Goal: Task Accomplishment & Management: Manage account settings

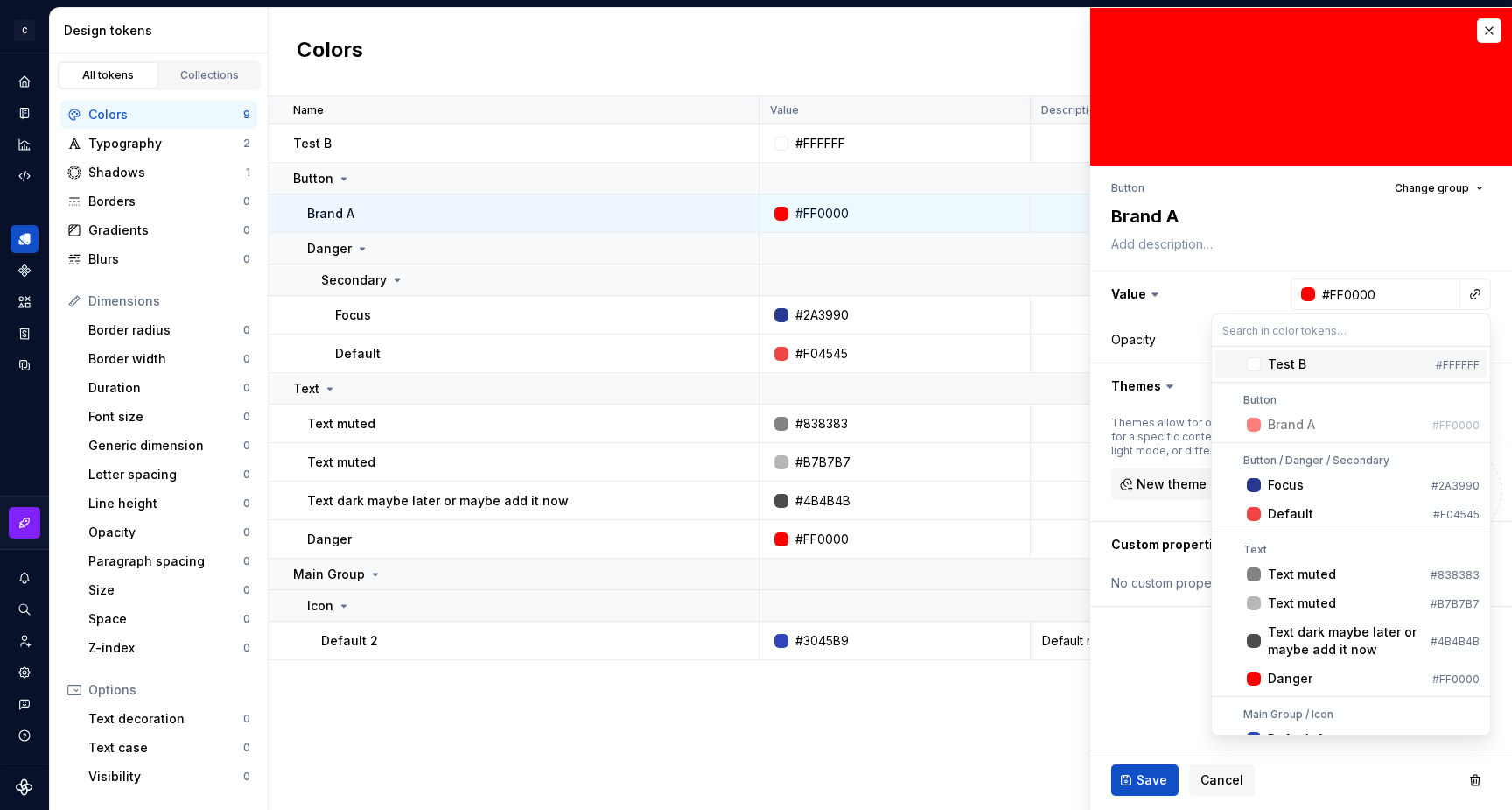
click at [1207, 249] on html "C My Design System S Design system data Design tokens All tokens Collections Co…" at bounding box center [756, 405] width 1512 height 810
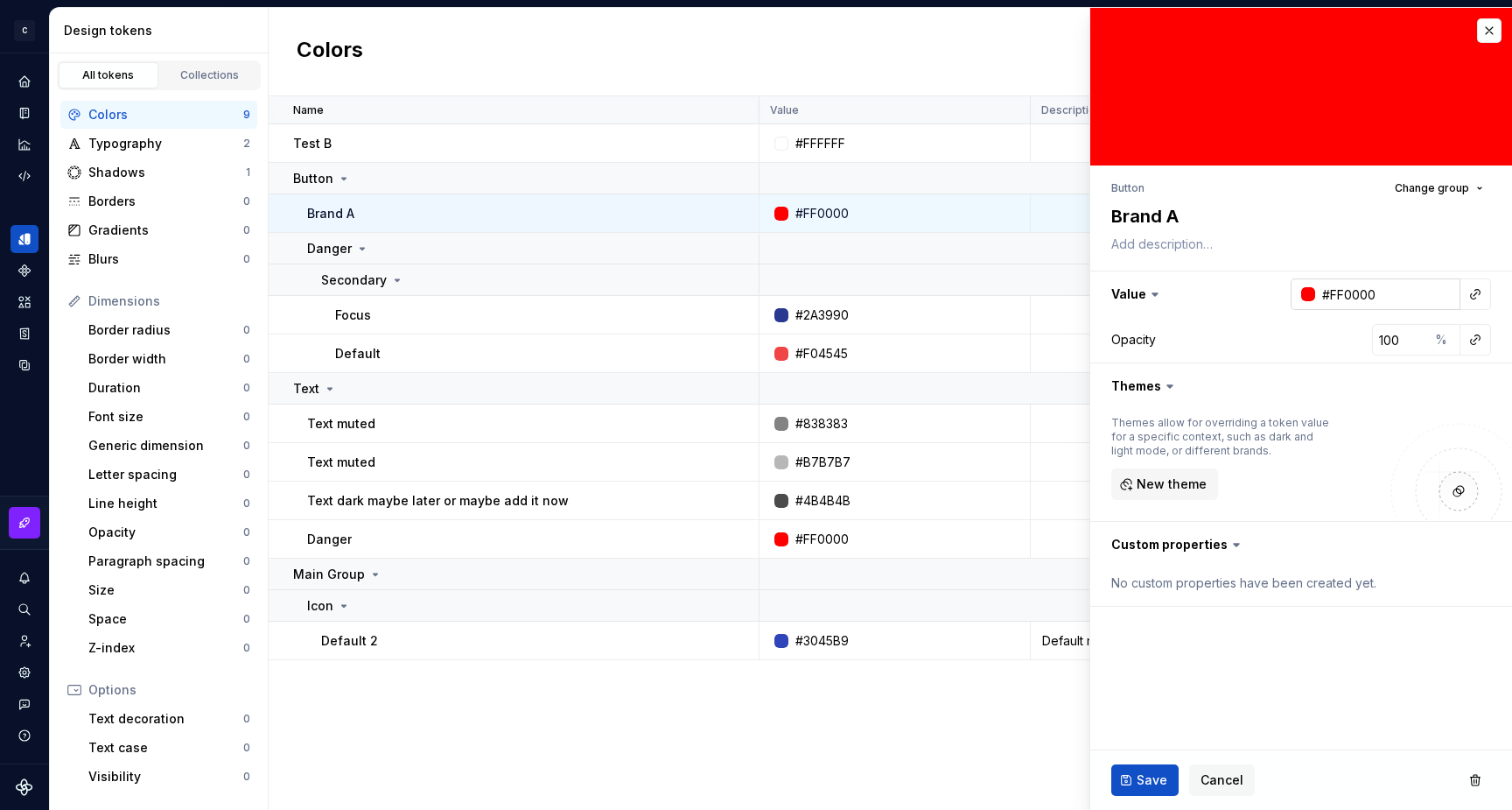
click at [1309, 296] on div at bounding box center [1308, 294] width 14 height 14
click at [1250, 328] on html "C My Design System S Design system data Design tokens All tokens Collections Co…" at bounding box center [756, 405] width 1512 height 810
click at [1472, 297] on button "button" at bounding box center [1475, 294] width 24 height 24
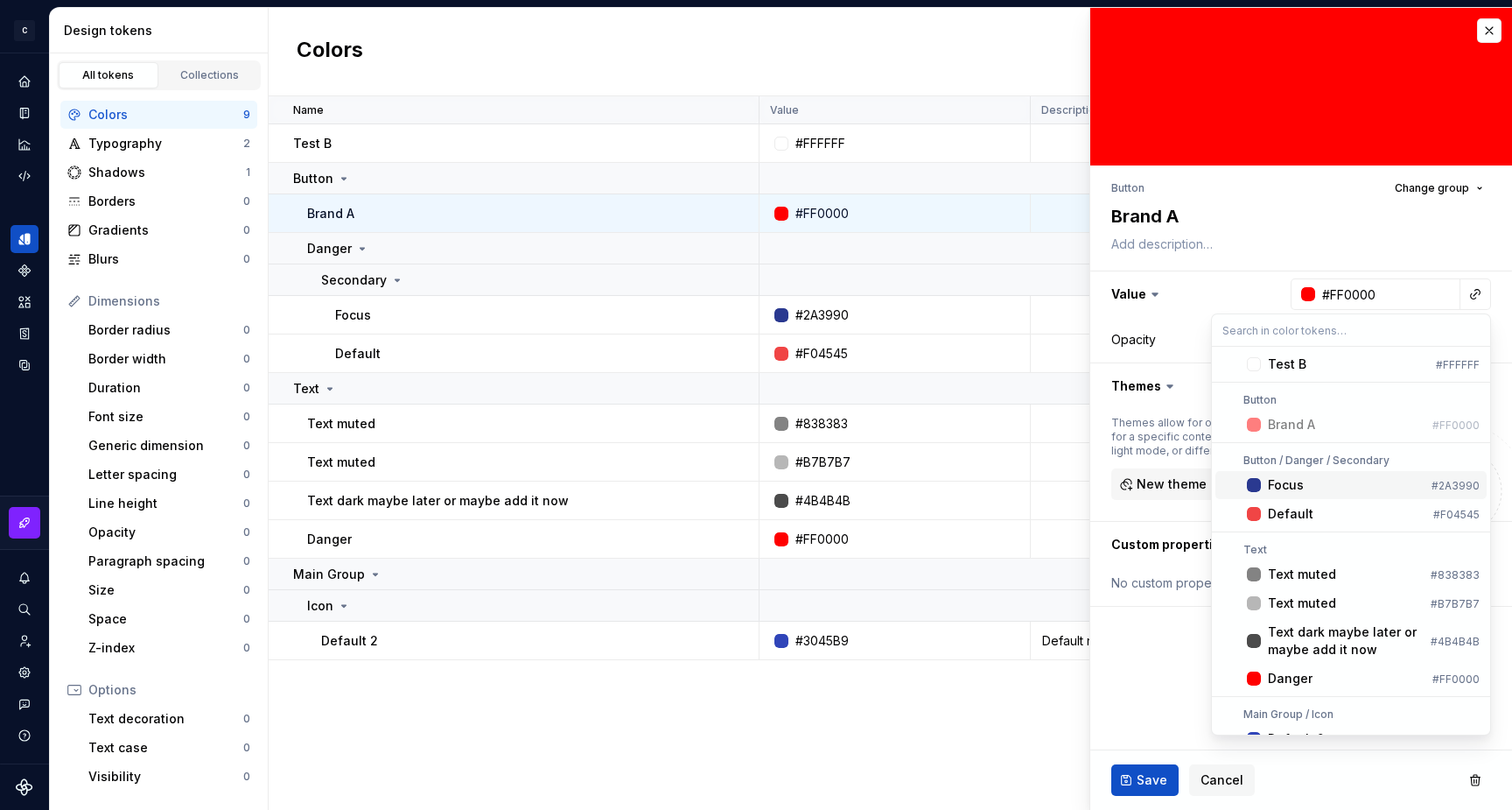
click at [1255, 479] on div "Suggestions" at bounding box center [1254, 485] width 14 height 14
type textarea "*"
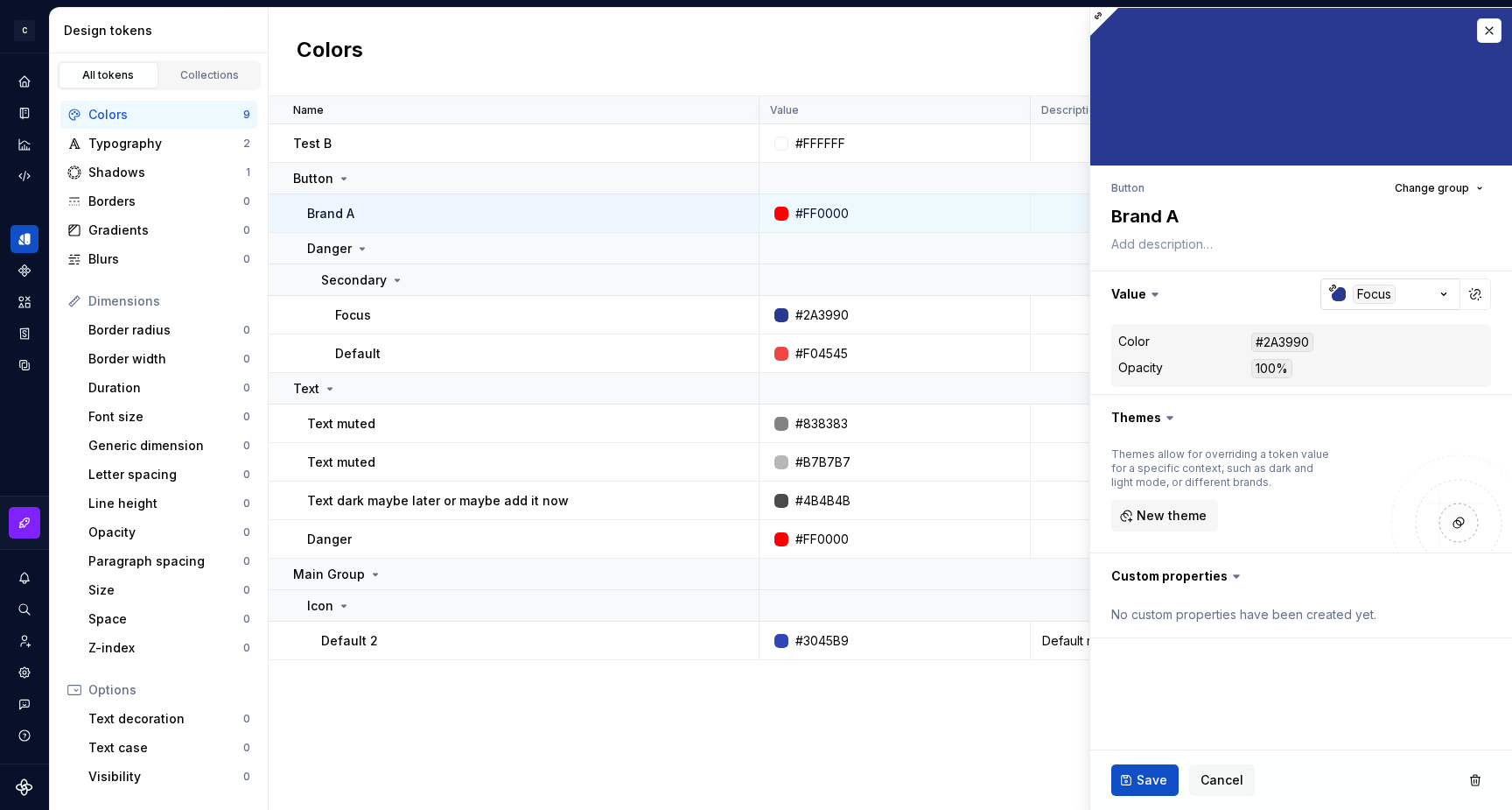
click at [1338, 288] on div "button" at bounding box center [1338, 294] width 14 height 14
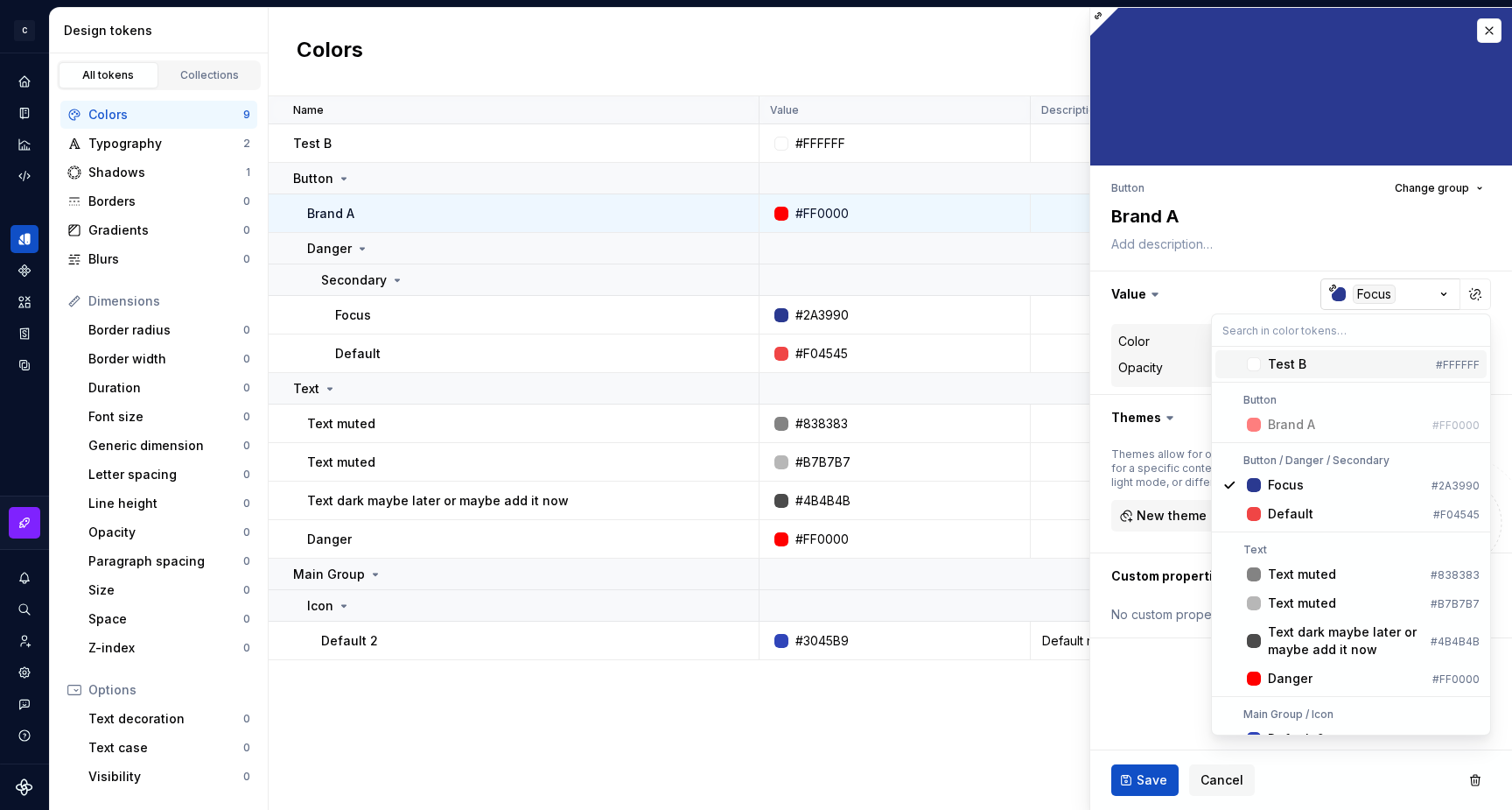
click at [1338, 288] on html "C My Design System S Design system data Design tokens All tokens Collections Co…" at bounding box center [756, 405] width 1512 height 810
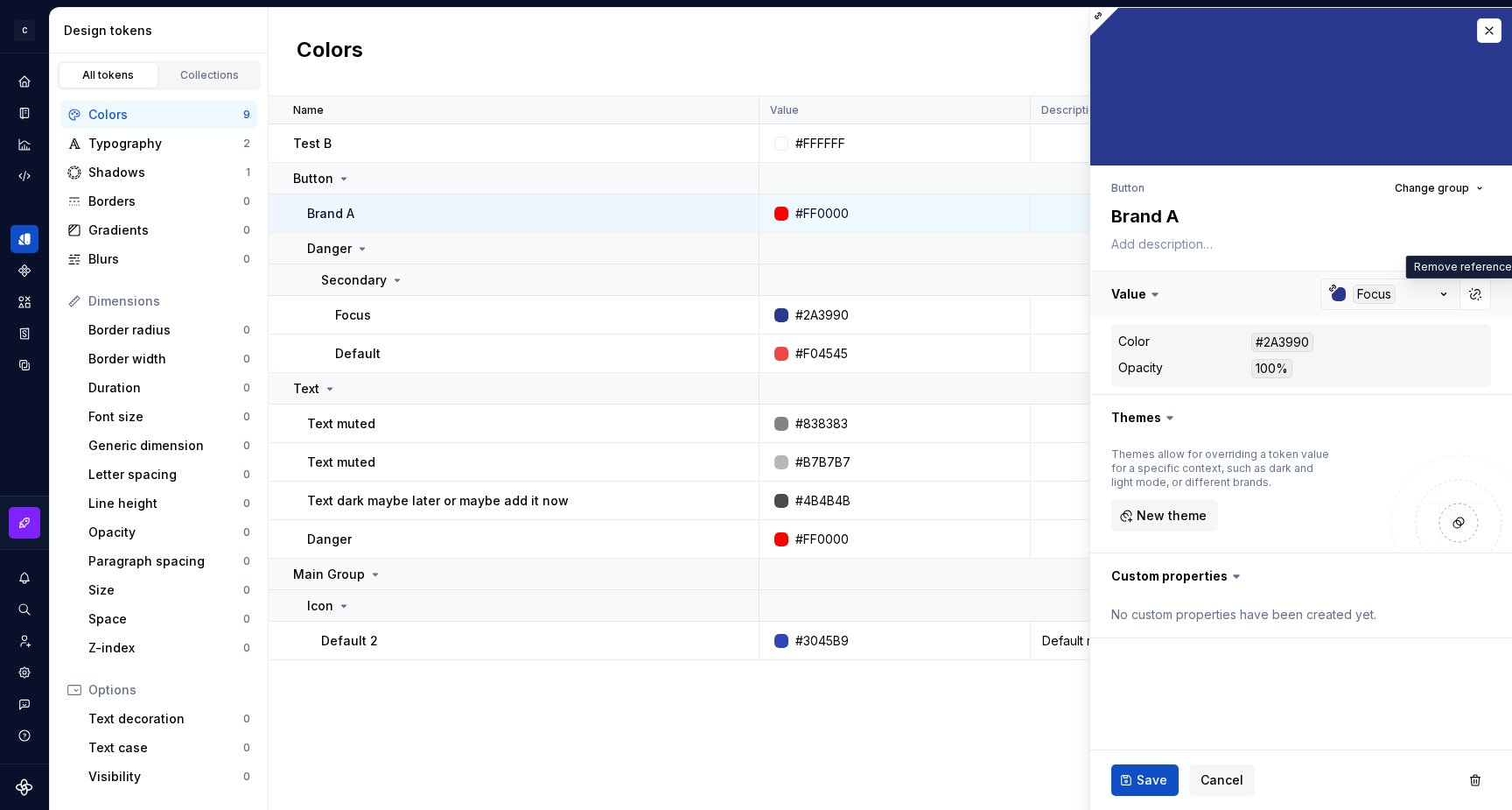
click at [1366, 288] on button "button" at bounding box center [1301, 294] width 422 height 45
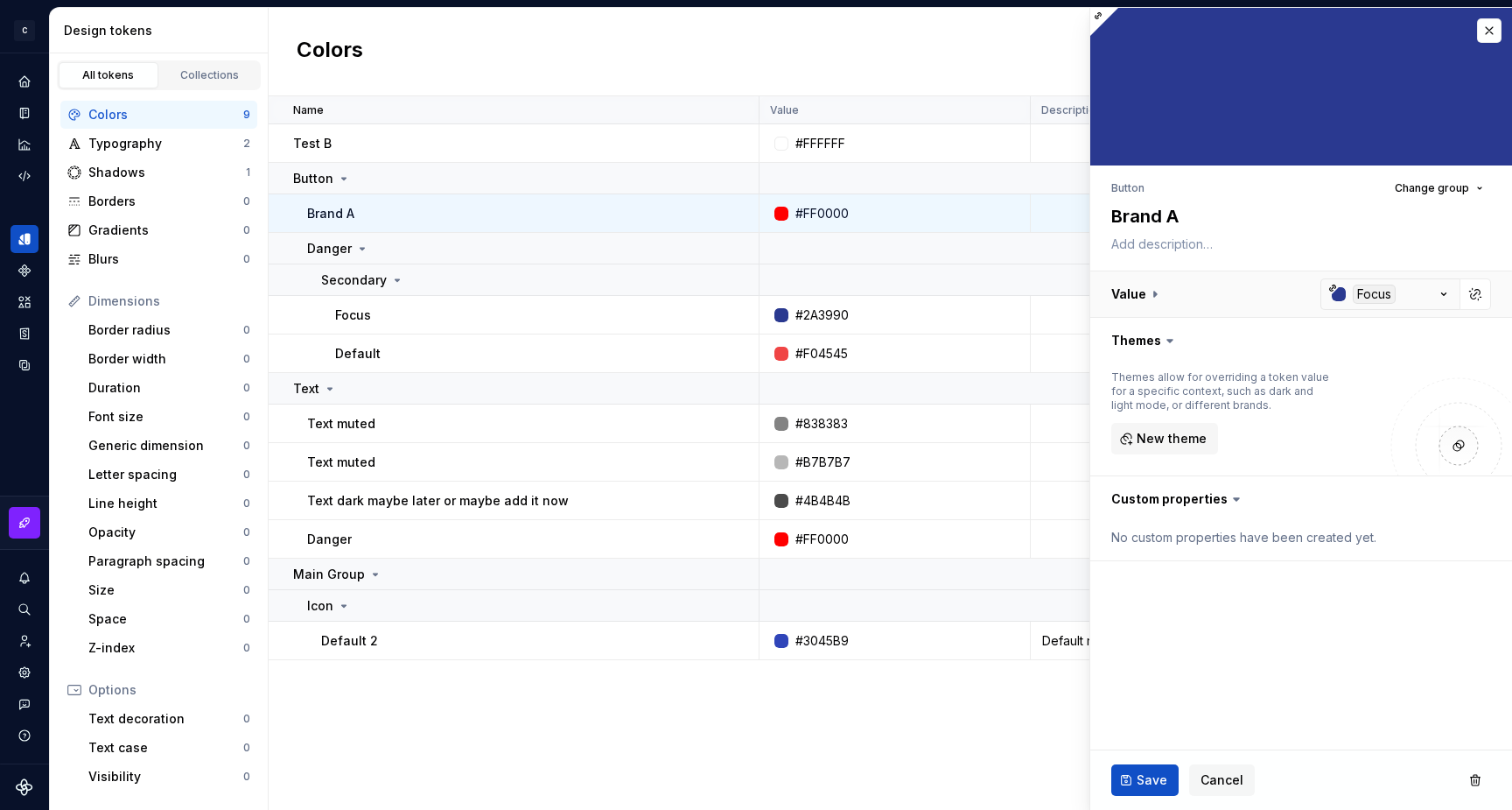
click at [1366, 288] on button "button" at bounding box center [1301, 294] width 422 height 45
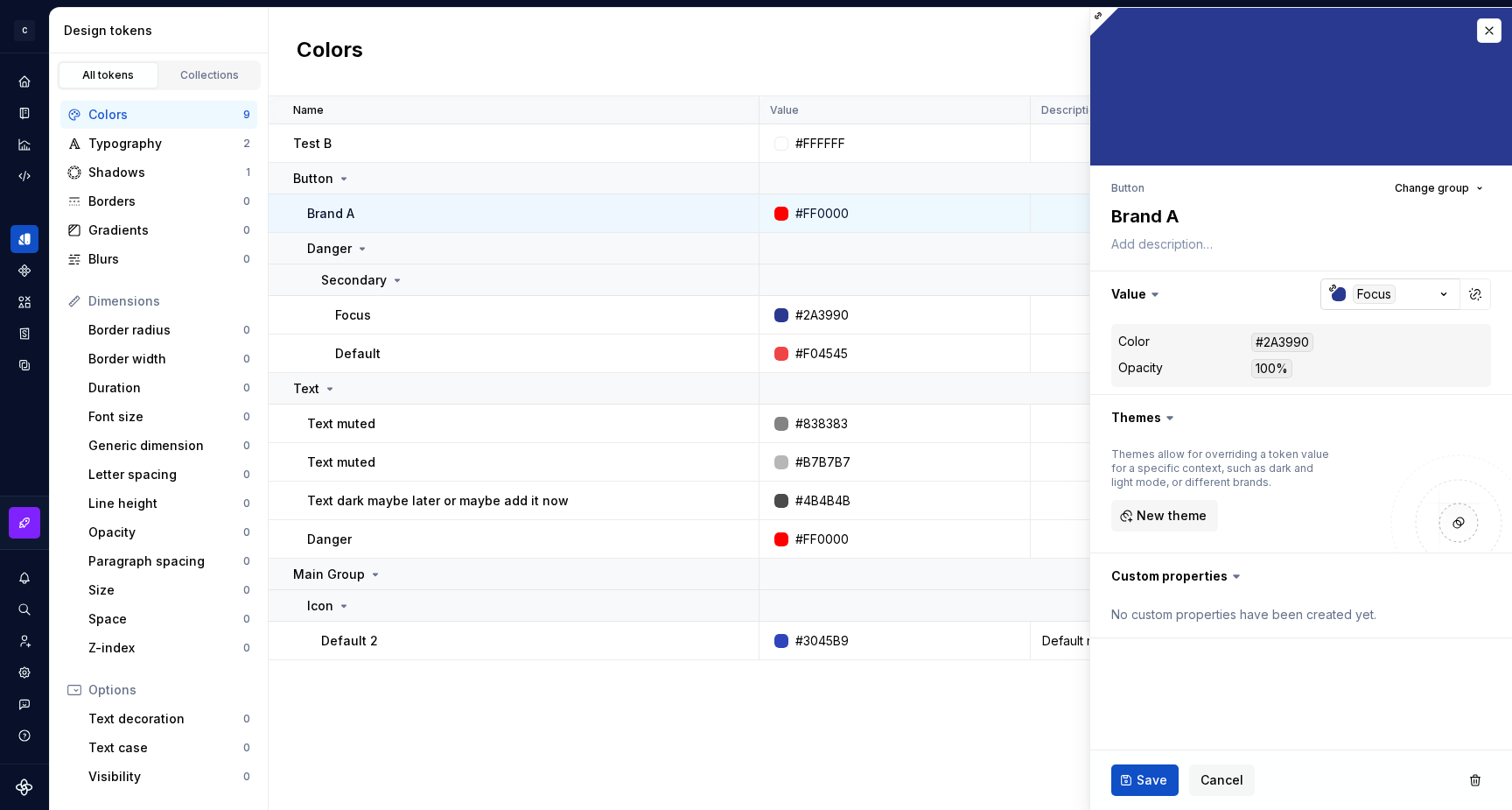
click at [1337, 292] on div "button" at bounding box center [1338, 294] width 14 height 14
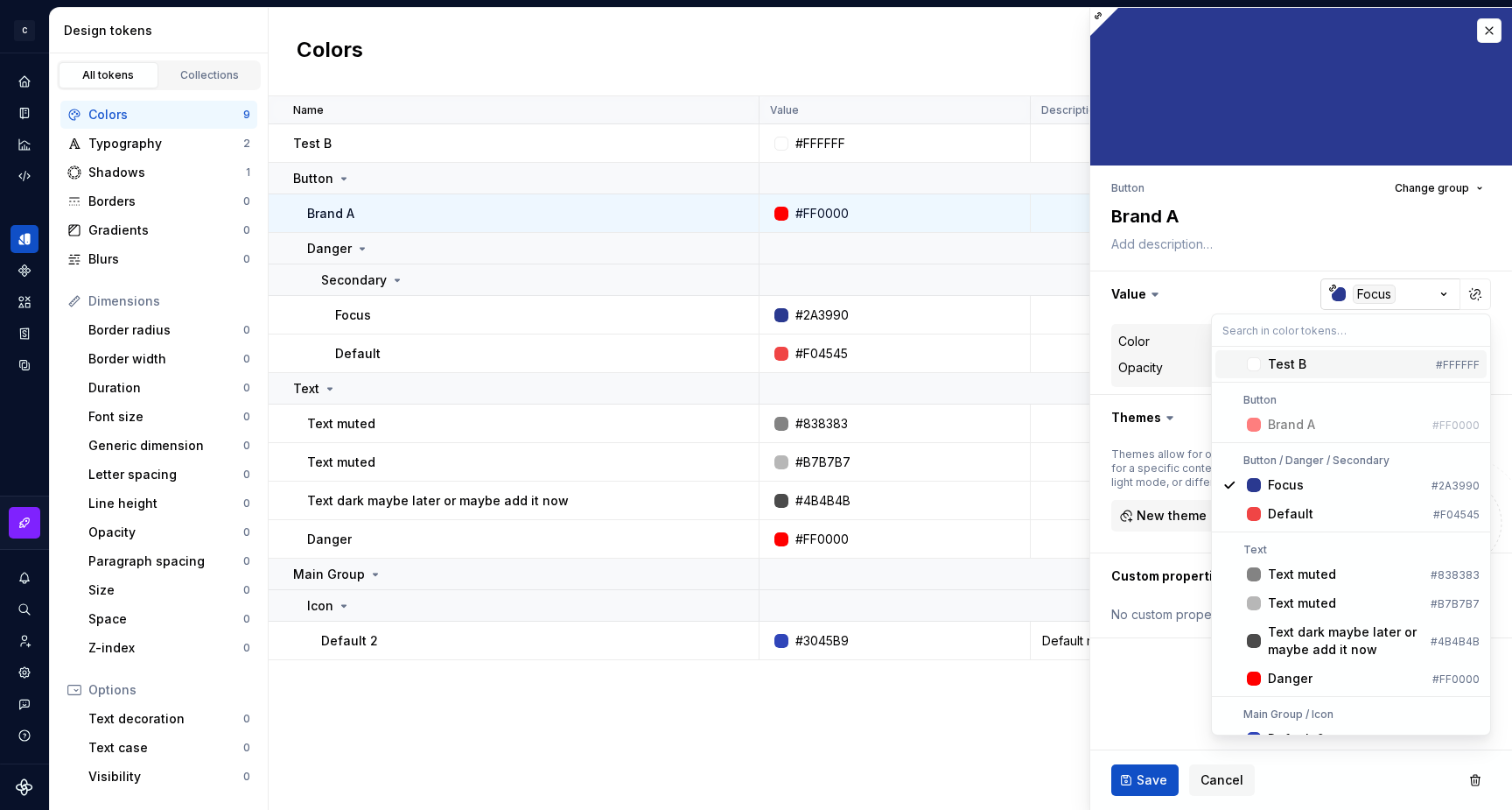
click at [1337, 292] on html "C My Design System S Design system data Design tokens All tokens Collections Co…" at bounding box center [756, 405] width 1512 height 810
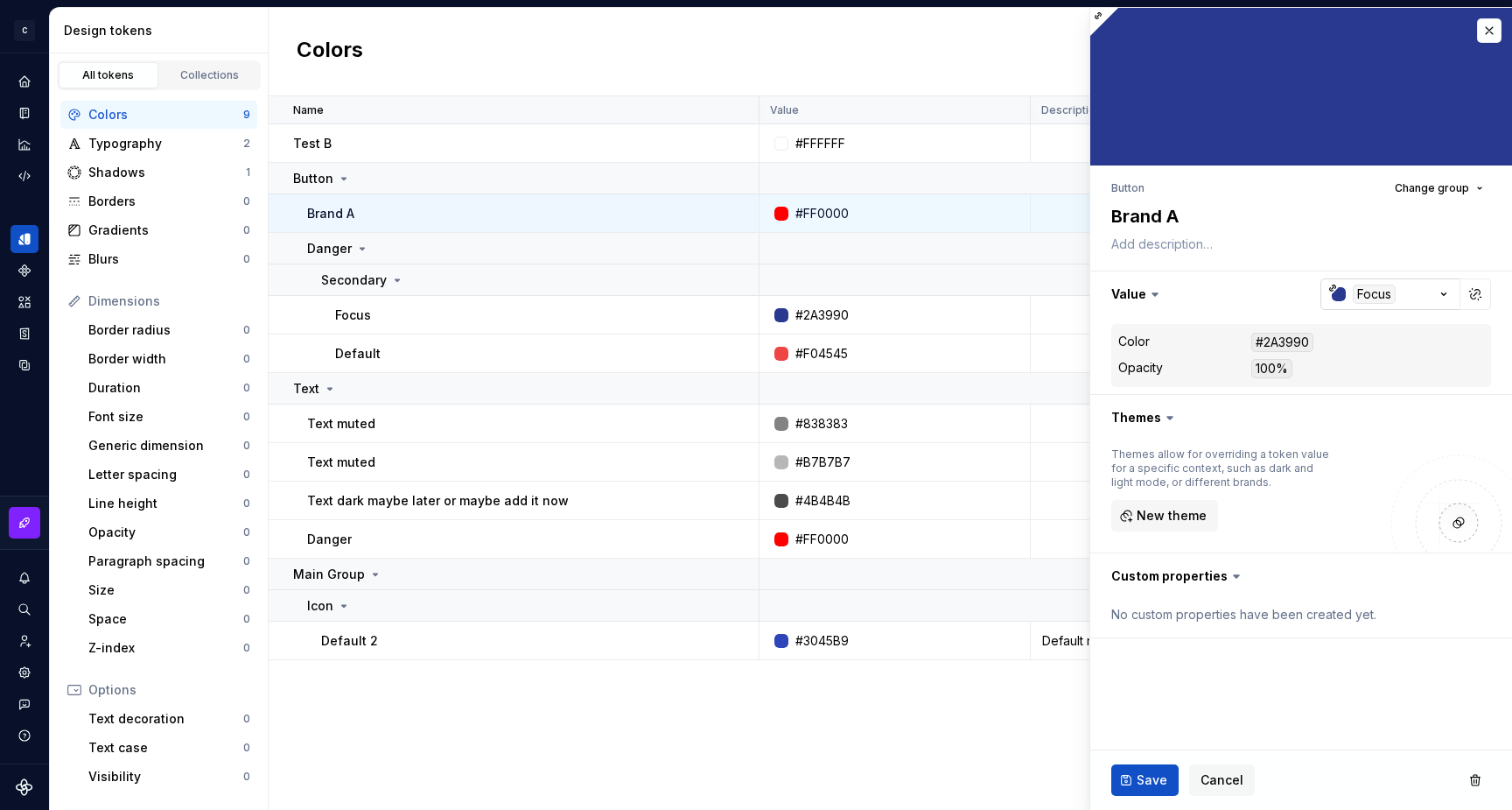
click at [1333, 296] on div "button" at bounding box center [1338, 294] width 14 height 14
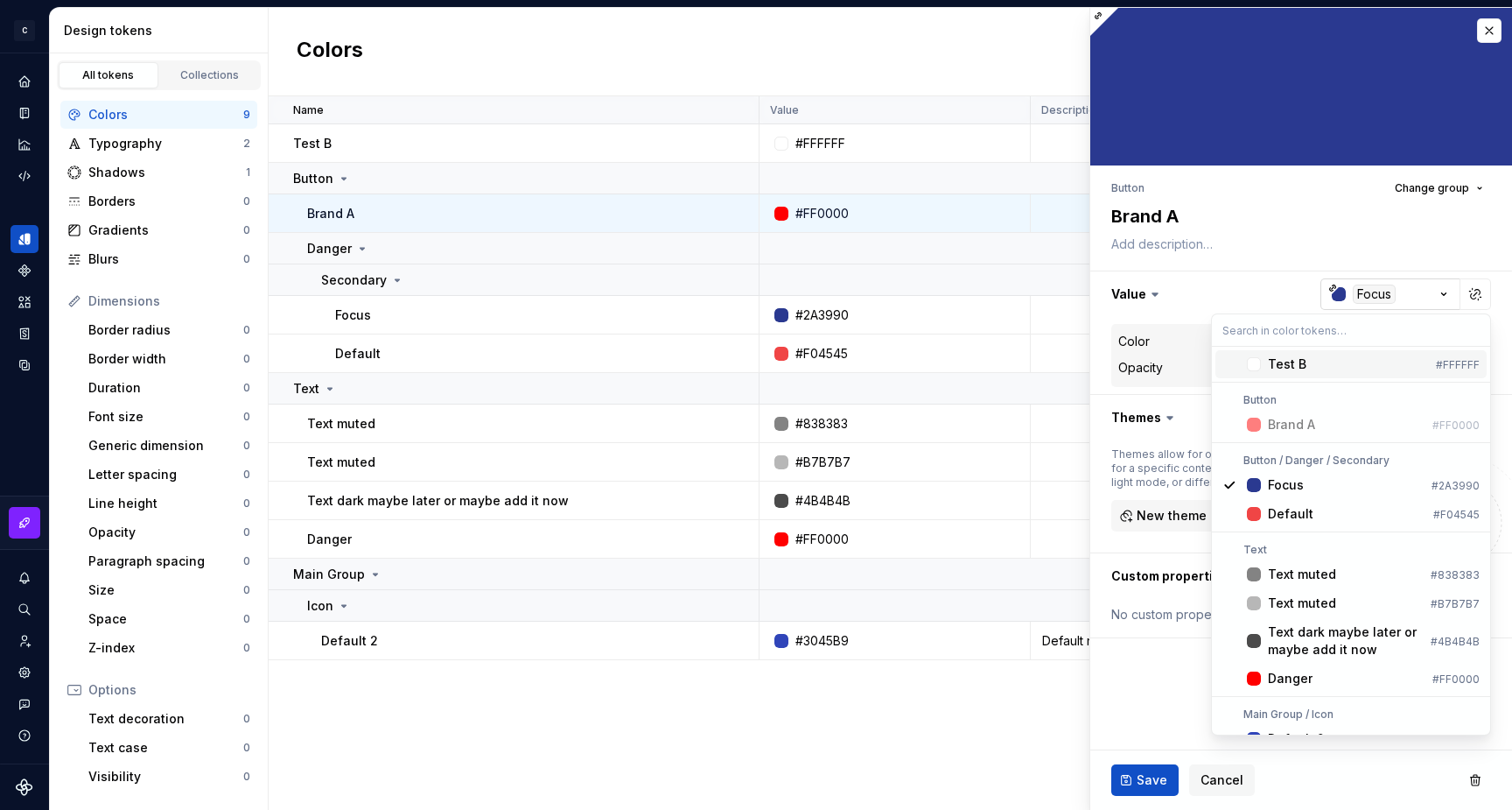
click at [1333, 296] on html "C My Design System S Design system data Design tokens All tokens Collections Co…" at bounding box center [756, 405] width 1512 height 810
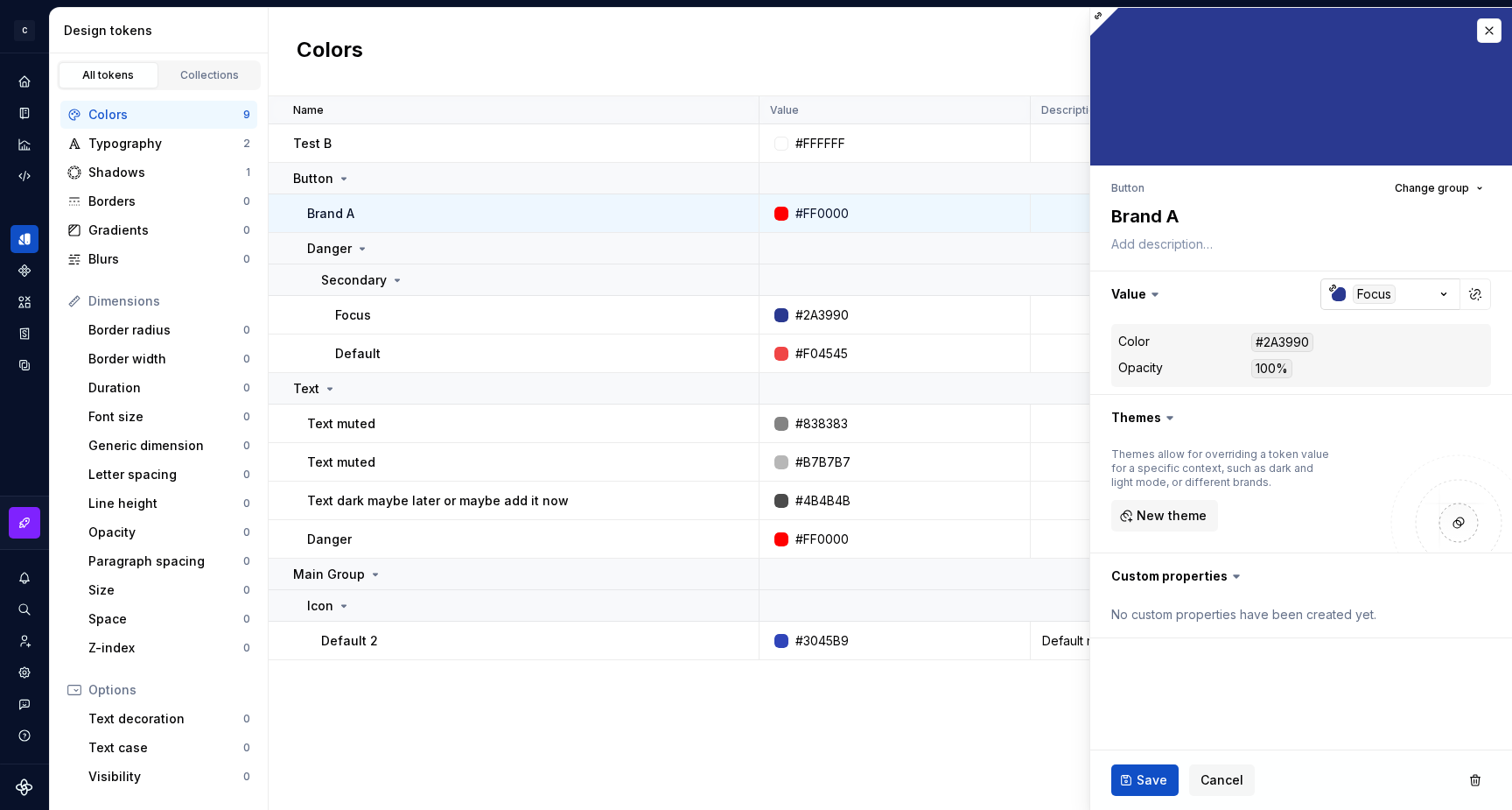
click at [1334, 290] on icon "button" at bounding box center [1333, 288] width 9 height 9
click at [1276, 293] on html "C My Design System S Design system data Design tokens All tokens Collections Co…" at bounding box center [756, 405] width 1512 height 810
click at [1371, 294] on button "button" at bounding box center [1301, 294] width 422 height 45
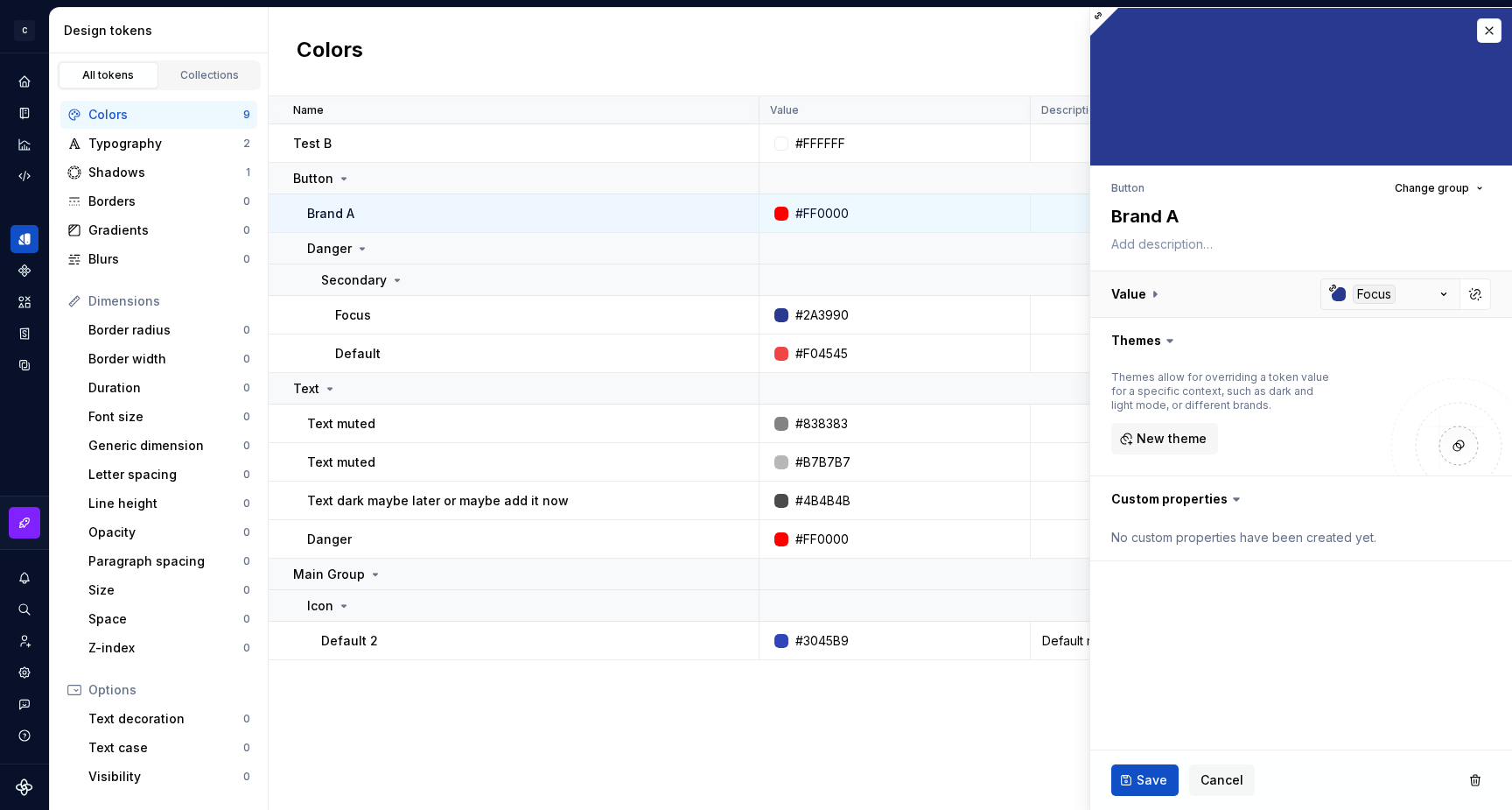
click at [1371, 295] on button "button" at bounding box center [1301, 294] width 422 height 45
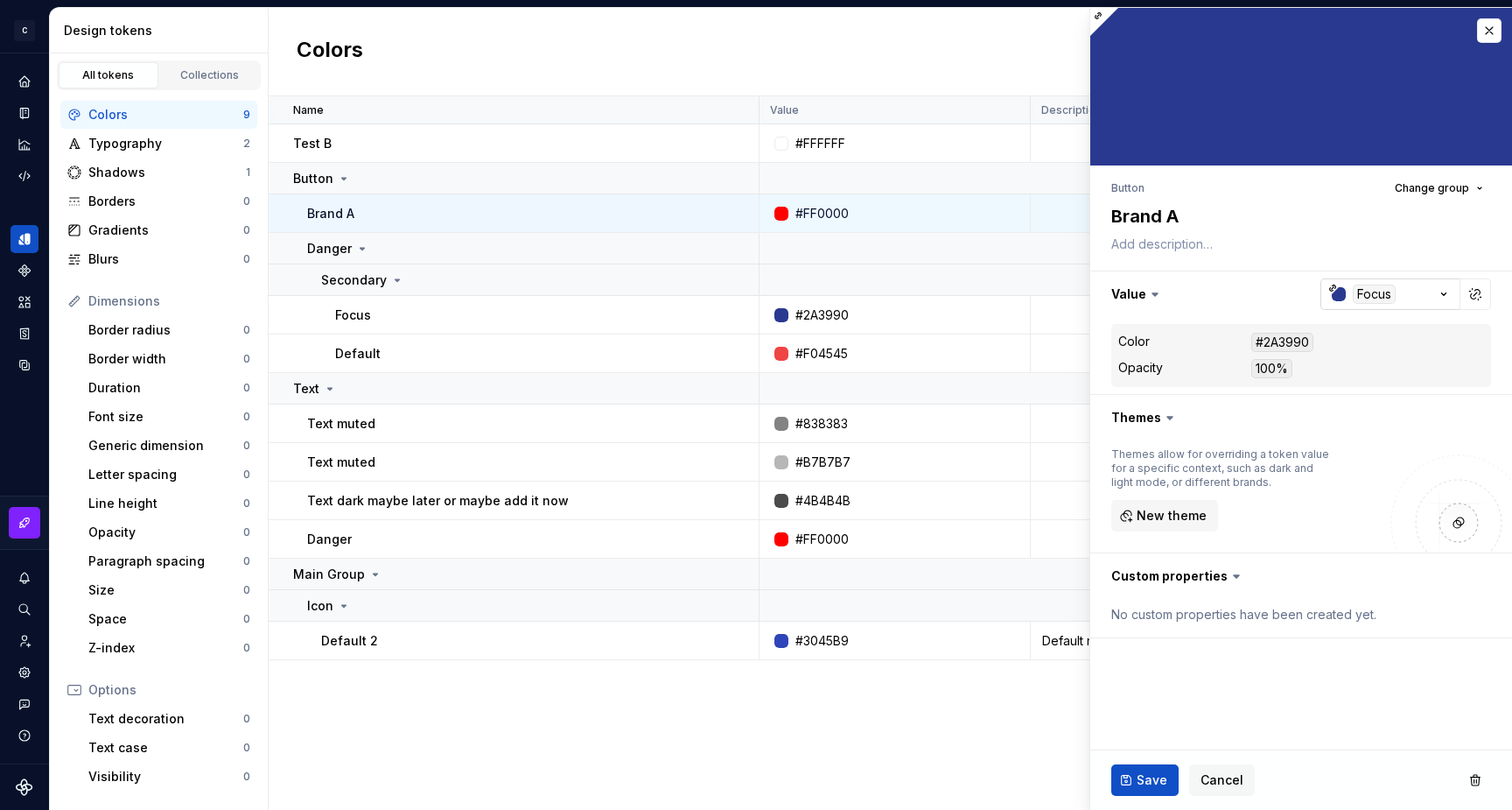
click at [1337, 292] on div "button" at bounding box center [1338, 294] width 14 height 14
click at [1337, 292] on html "C My Design System S Design system data Design tokens All tokens Collections Co…" at bounding box center [756, 405] width 1512 height 810
click at [1366, 293] on button "button" at bounding box center [1301, 294] width 422 height 45
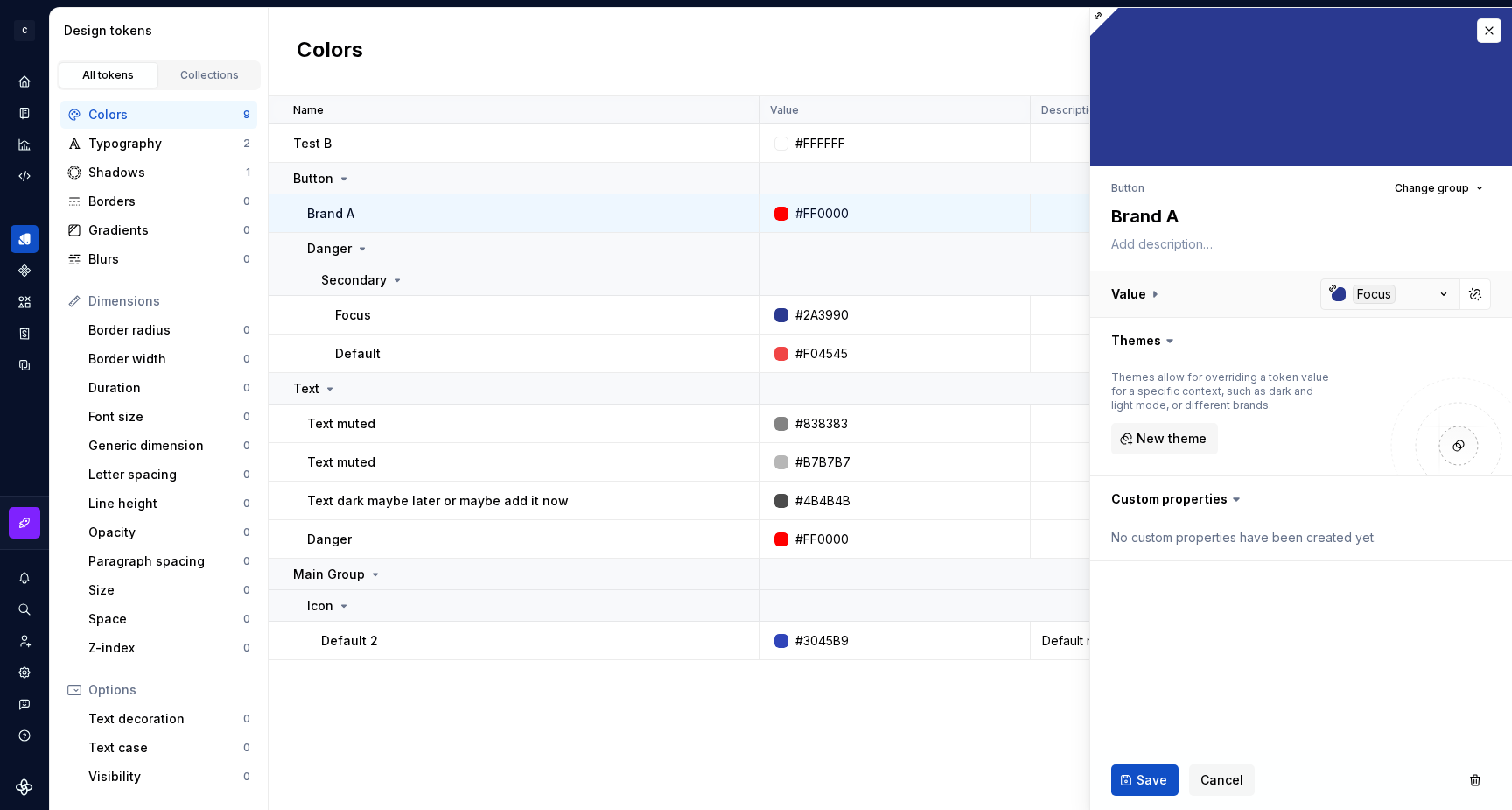
click at [1366, 294] on button "button" at bounding box center [1301, 294] width 422 height 45
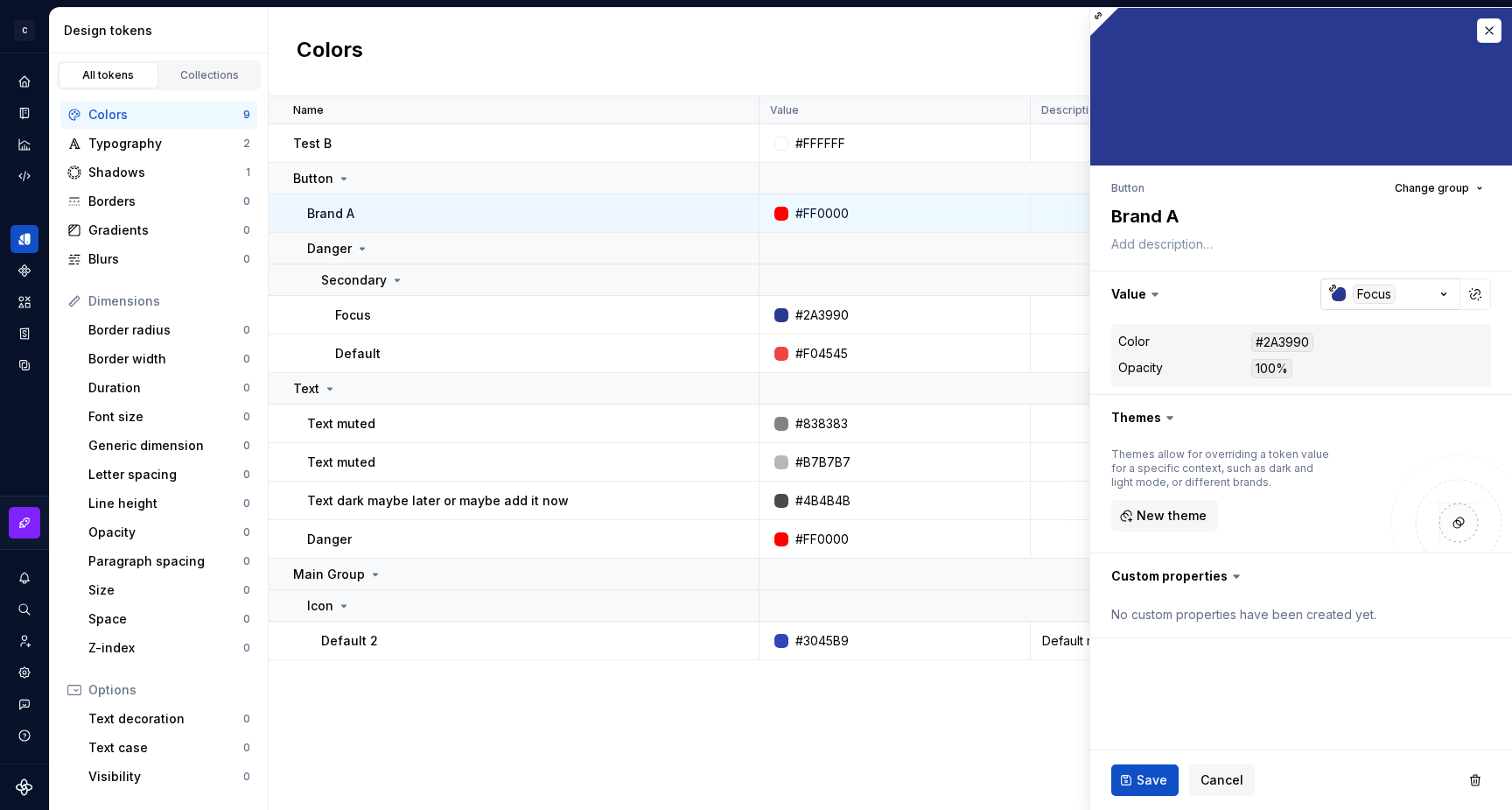
click at [1337, 295] on div "button" at bounding box center [1338, 294] width 14 height 14
click at [1190, 308] on html "C My Design System S Design system data Design tokens All tokens Collections Co…" at bounding box center [756, 405] width 1512 height 810
click at [1142, 783] on span "Save" at bounding box center [1152, 779] width 31 height 17
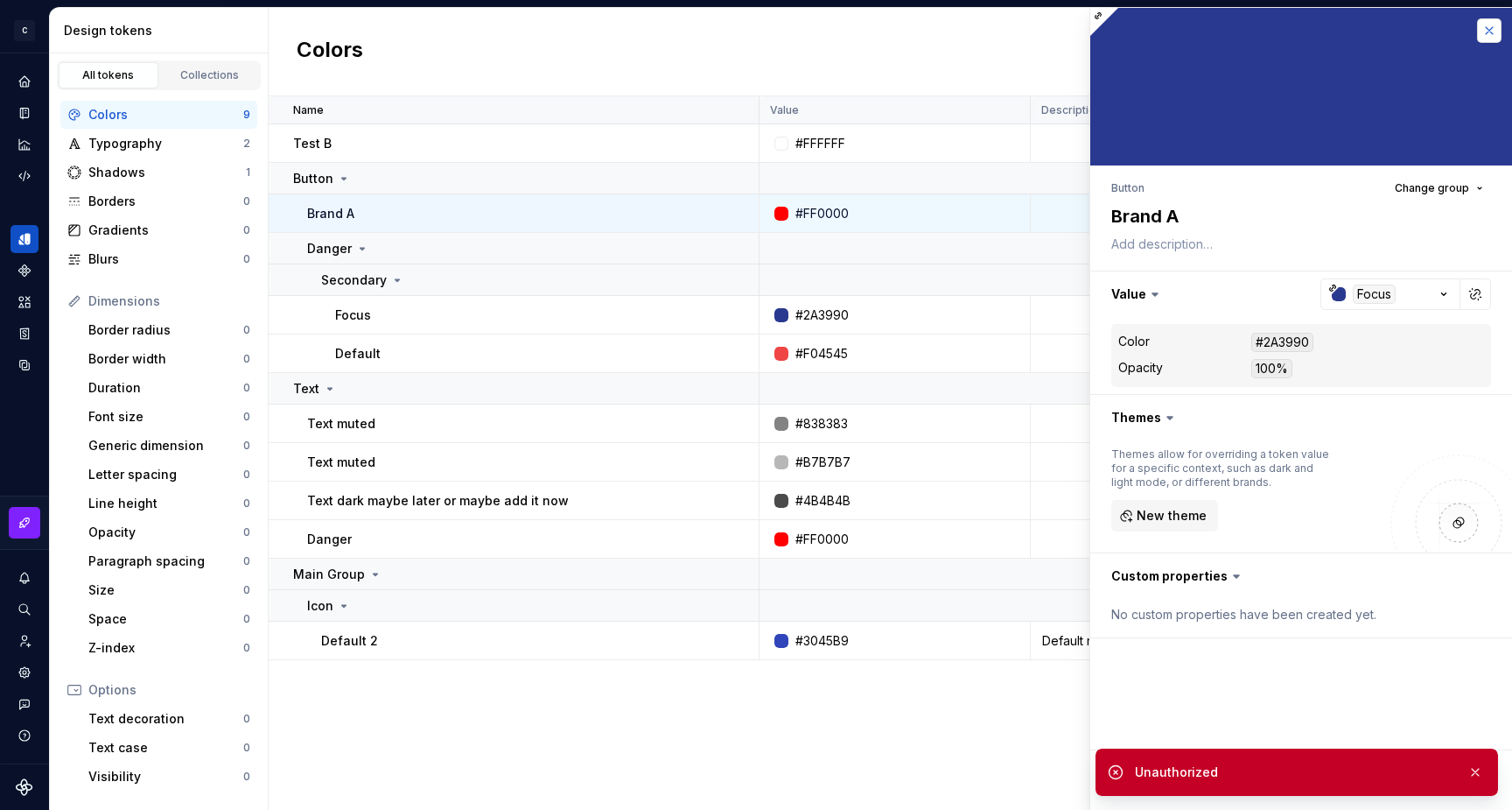
click at [1487, 34] on button "button" at bounding box center [1489, 30] width 24 height 24
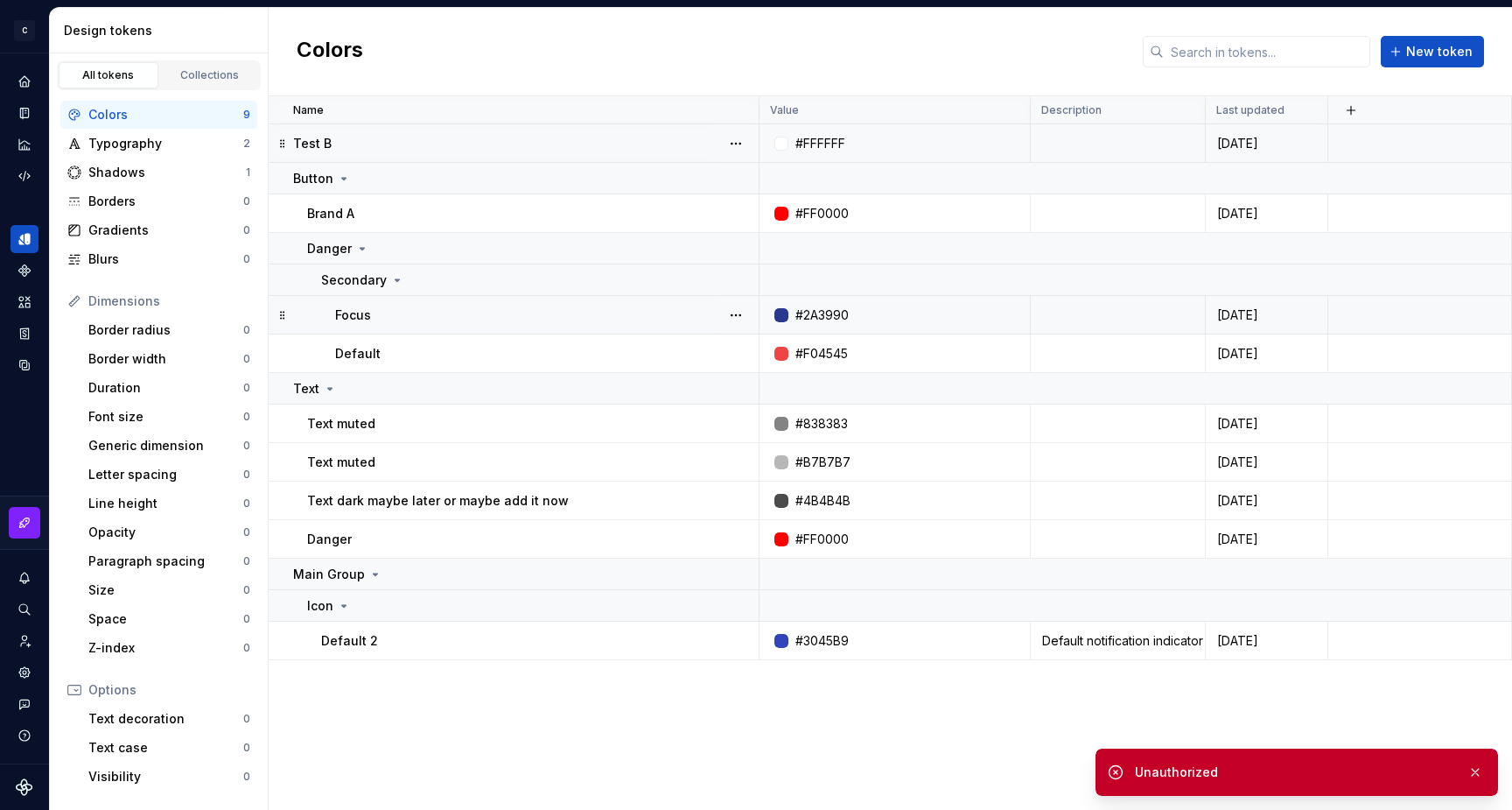
click at [783, 316] on div at bounding box center [781, 315] width 14 height 14
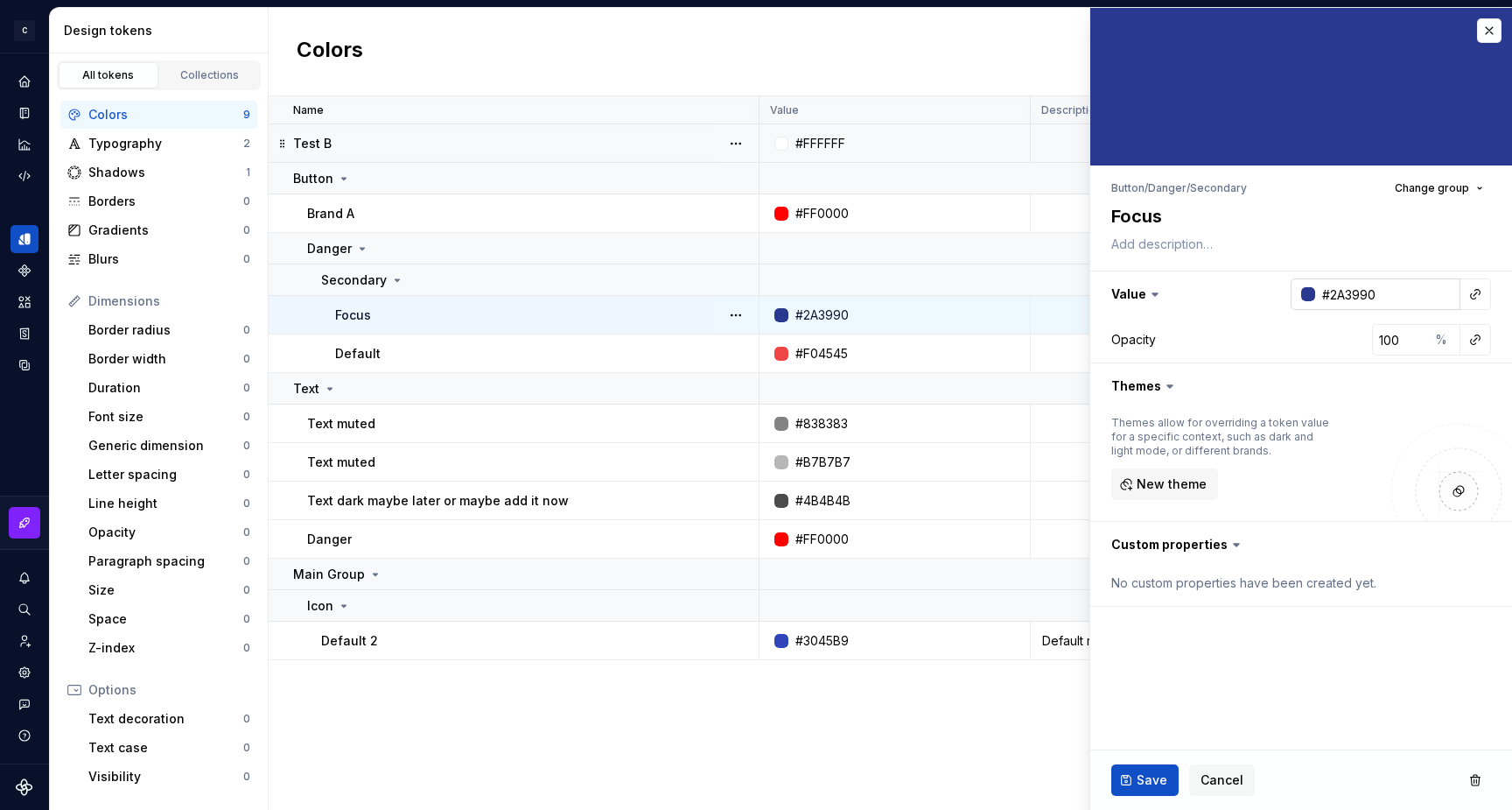
click at [1306, 297] on div at bounding box center [1308, 294] width 14 height 14
click at [1216, 344] on html "C My Design System S Design system data Design tokens All tokens Collections Co…" at bounding box center [756, 405] width 1512 height 810
click at [1403, 337] on input "100" at bounding box center [1400, 339] width 57 height 32
type textarea "*"
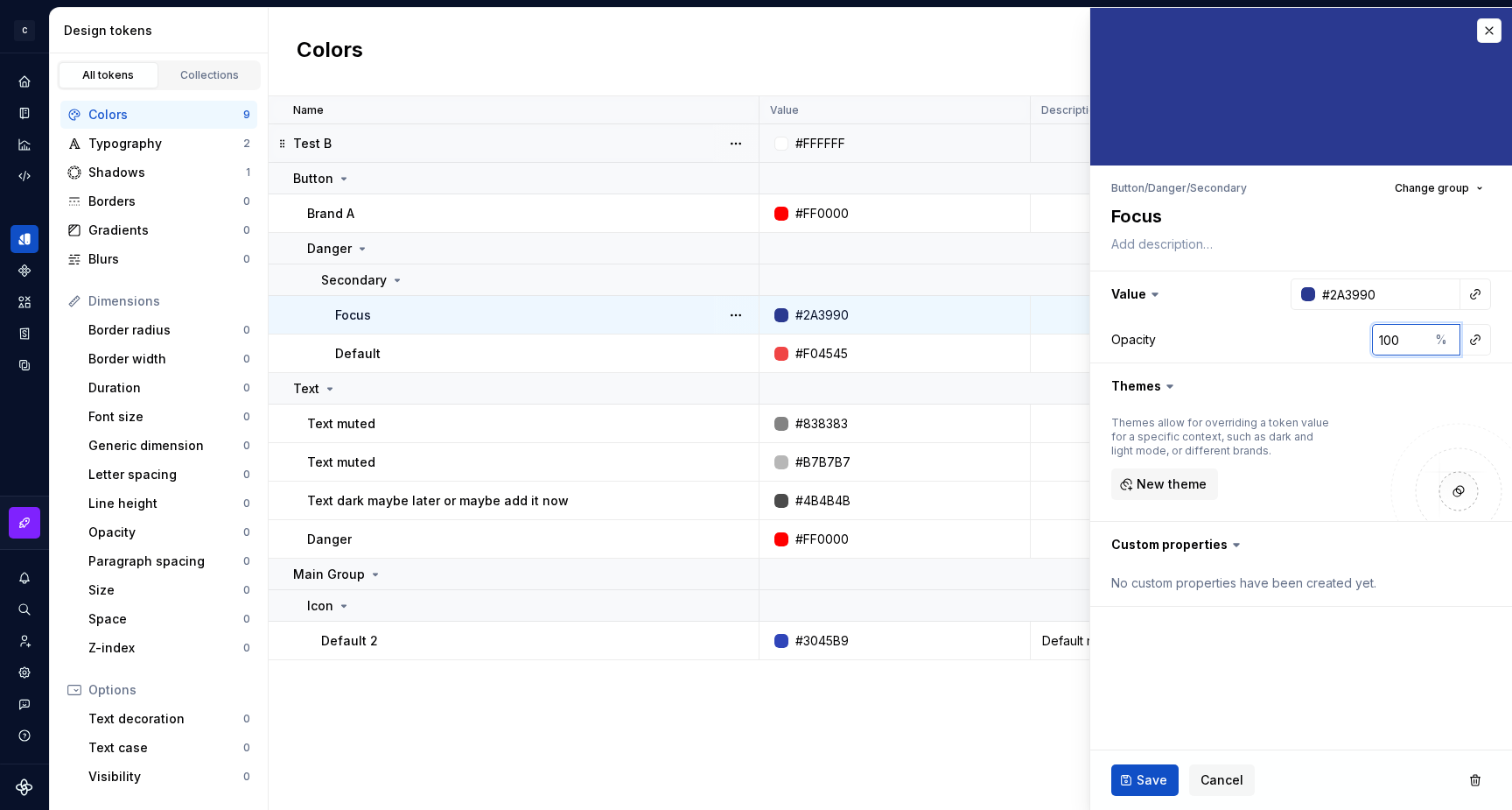
type input "6"
type textarea "*"
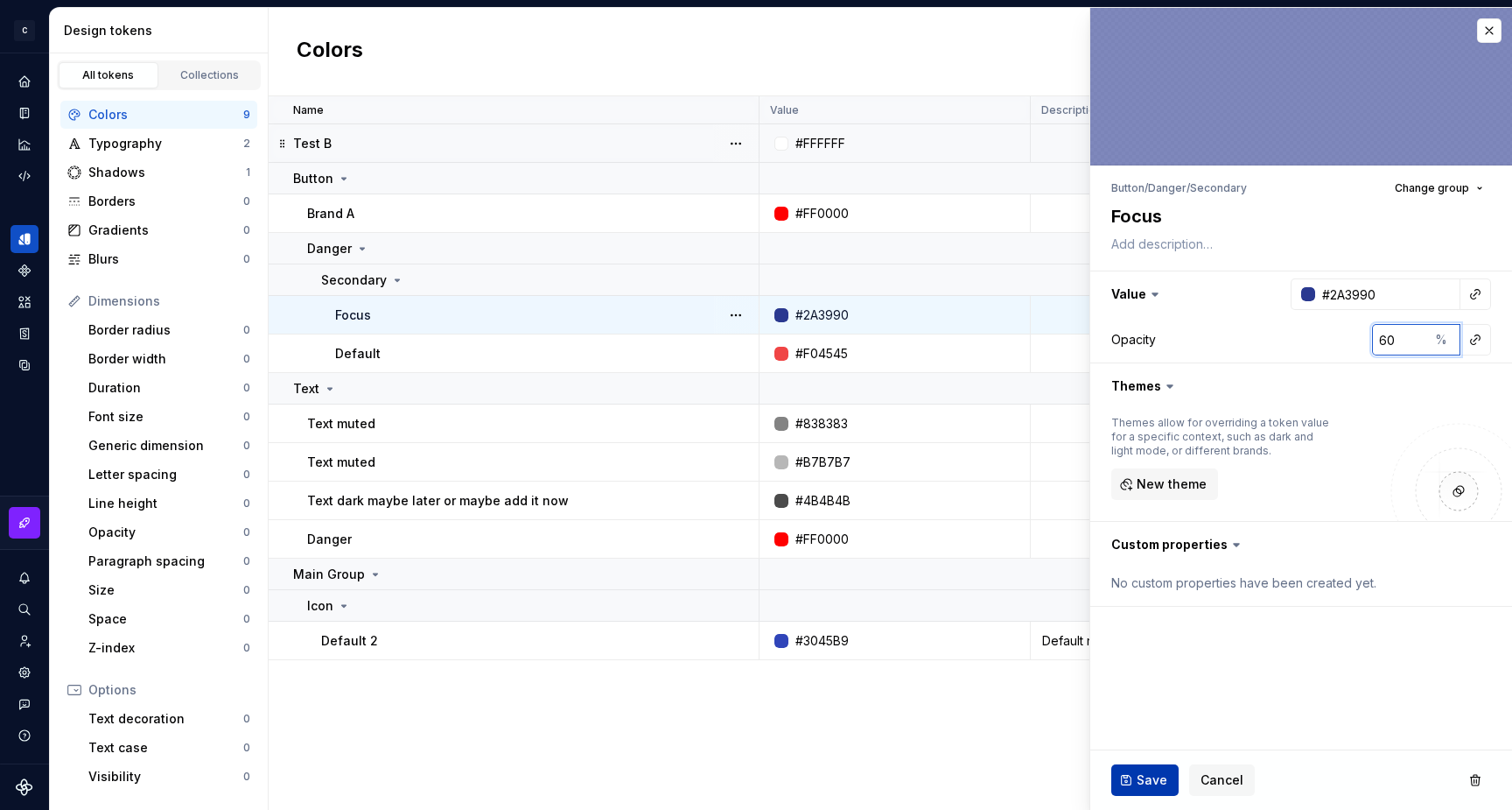
type input "60"
click at [1137, 776] on span "Save" at bounding box center [1152, 779] width 31 height 17
type textarea "*"
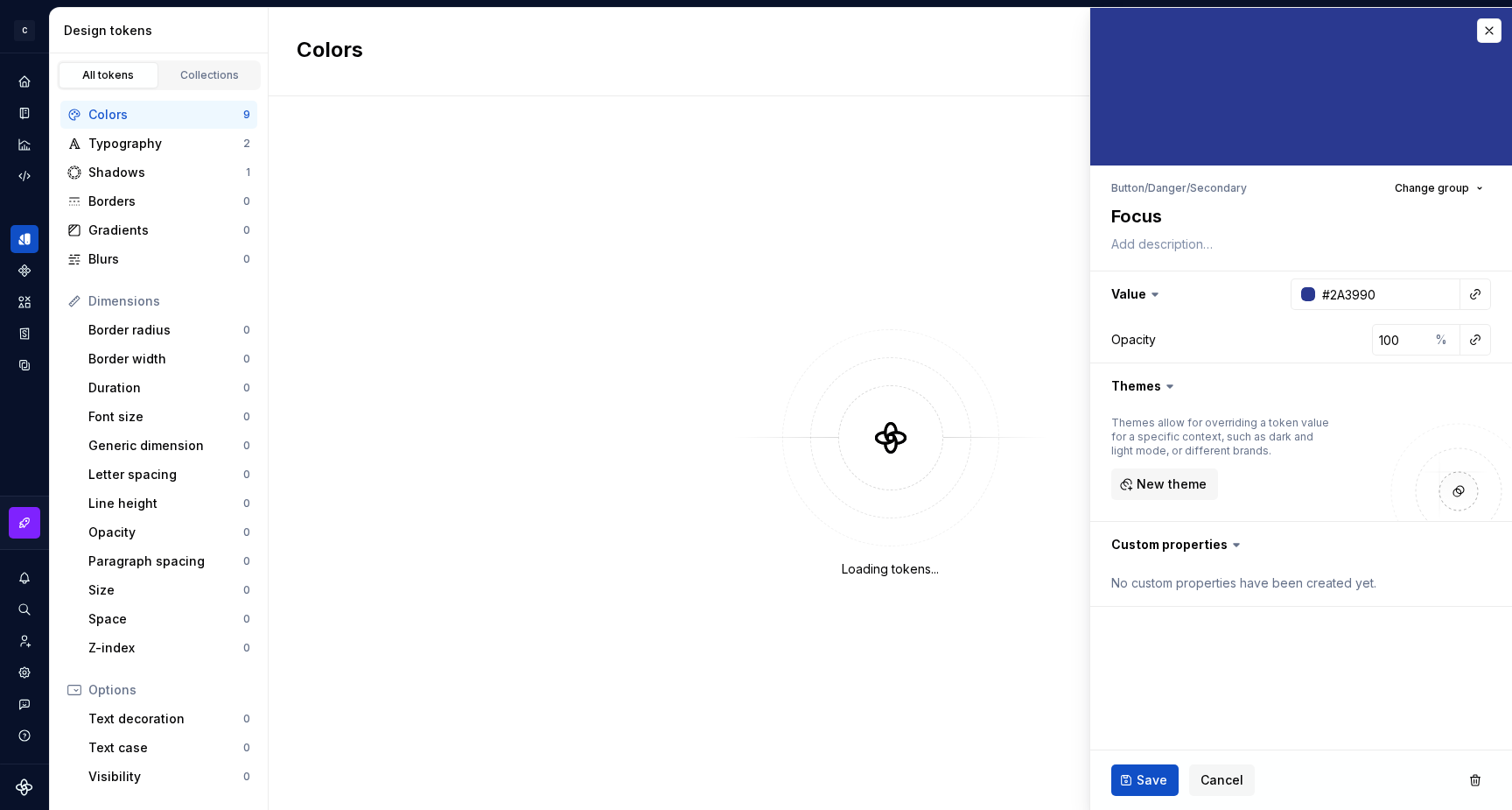
type textarea "*"
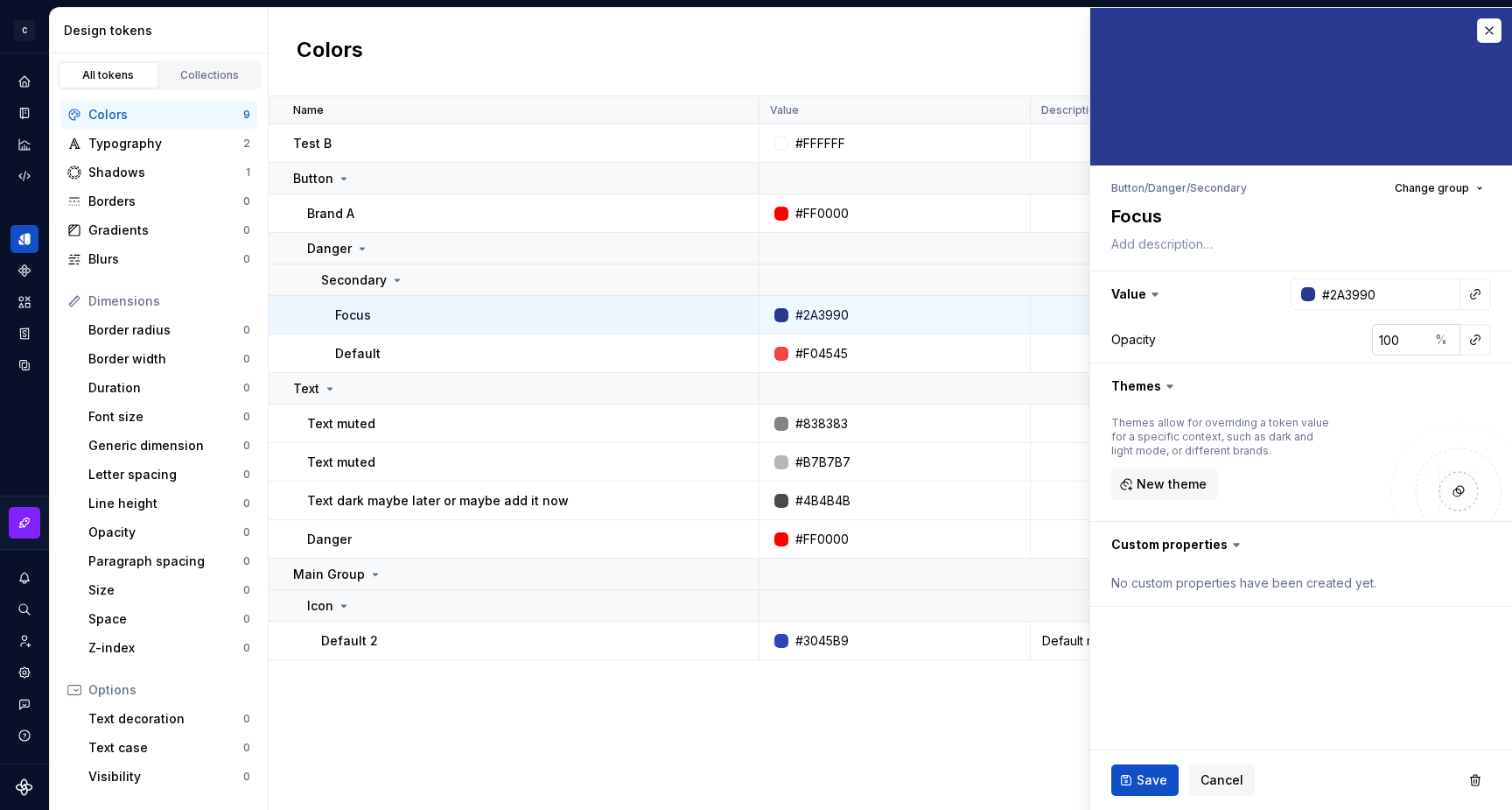
click at [1397, 331] on input "100" at bounding box center [1400, 339] width 57 height 32
click at [1399, 345] on input "100" at bounding box center [1400, 339] width 57 height 32
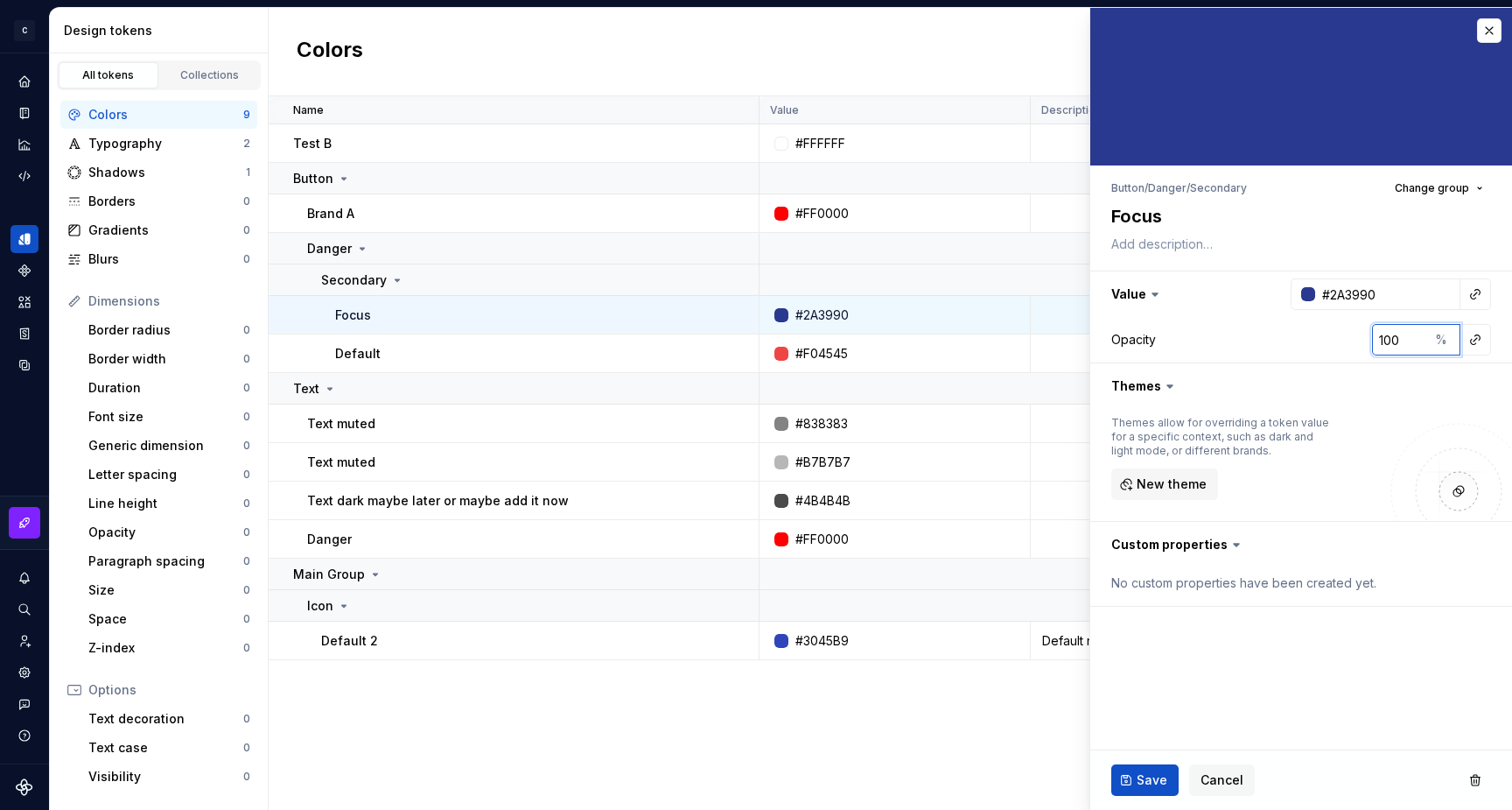
type input "6"
type textarea "*"
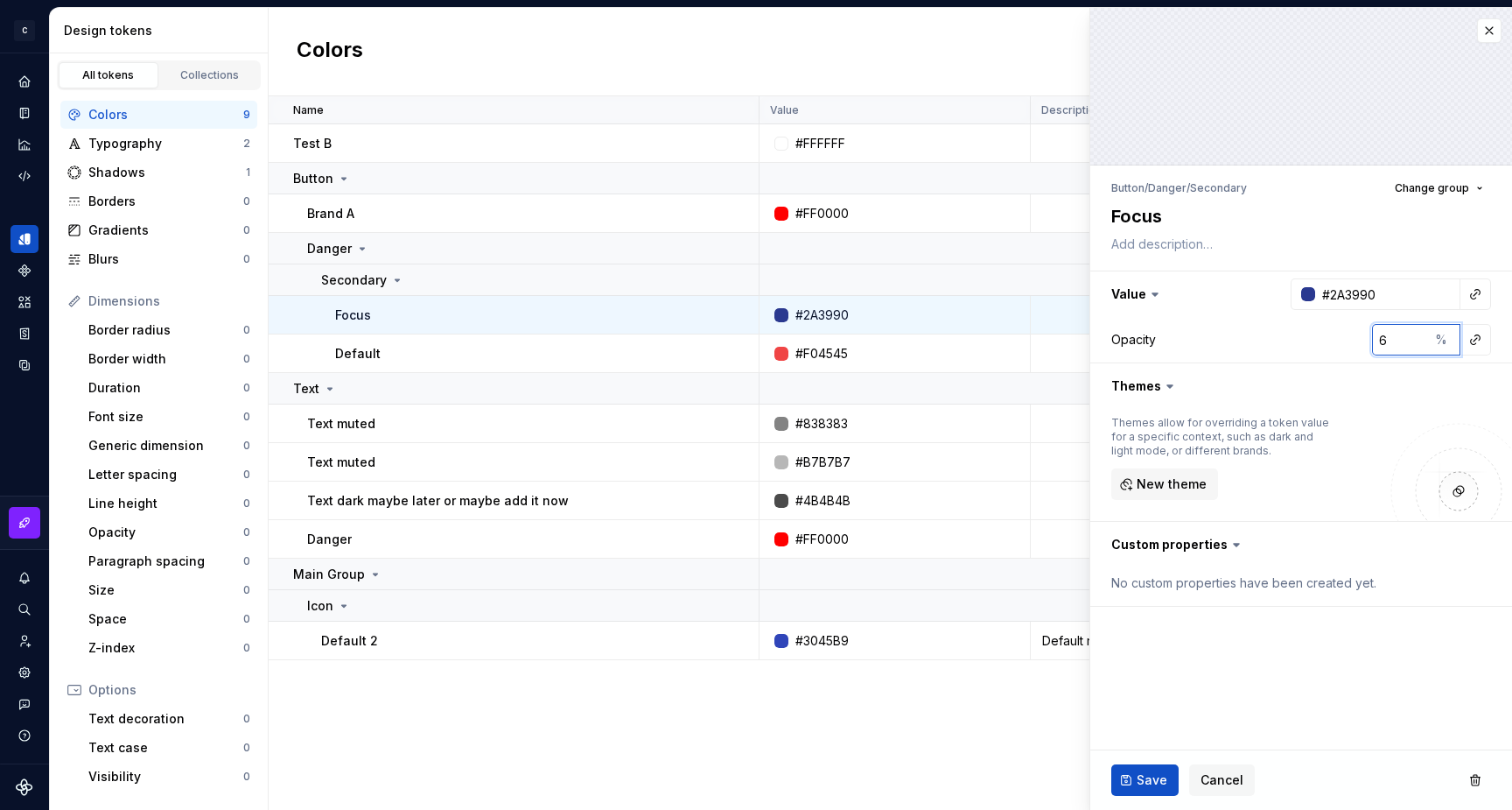
type input "60"
type textarea "*"
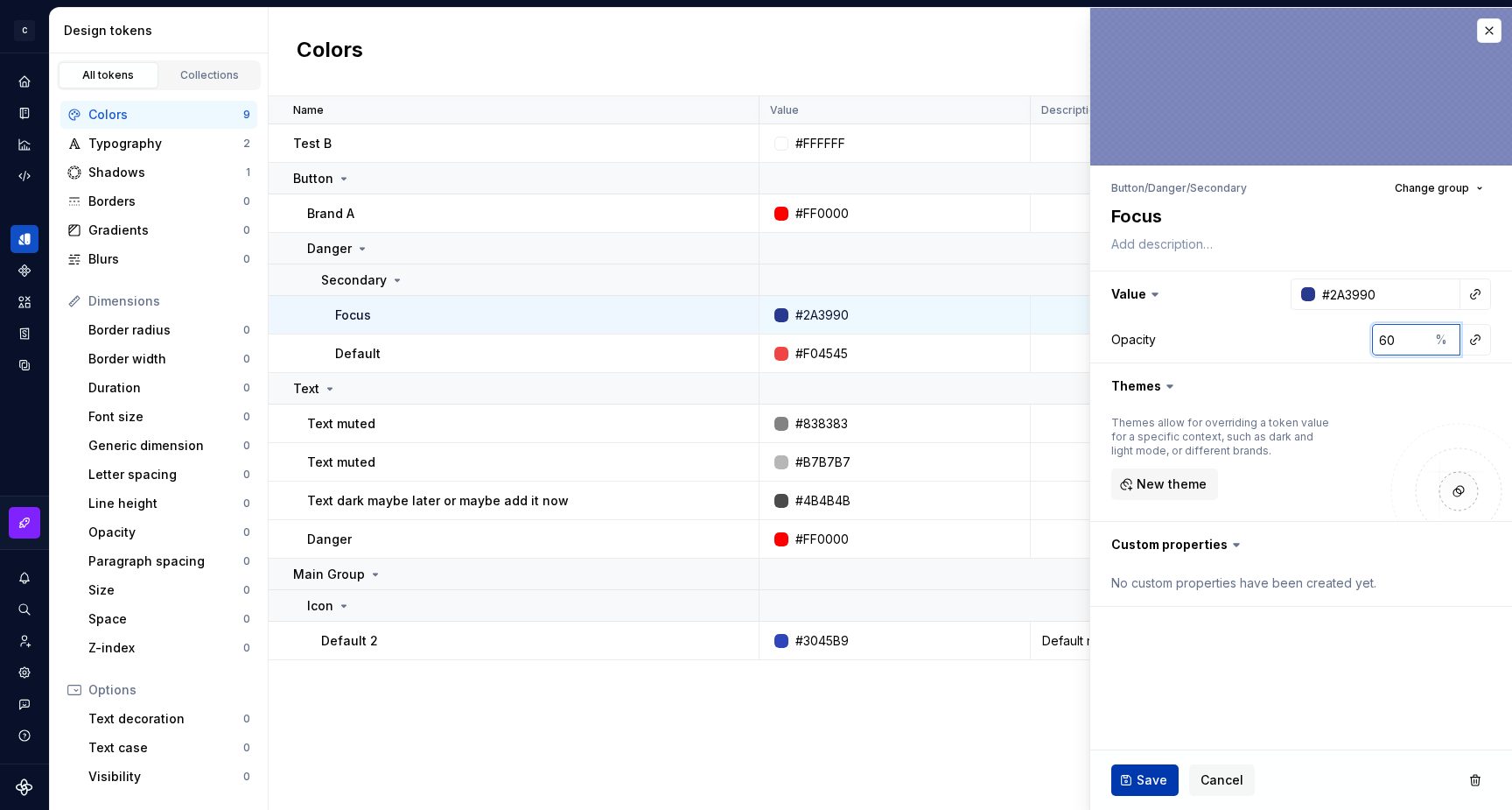
type input "60"
click at [1157, 765] on button "Save" at bounding box center [1145, 779] width 68 height 32
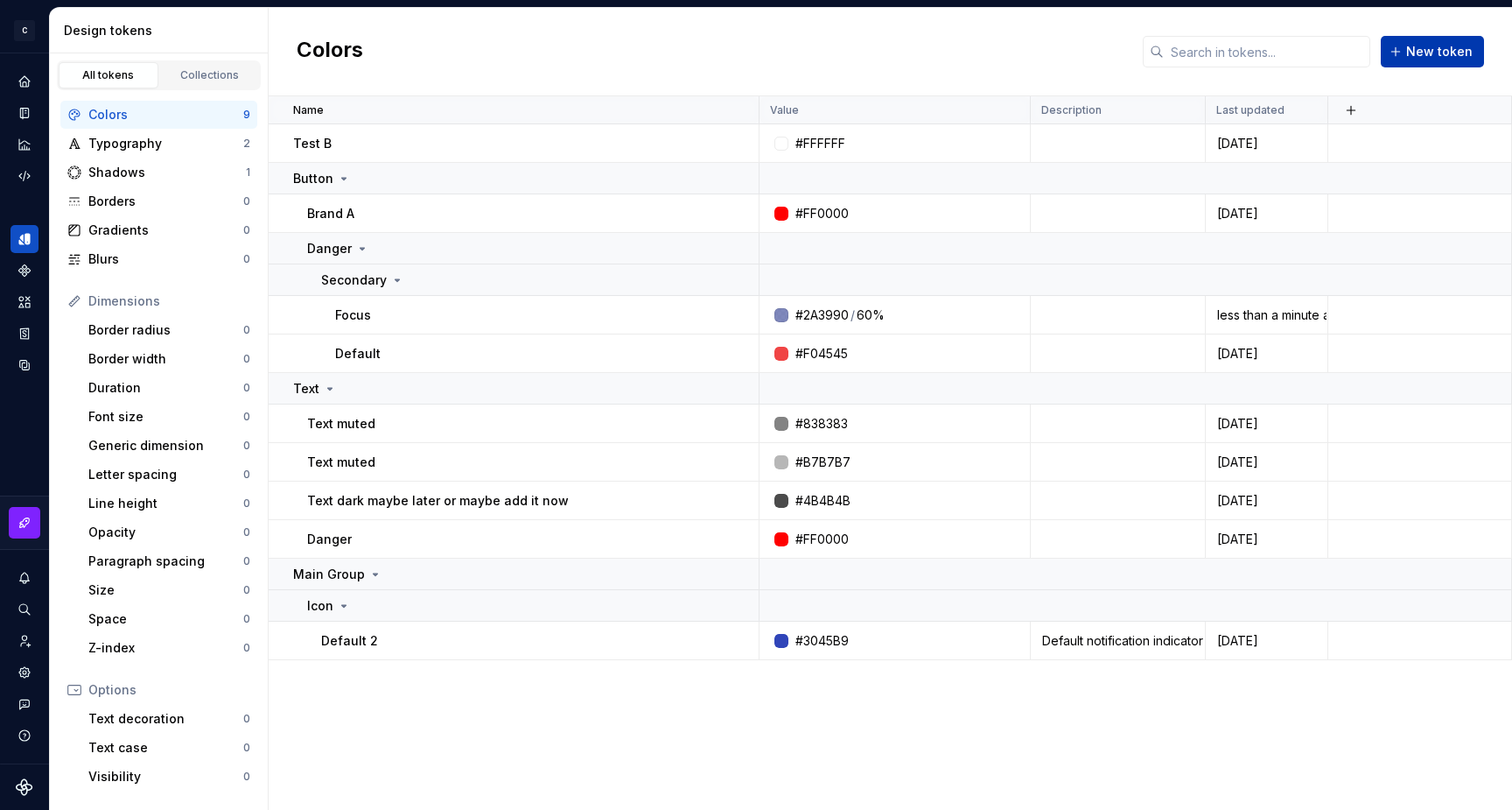
click at [1422, 53] on span "New token" at bounding box center [1440, 51] width 67 height 17
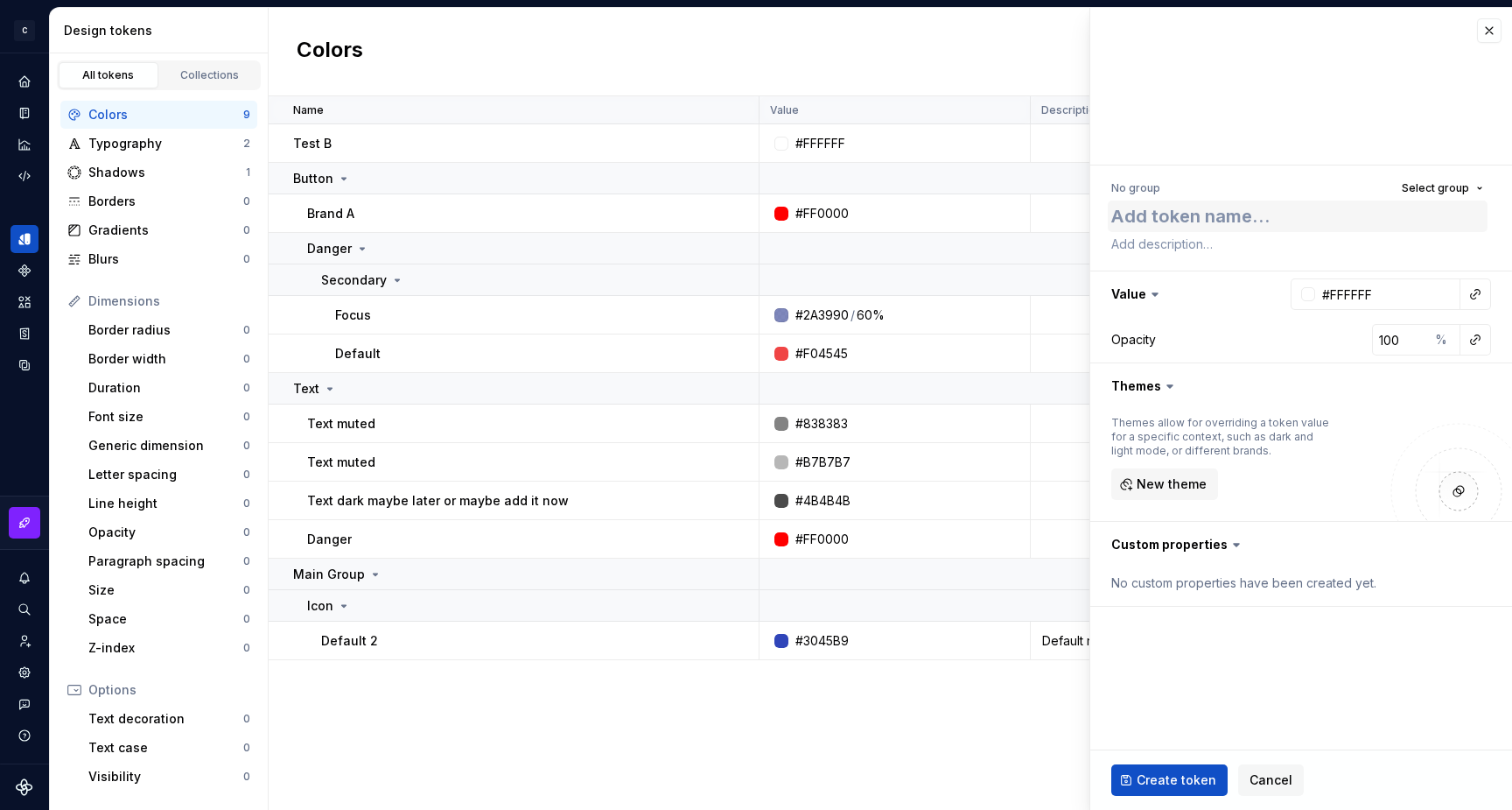
type textarea "*"
type textarea "T"
type textarea "*"
type textarea "TY"
type textarea "*"
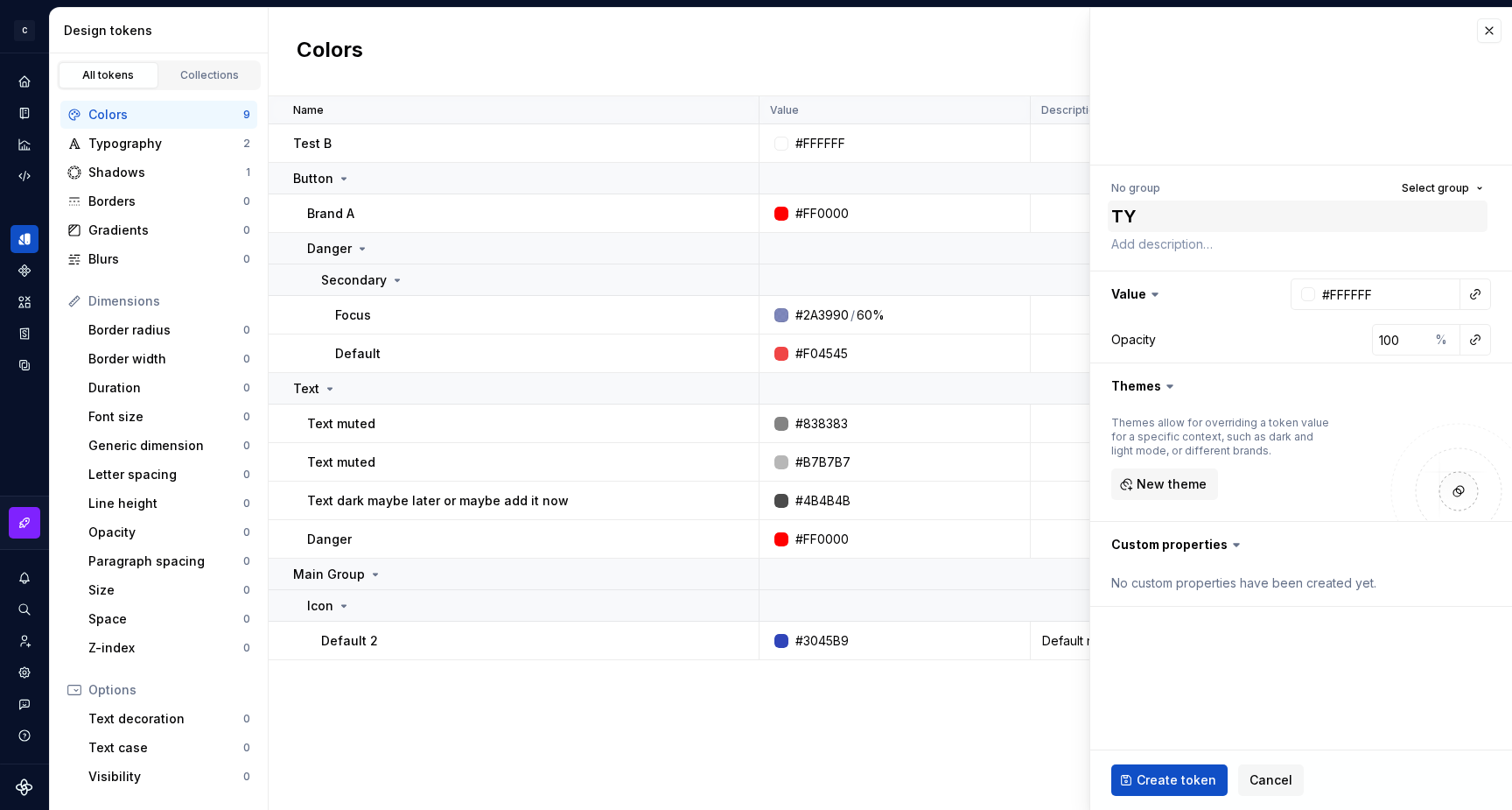
type textarea "TYe"
type textarea "*"
type textarea "[PERSON_NAME]"
type textarea "*"
type textarea "TYest"
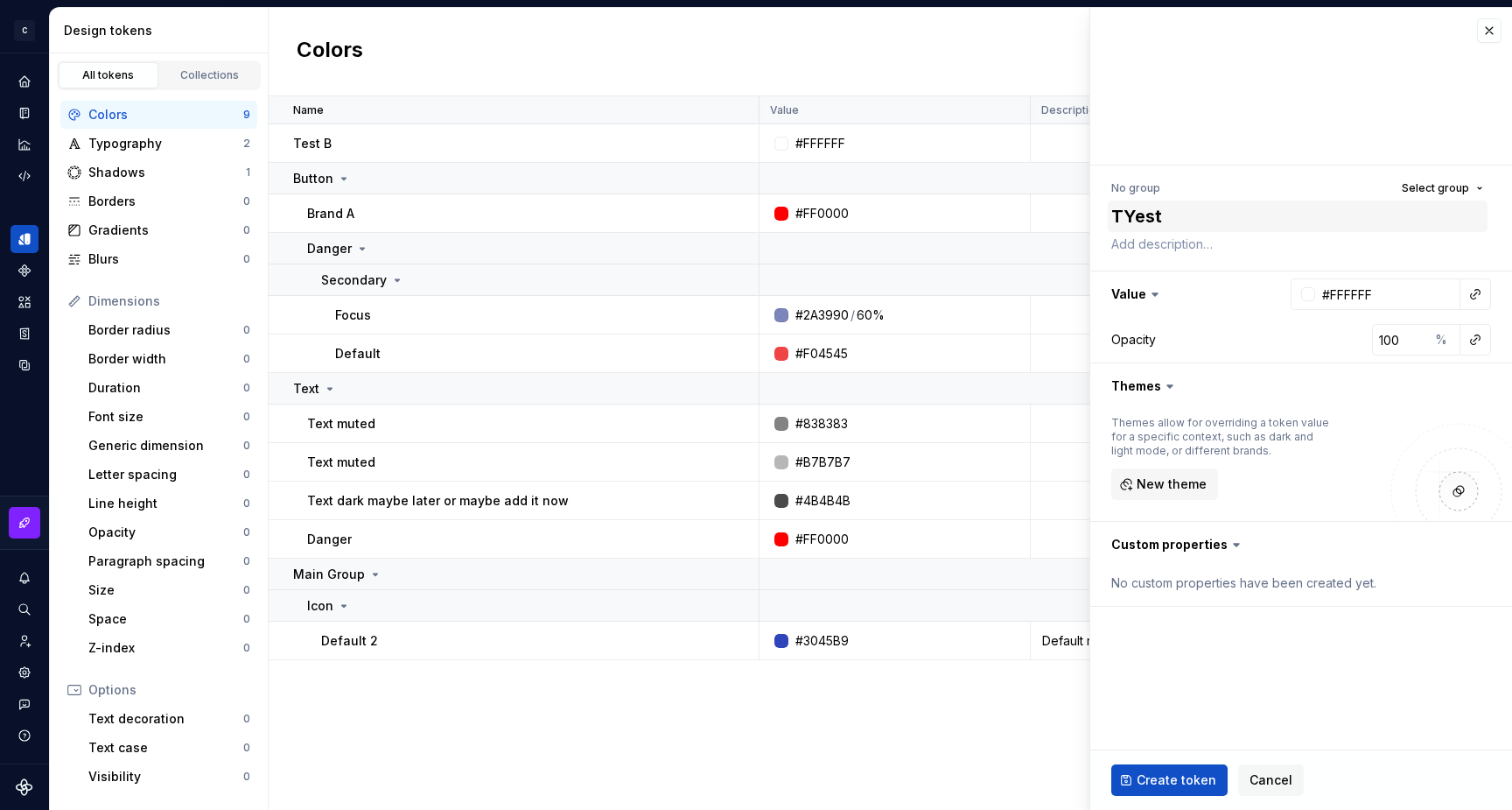
type textarea "*"
type textarea "TYest"
type textarea "*"
type textarea "T"
type textarea "*"
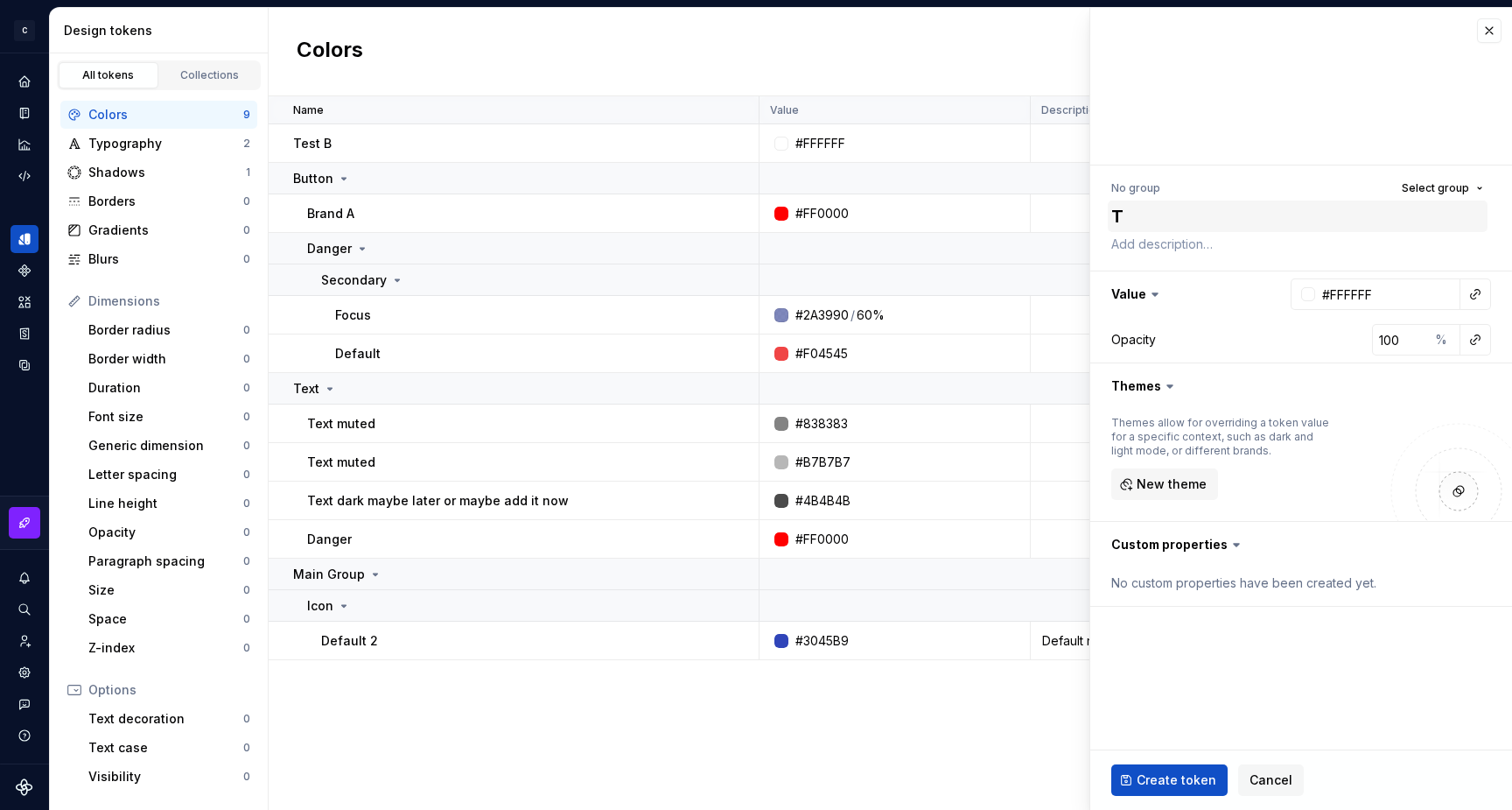
type textarea "Te"
type textarea "*"
type textarea "Tes"
type textarea "*"
type textarea "Test"
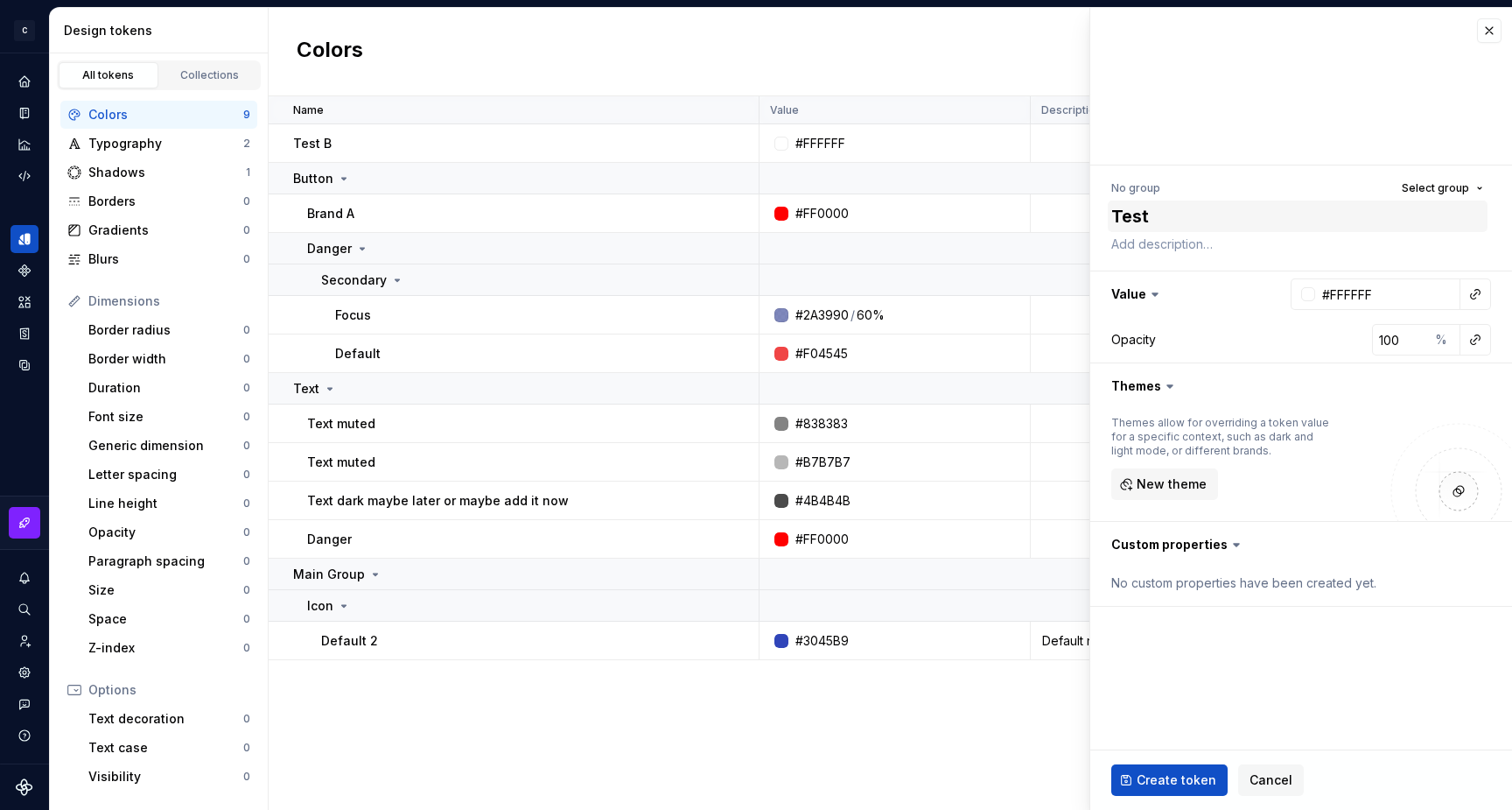
type textarea "*"
type textarea "Test"
type textarea "*"
type textarea "Test l"
type textarea "*"
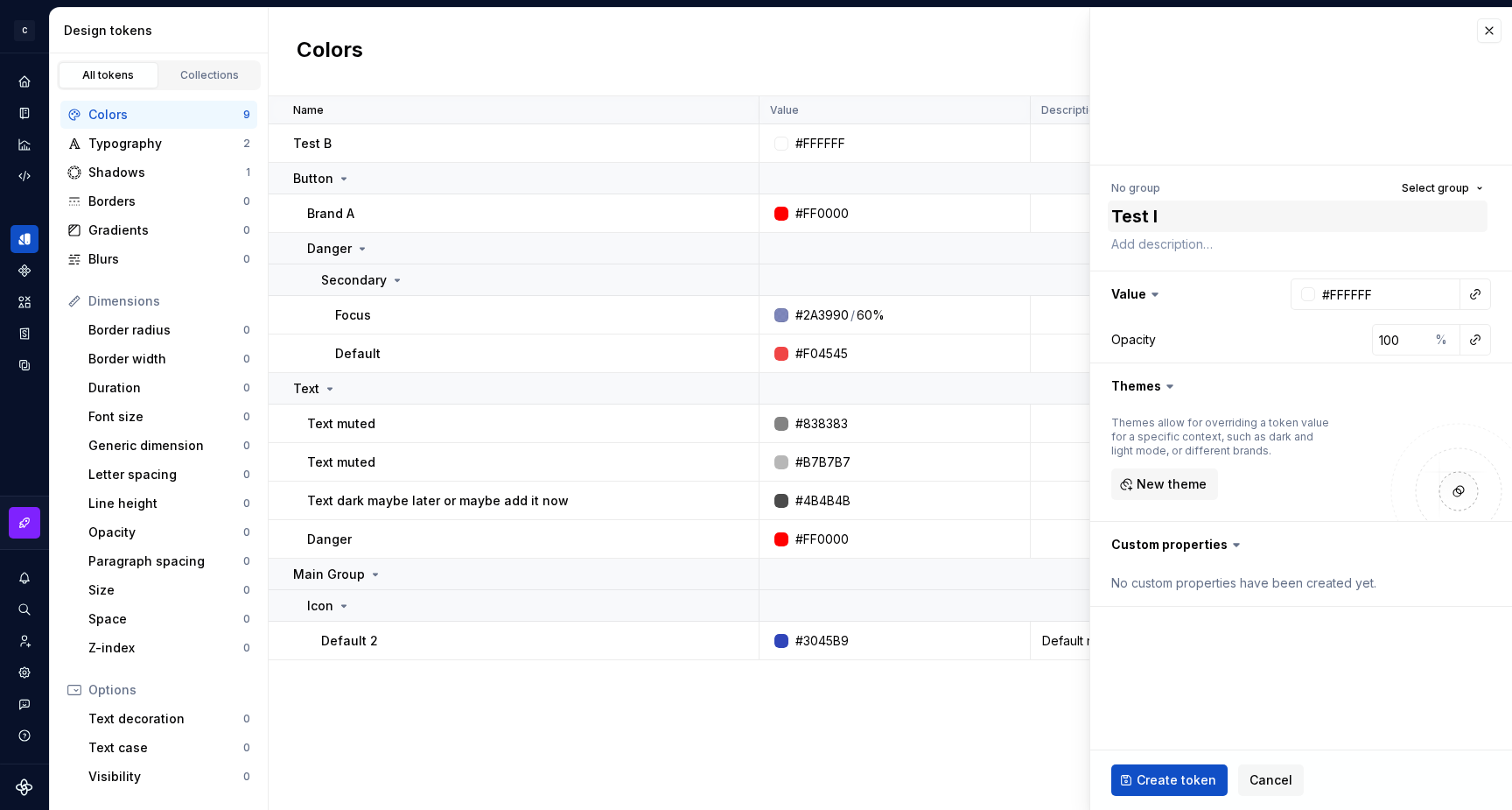
type textarea "Test li"
type textarea "*"
type textarea "Test lin"
type textarea "*"
type textarea "Test link"
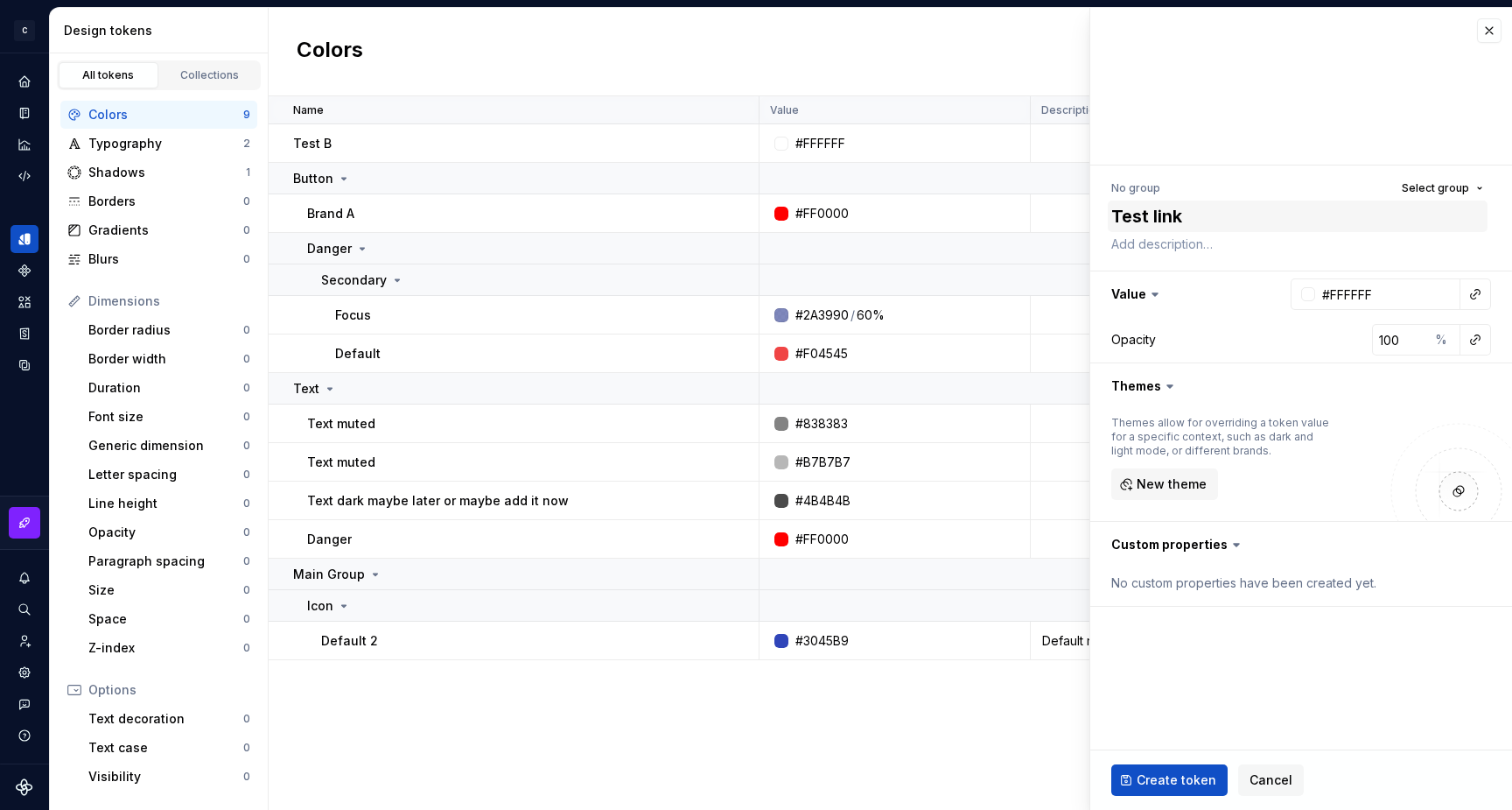
type textarea "*"
type textarea "Test [PERSON_NAME]"
type textarea "*"
type textarea "Test linked"
type textarea "*"
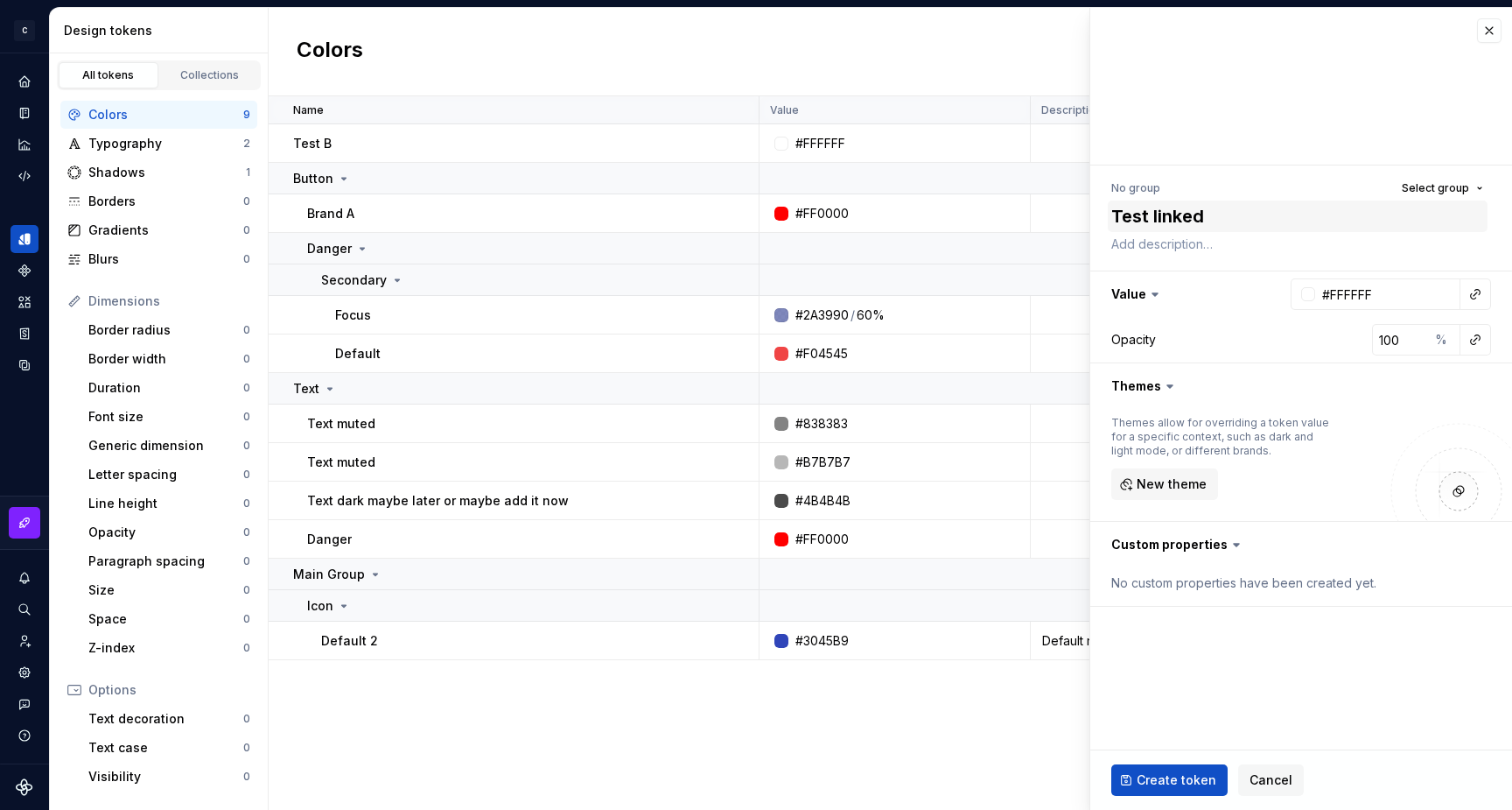
type textarea "Test linked"
type textarea "*"
type textarea "Test linked c"
type textarea "*"
type textarea "Test linked co"
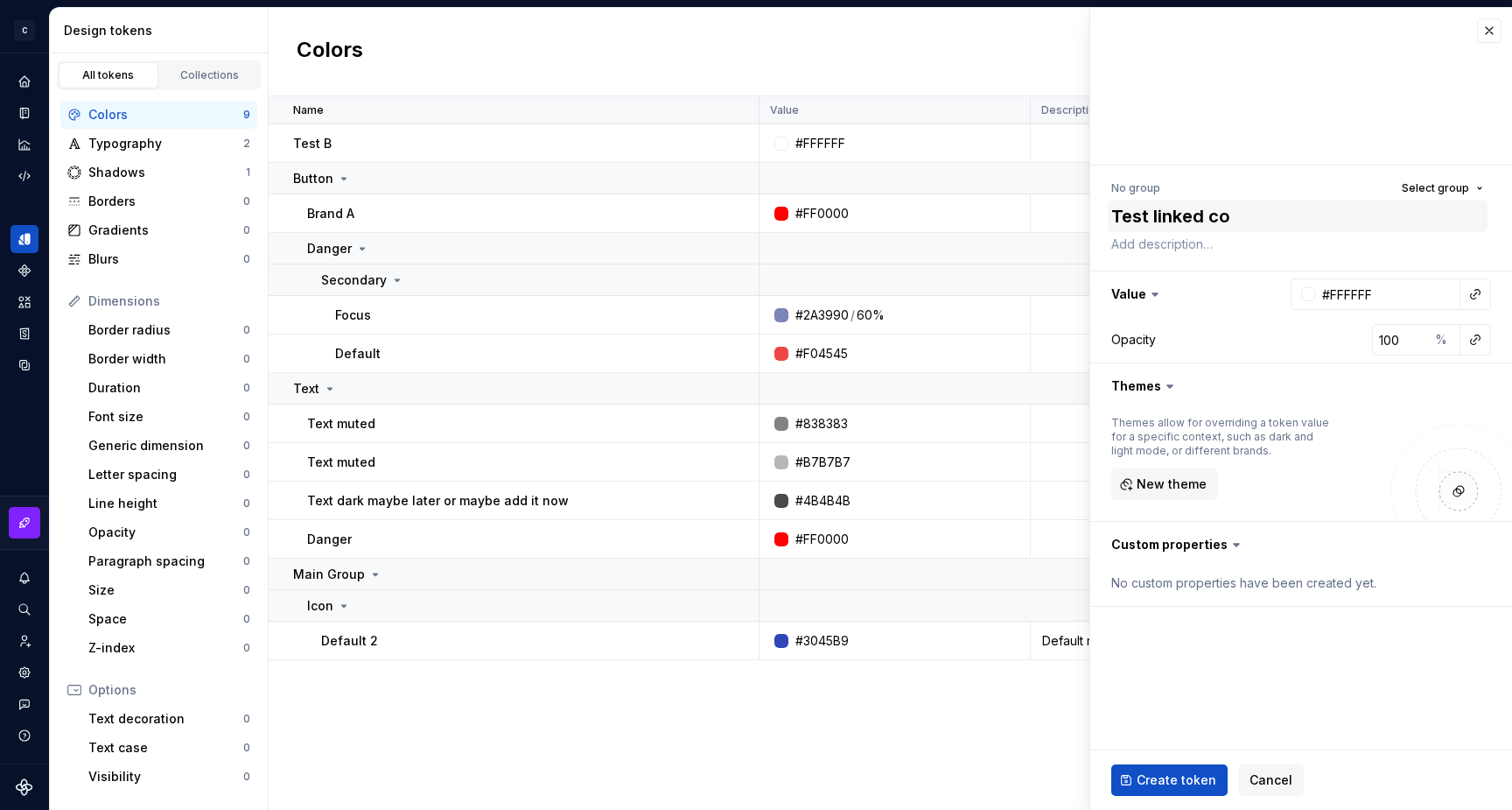
type textarea "*"
type textarea "Test linked col"
type textarea "*"
type textarea "Test linked colo"
type textarea "*"
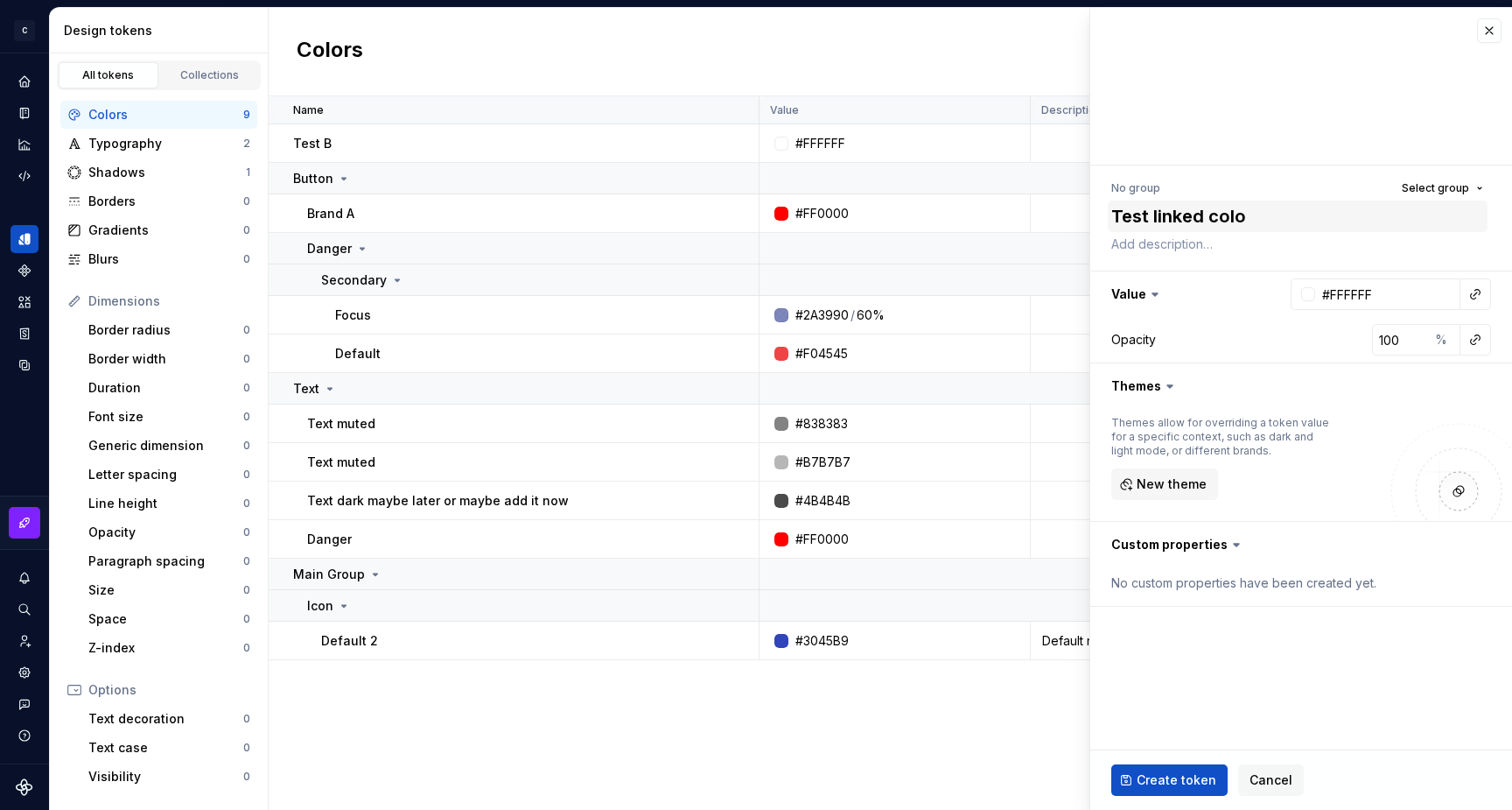
type textarea "Test linked color"
type textarea "*"
type textarea "Test linked color"
type textarea "*"
type textarea "Test linked color t"
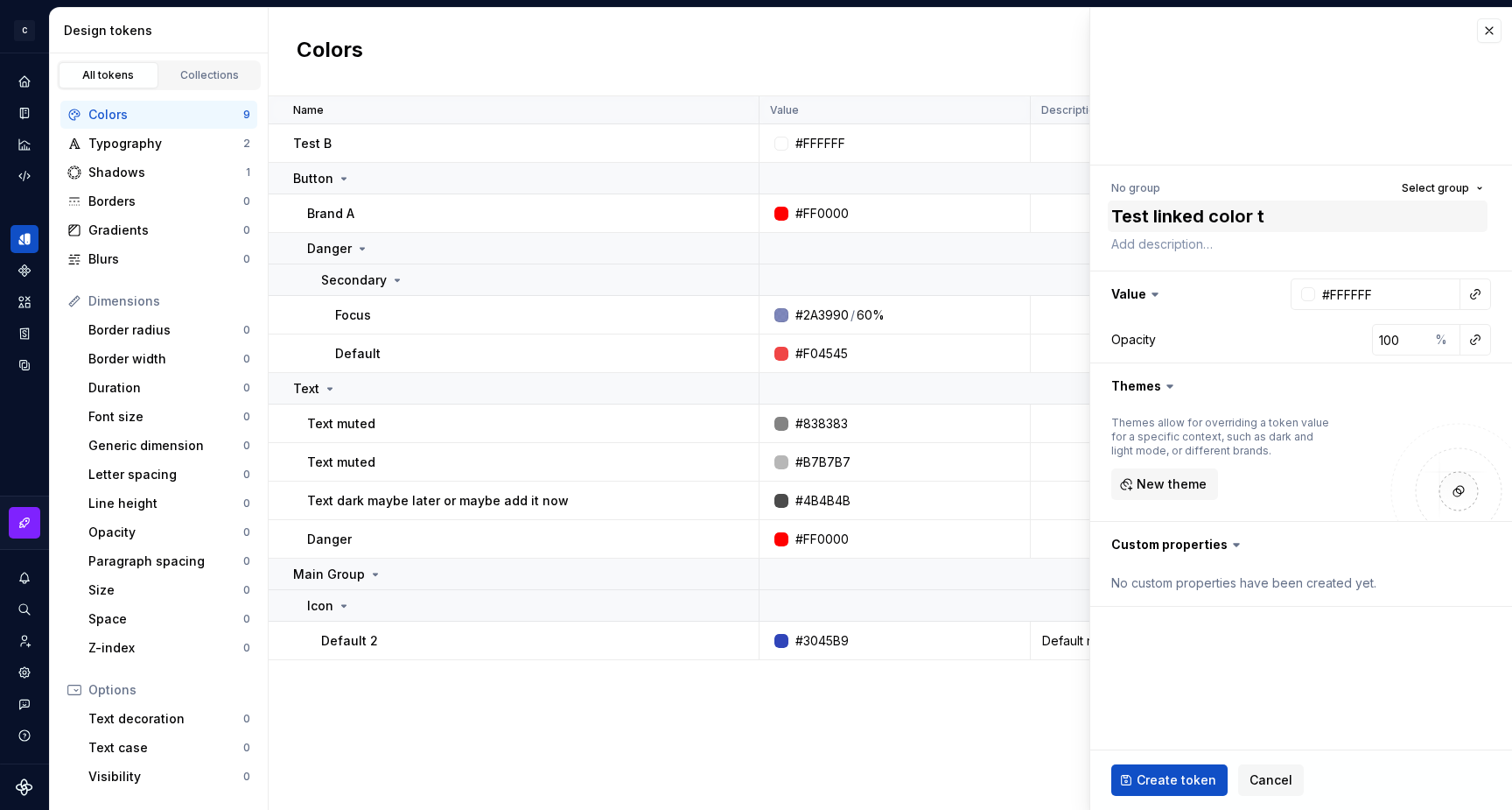
type textarea "*"
type textarea "Test linked color to"
type textarea "*"
type textarea "Test linked color tok"
type textarea "*"
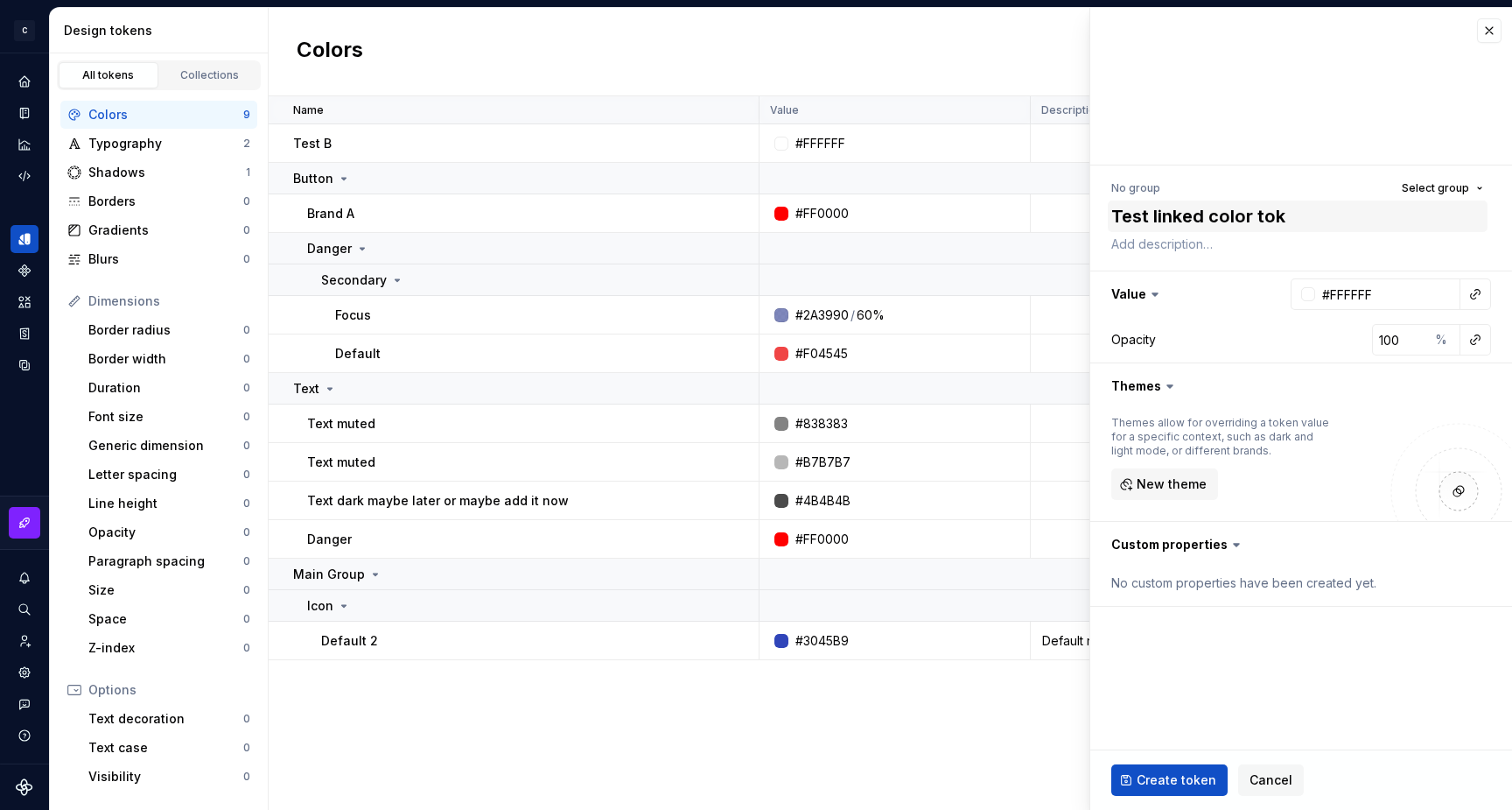
type textarea "Test linked color toke"
type textarea "*"
type textarea "Test linked color token"
click at [1479, 294] on button "button" at bounding box center [1475, 294] width 24 height 24
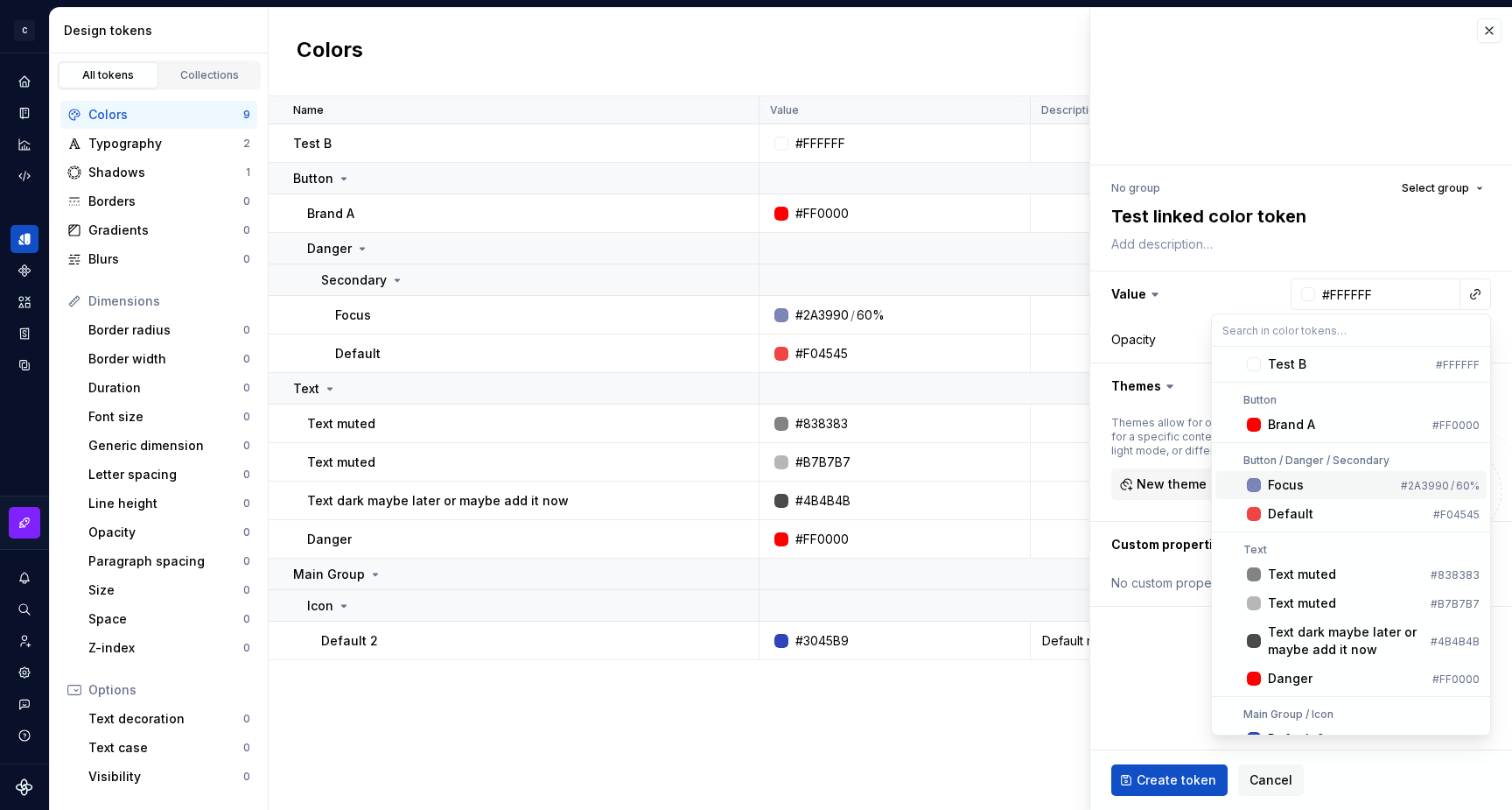
click at [1280, 491] on div "Focus" at bounding box center [1286, 485] width 36 height 17
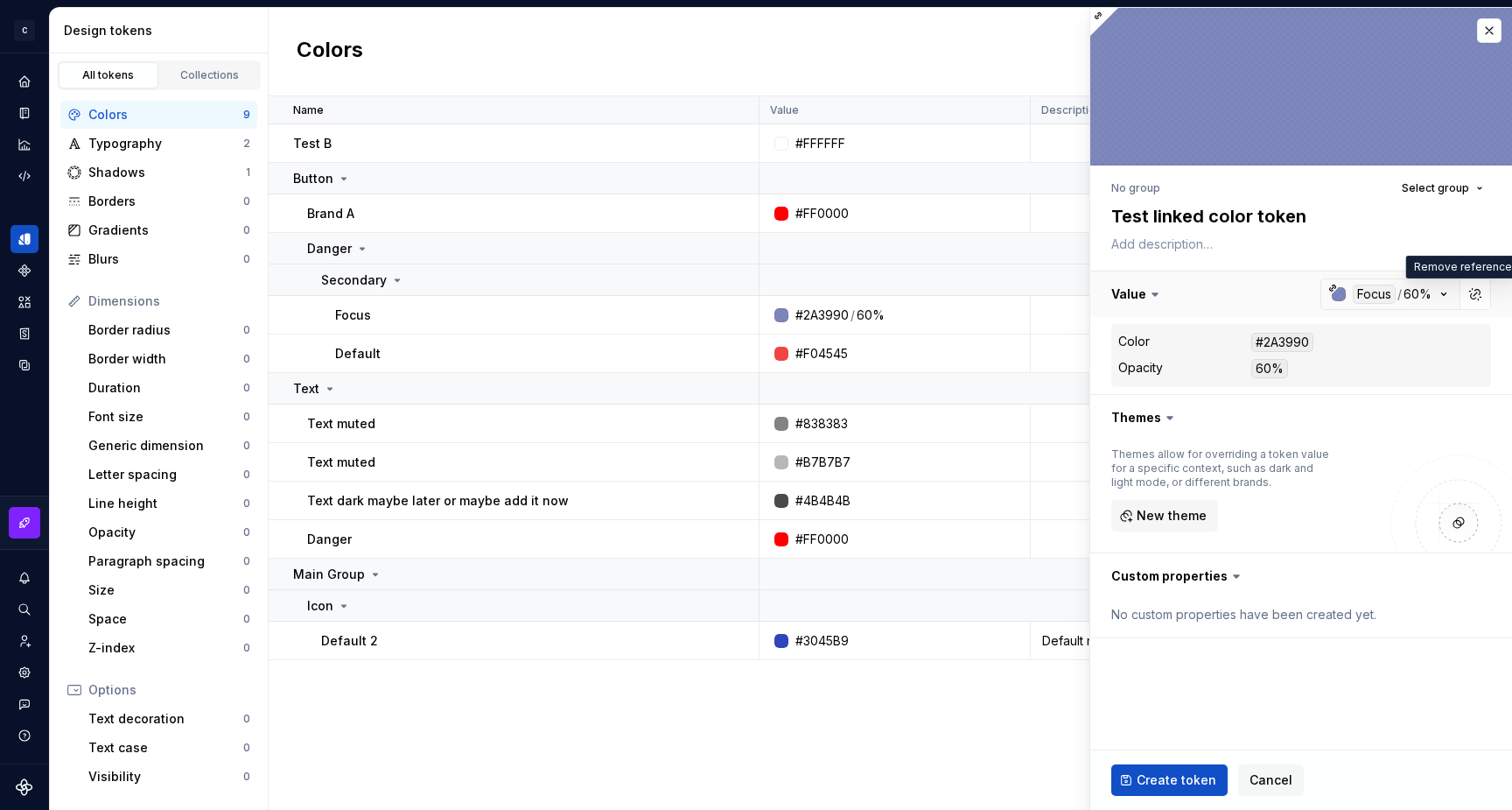
click at [1442, 297] on button "button" at bounding box center [1301, 294] width 422 height 45
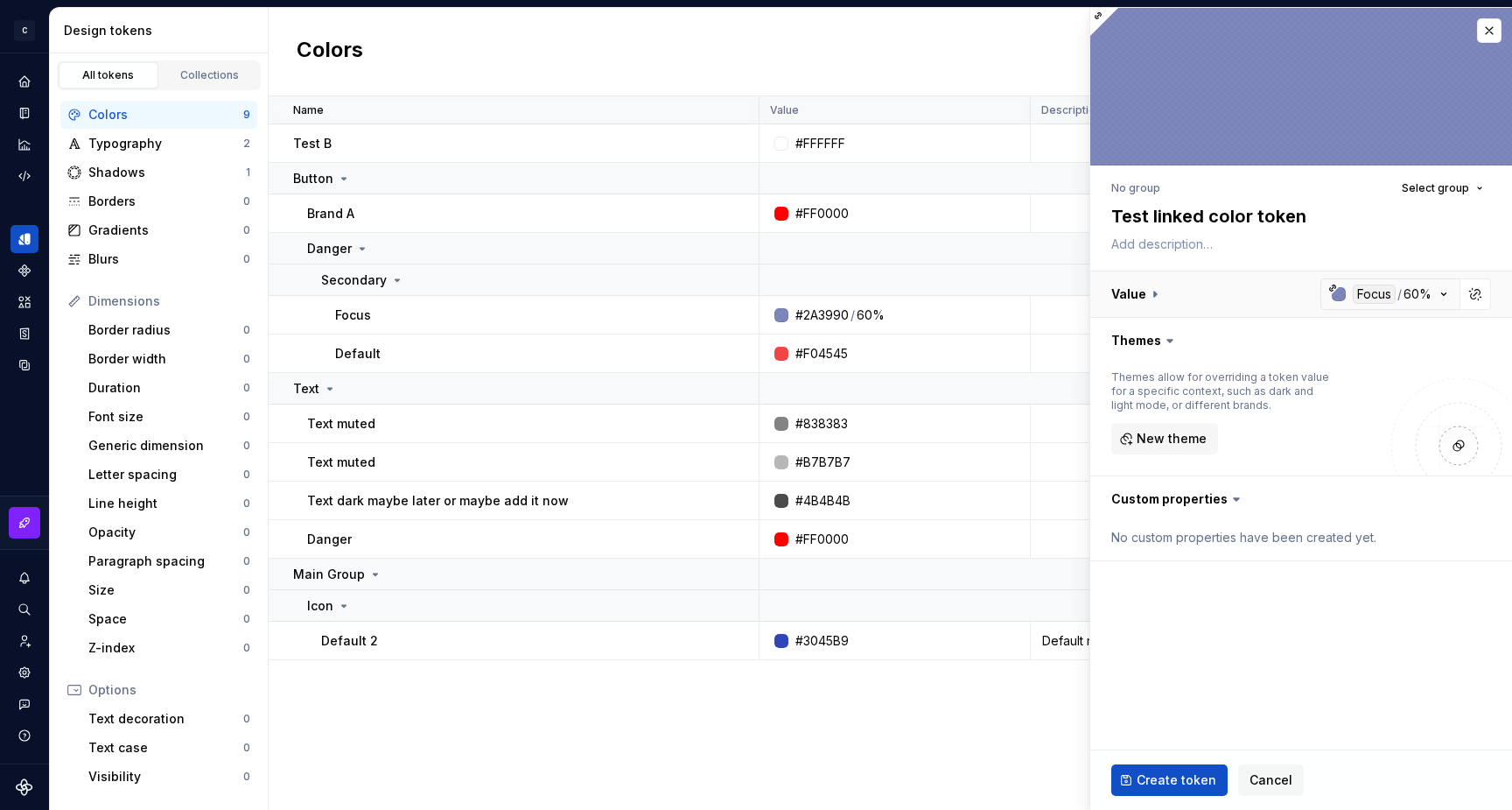
click at [1442, 297] on button "button" at bounding box center [1301, 294] width 422 height 45
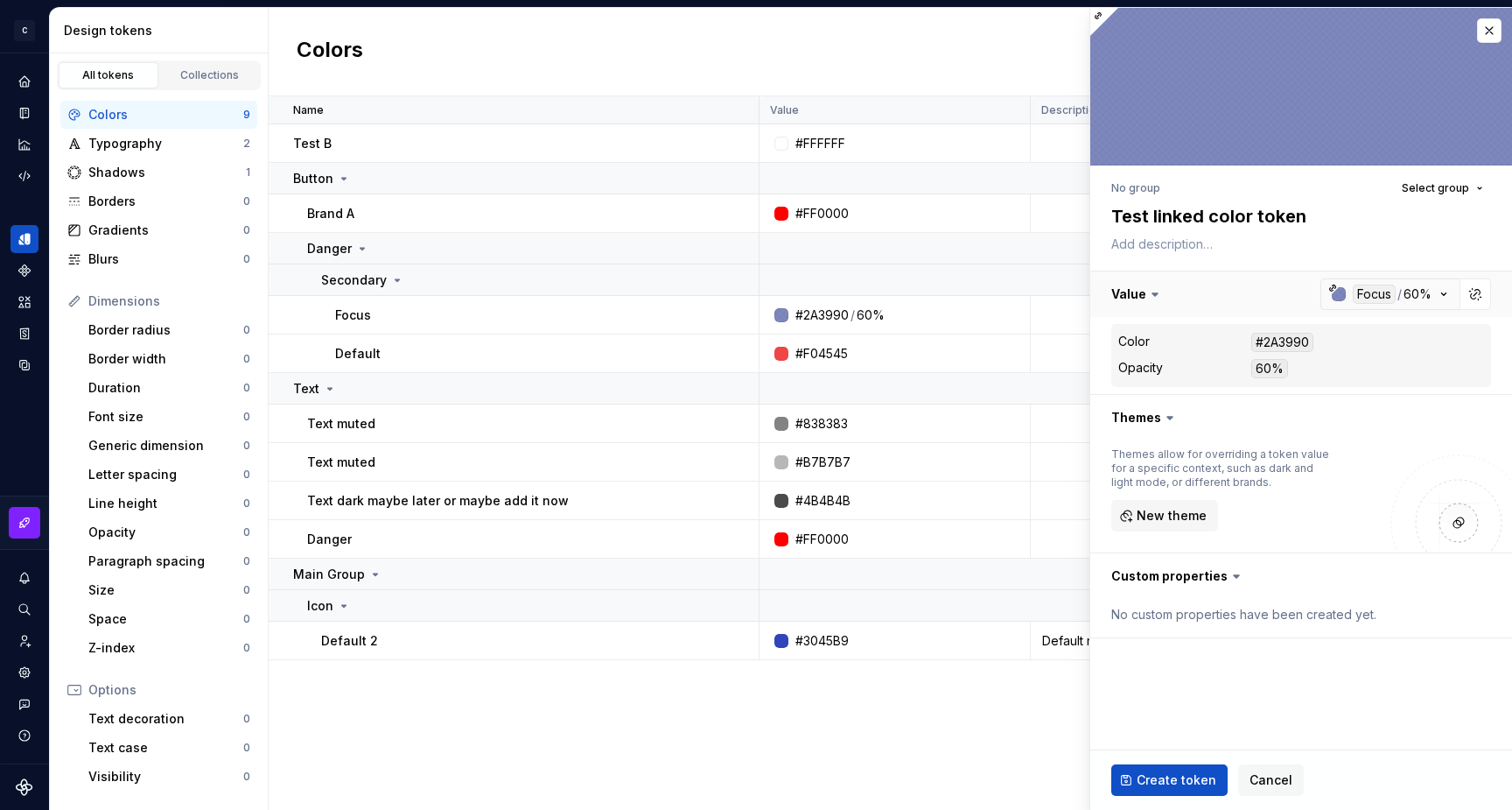
click at [1421, 293] on button "button" at bounding box center [1301, 294] width 422 height 45
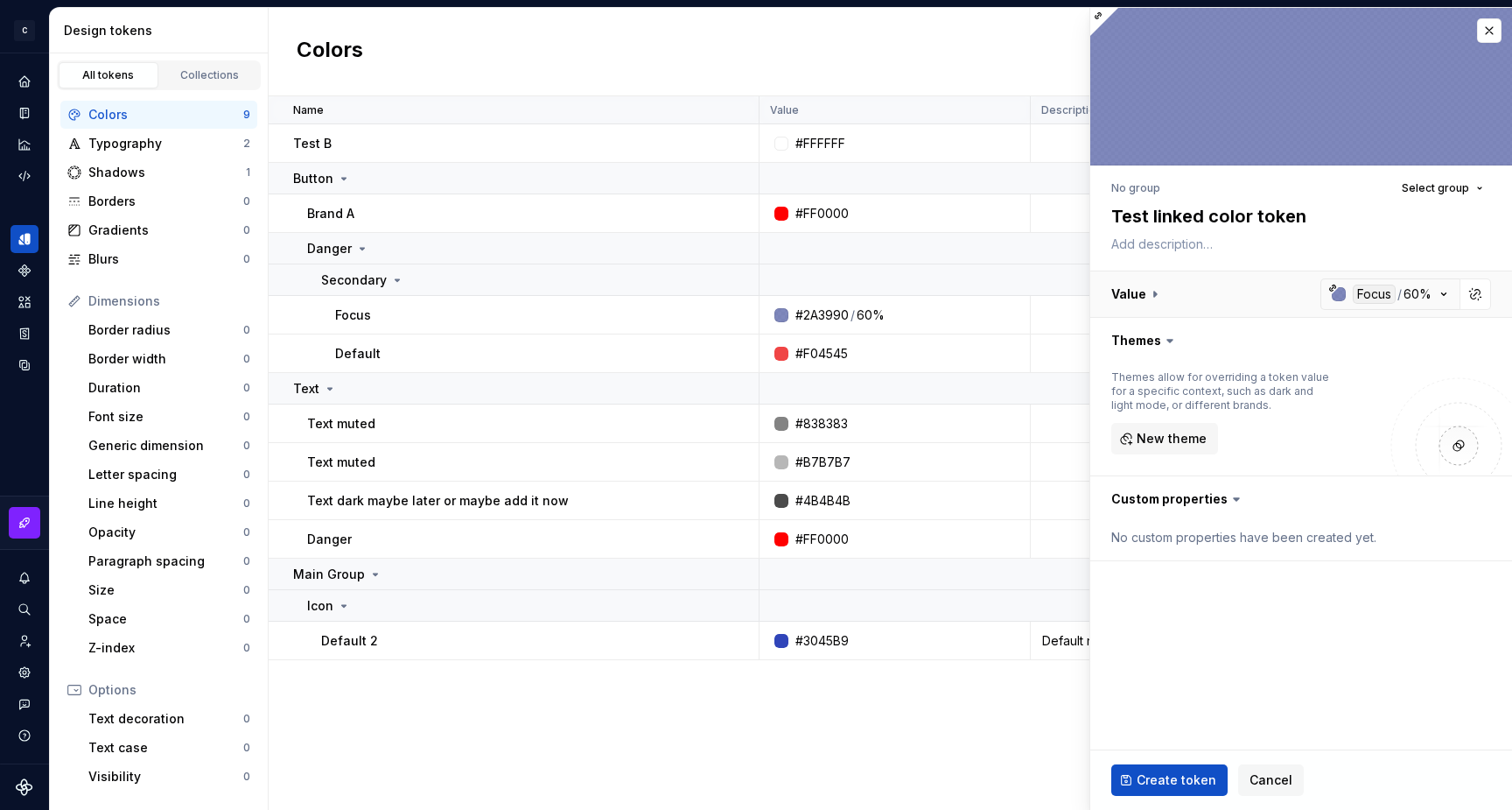
click at [1421, 293] on button "button" at bounding box center [1301, 294] width 422 height 45
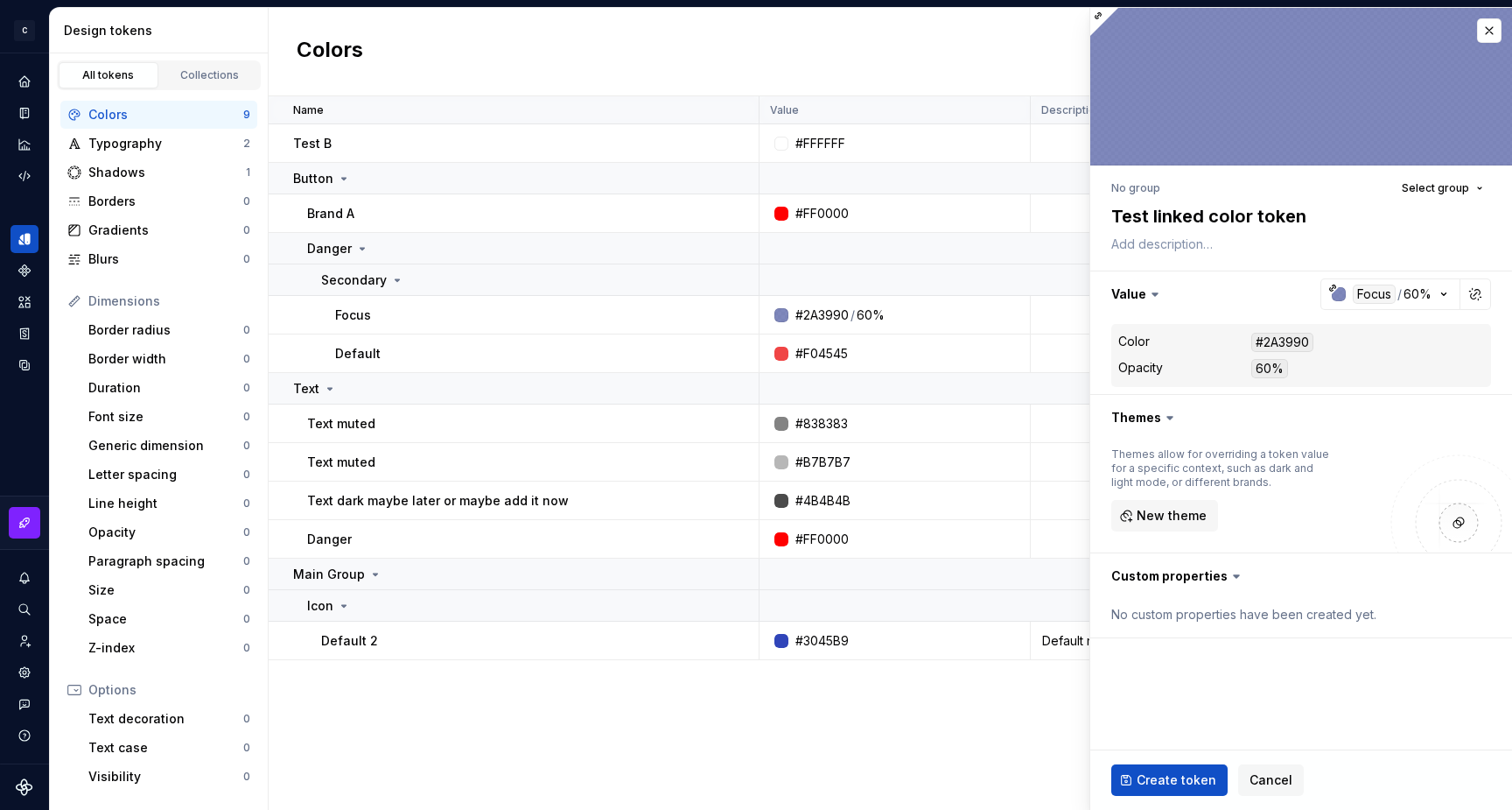
click at [1270, 369] on div "60%" at bounding box center [1269, 368] width 37 height 19
click at [1180, 782] on span "Create token" at bounding box center [1177, 779] width 80 height 17
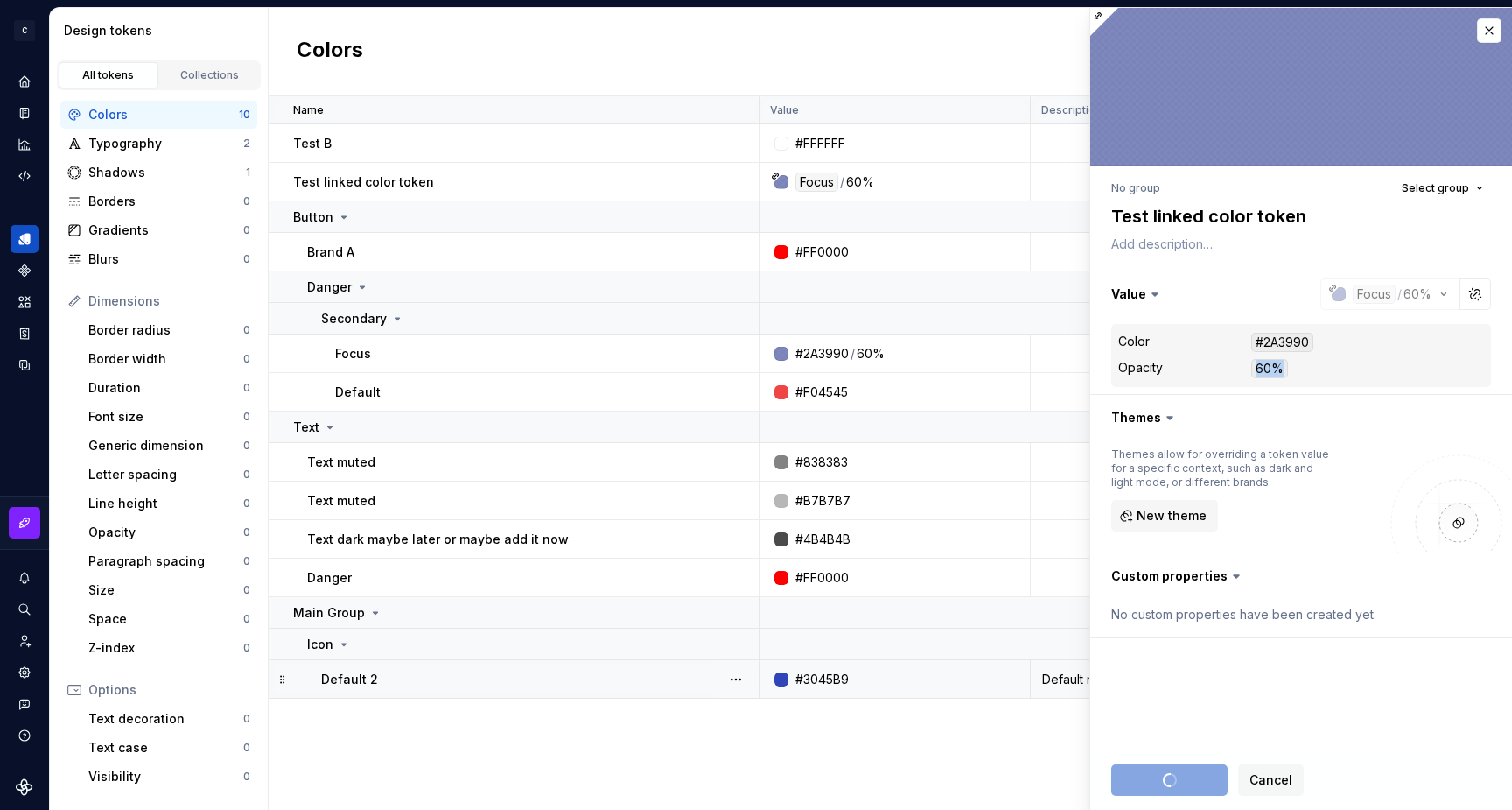
type textarea "*"
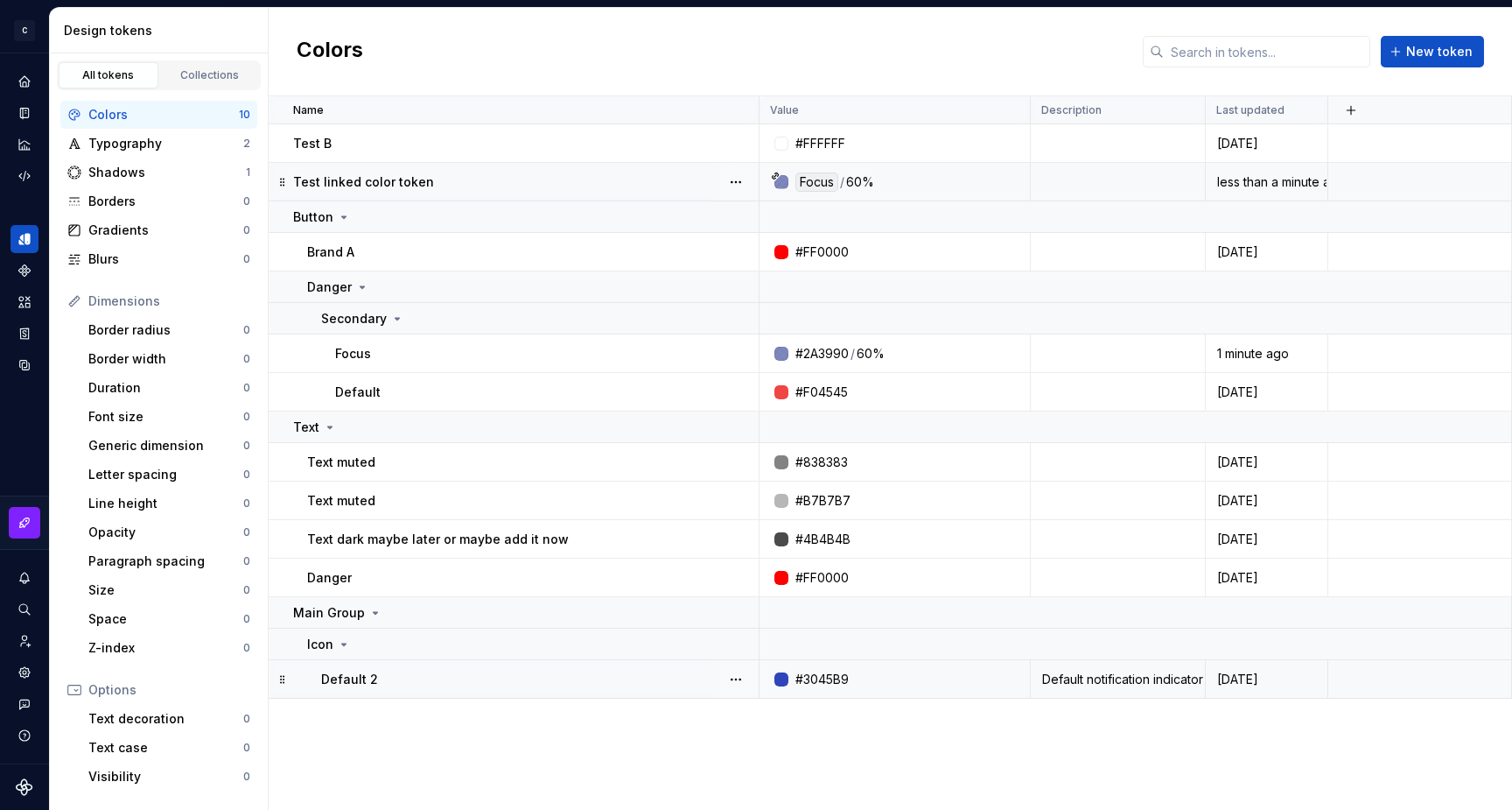
click at [412, 189] on p "Test linked color token" at bounding box center [363, 182] width 141 height 17
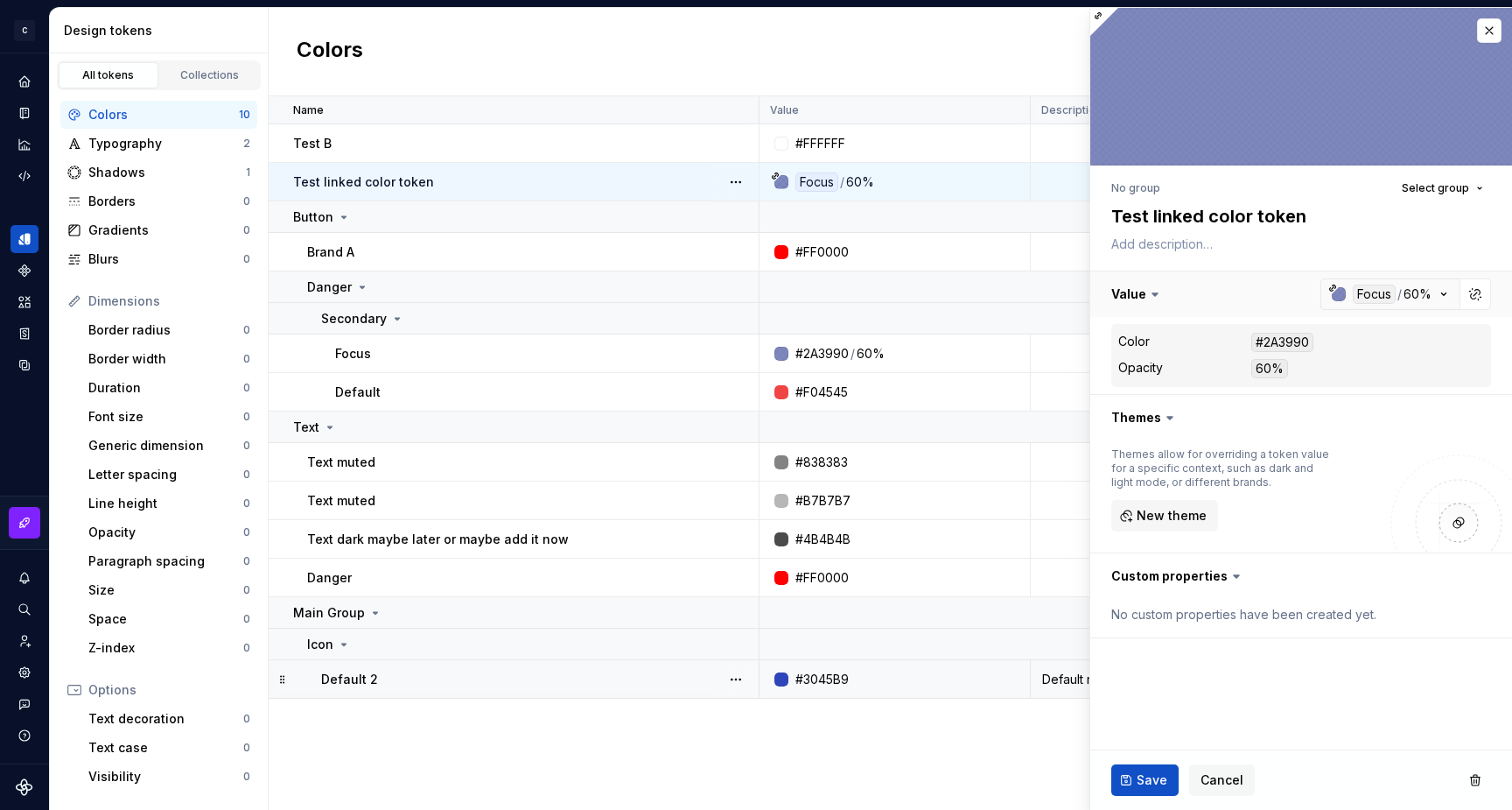
click at [1404, 288] on button "button" at bounding box center [1301, 294] width 422 height 45
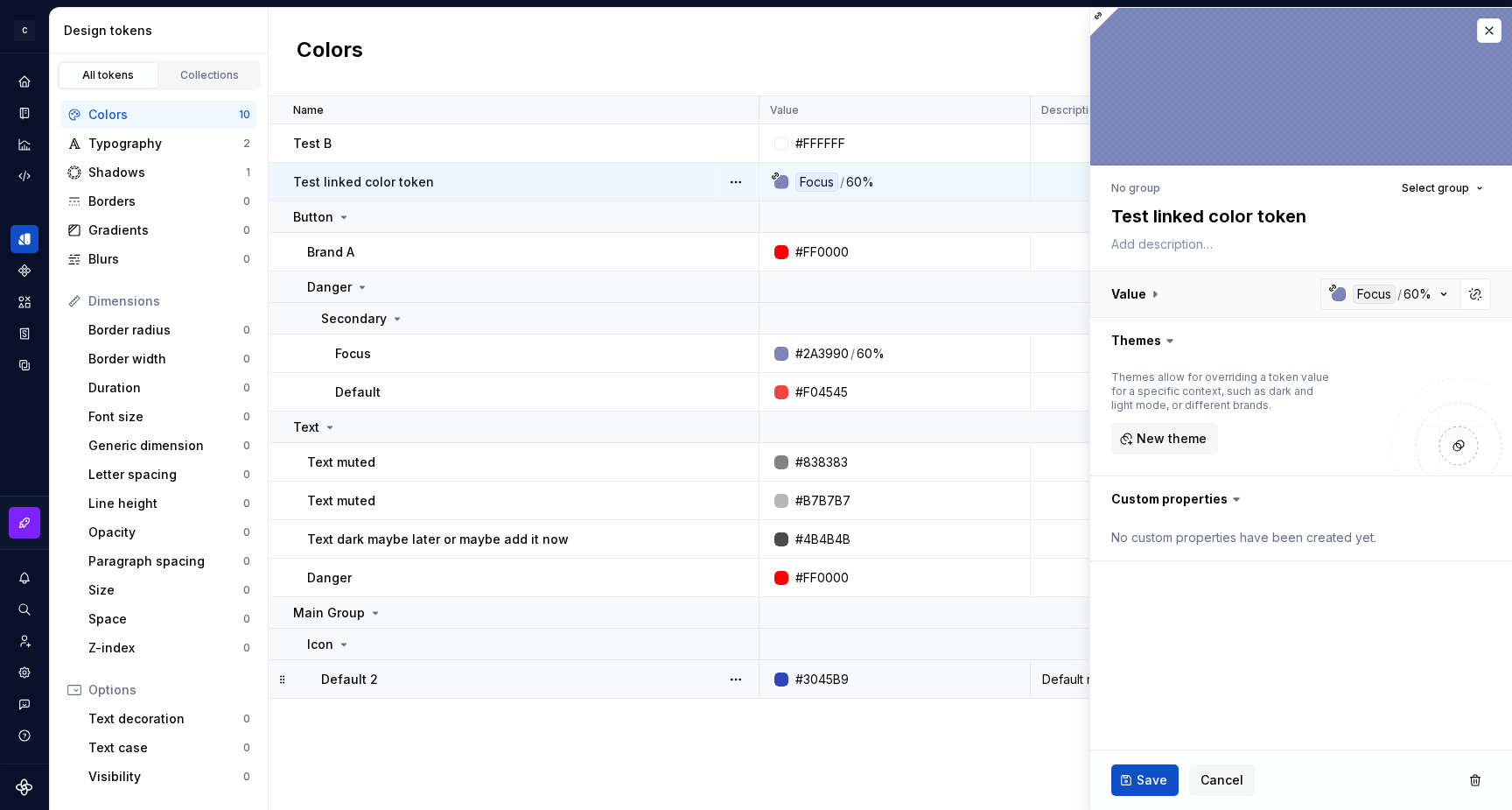
click at [1404, 288] on button "button" at bounding box center [1301, 294] width 422 height 45
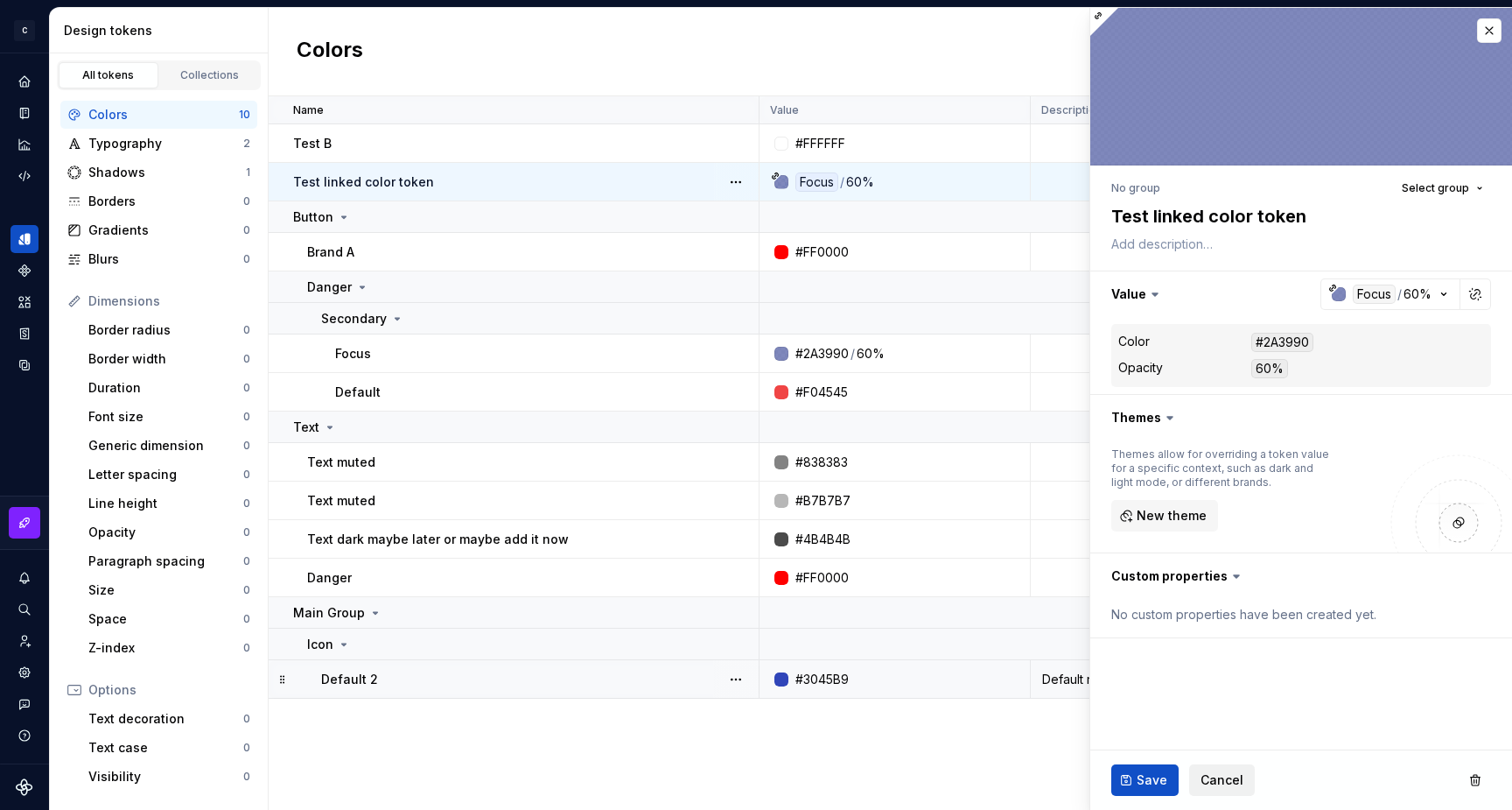
click at [1221, 779] on span "Cancel" at bounding box center [1221, 779] width 42 height 17
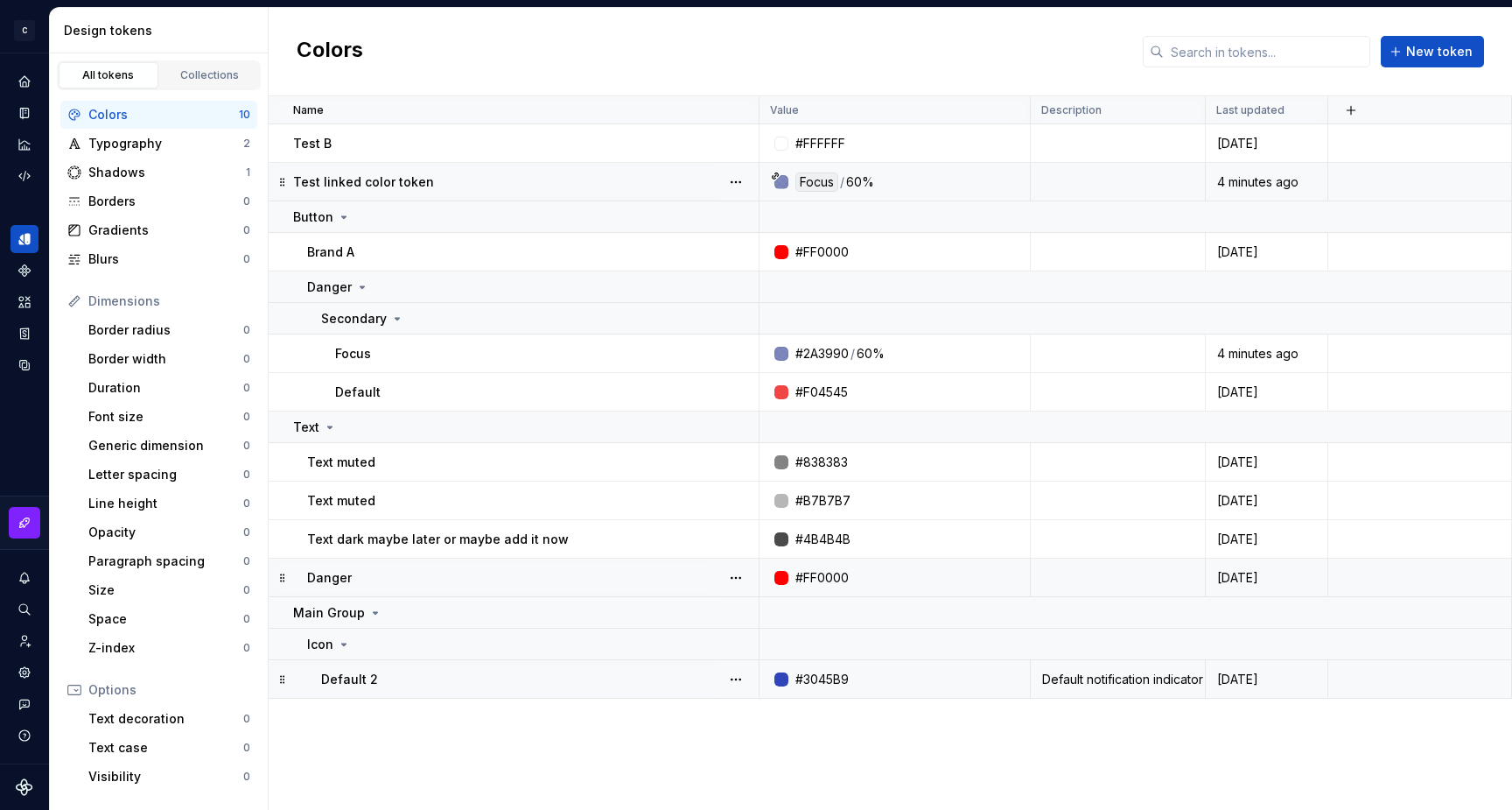
click at [779, 579] on div at bounding box center [781, 577] width 14 height 14
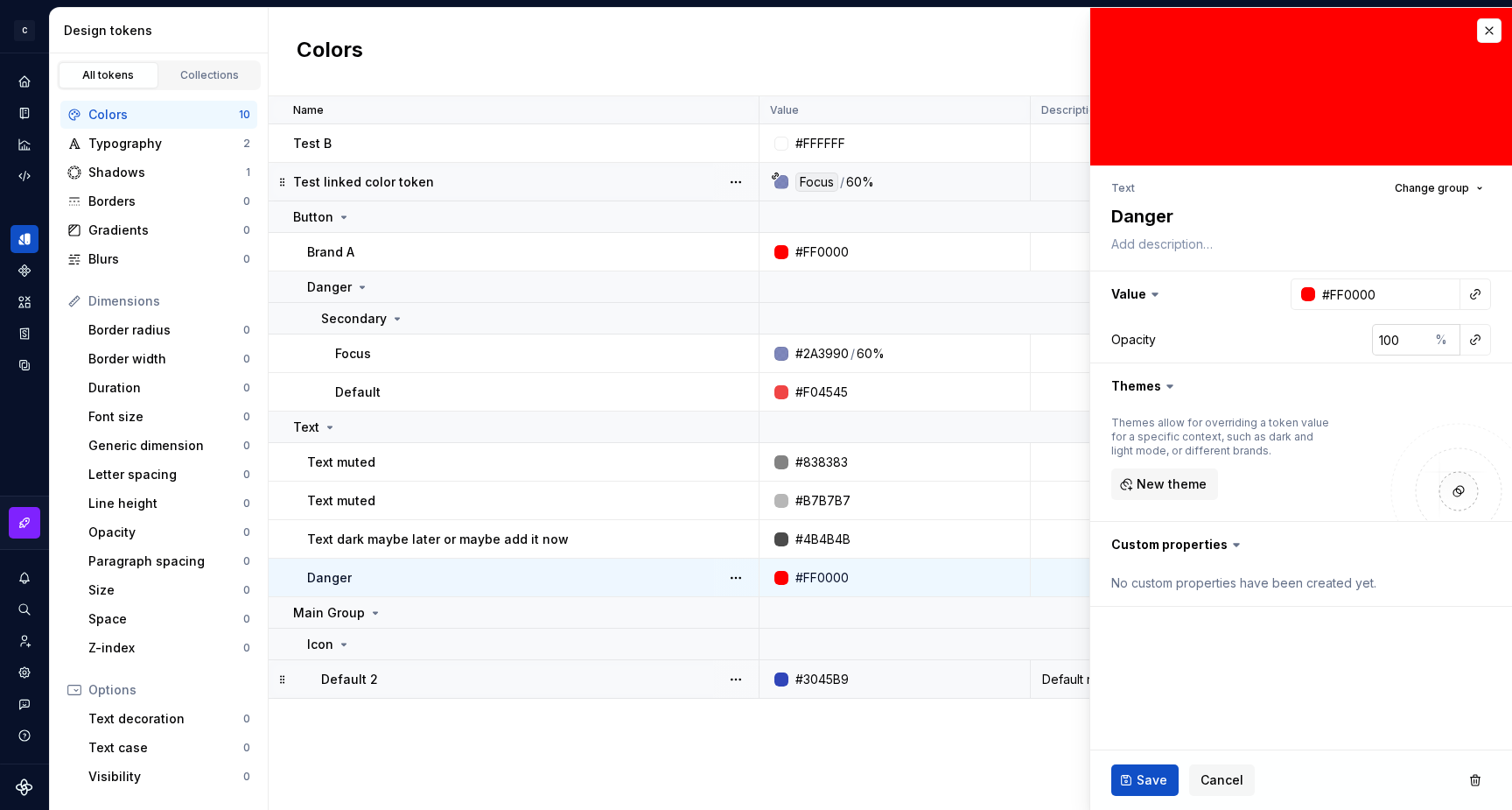
type textarea "*"
type input "99"
click at [1414, 344] on input "99" at bounding box center [1400, 339] width 57 height 32
type textarea "*"
type input "100"
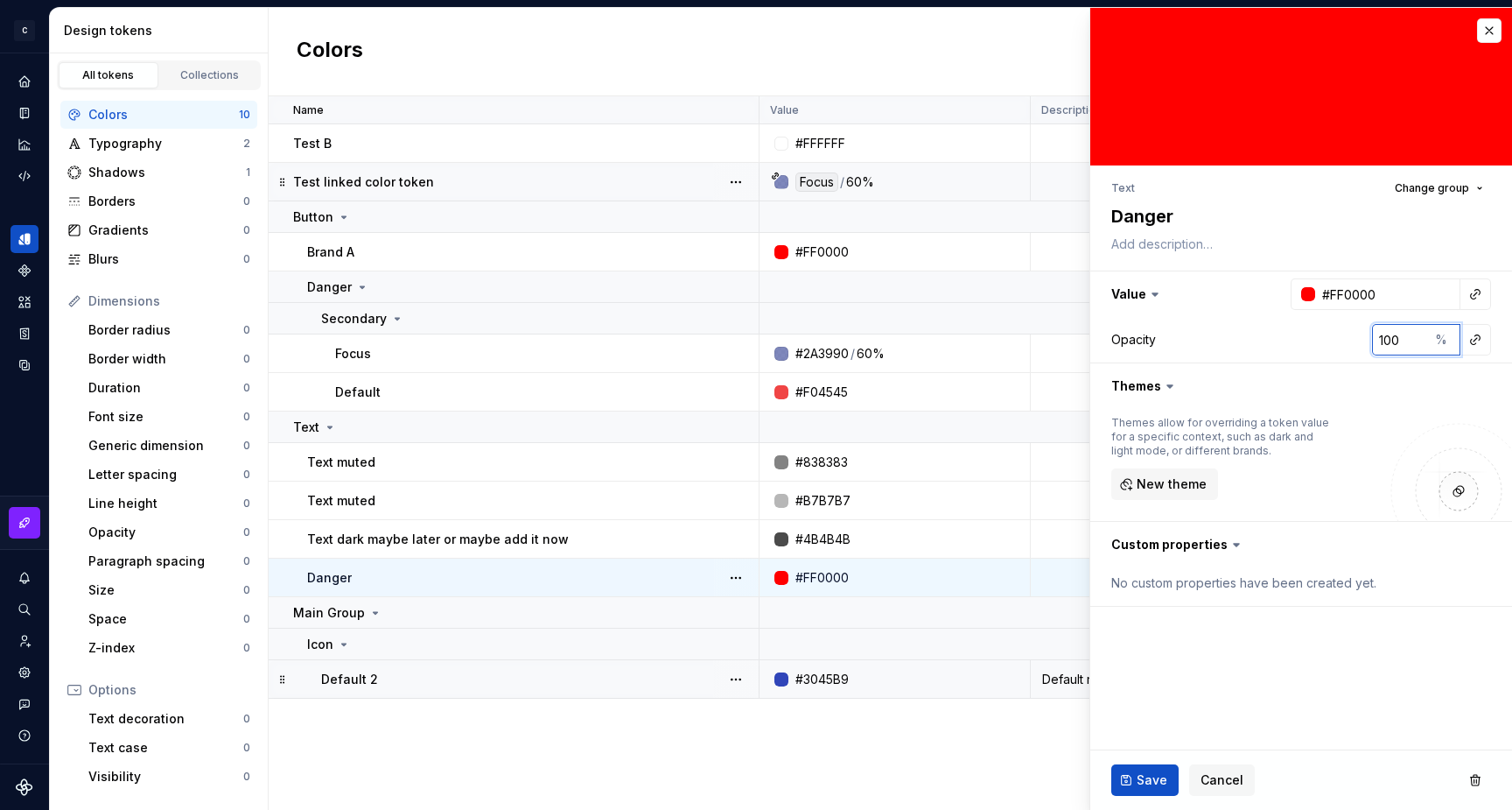
click at [1414, 337] on input "100" at bounding box center [1400, 339] width 57 height 32
click at [1395, 339] on input "100" at bounding box center [1400, 339] width 57 height 32
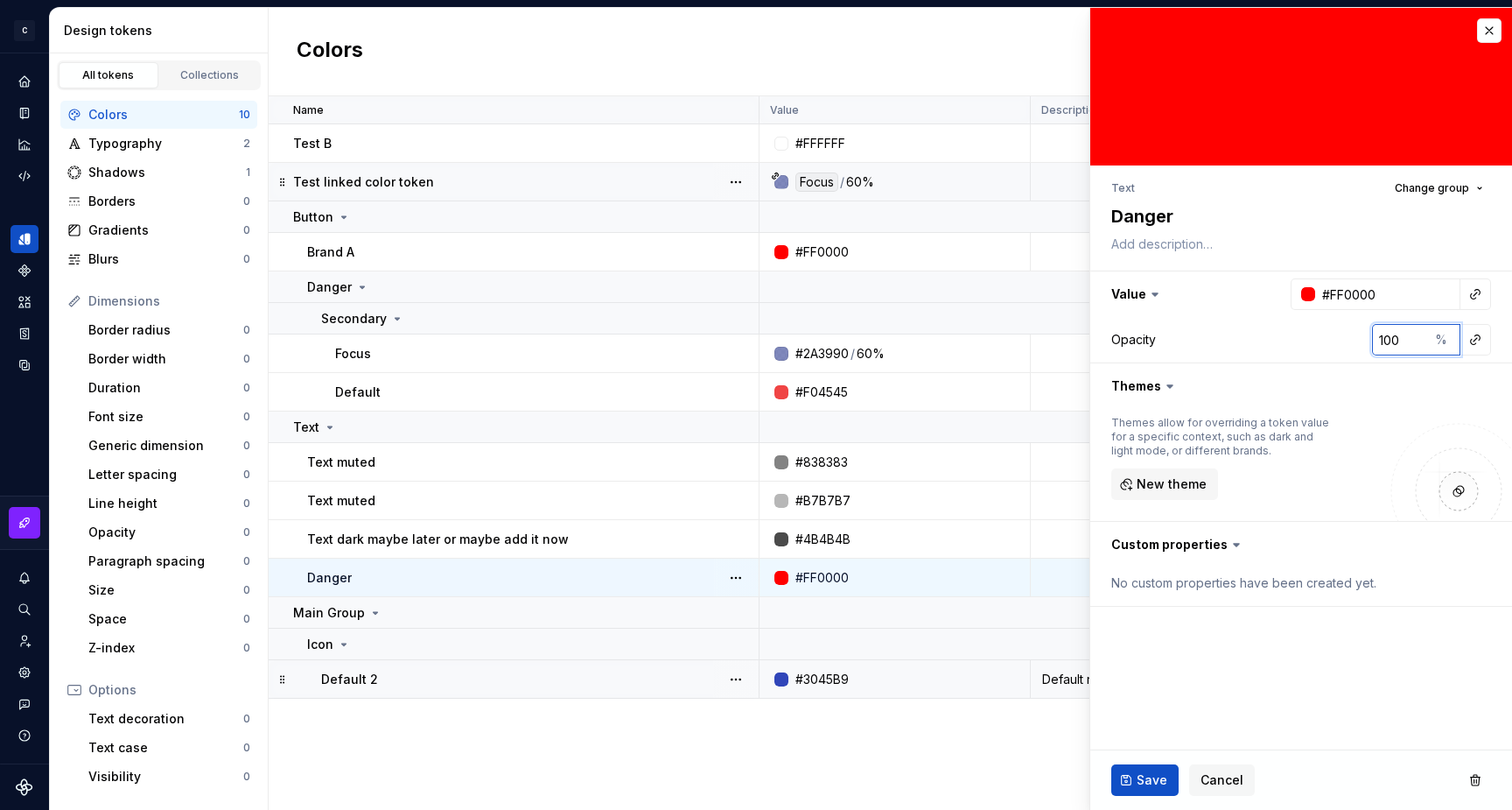
type textarea "*"
type input "7"
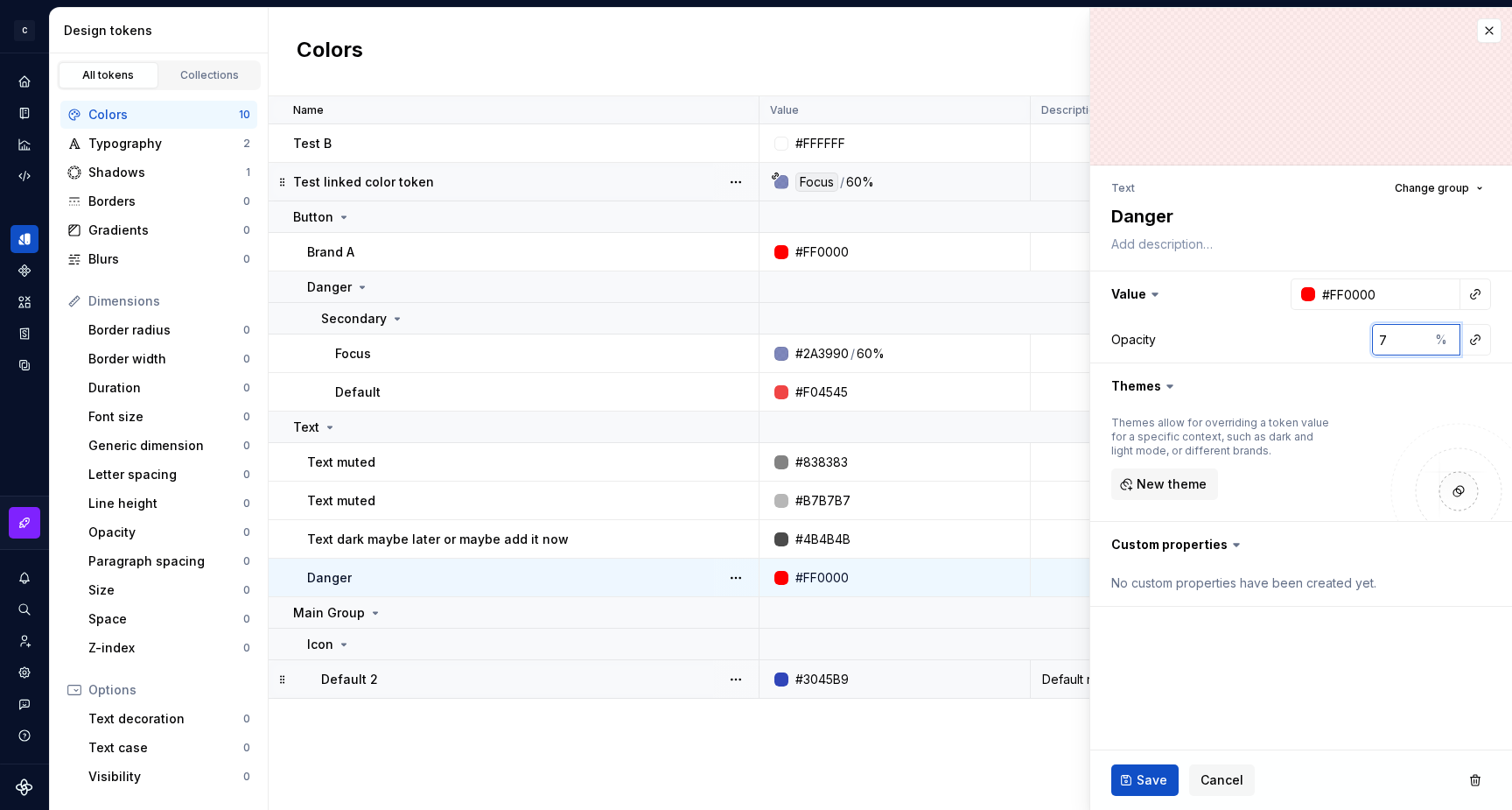
type textarea "*"
type input "78"
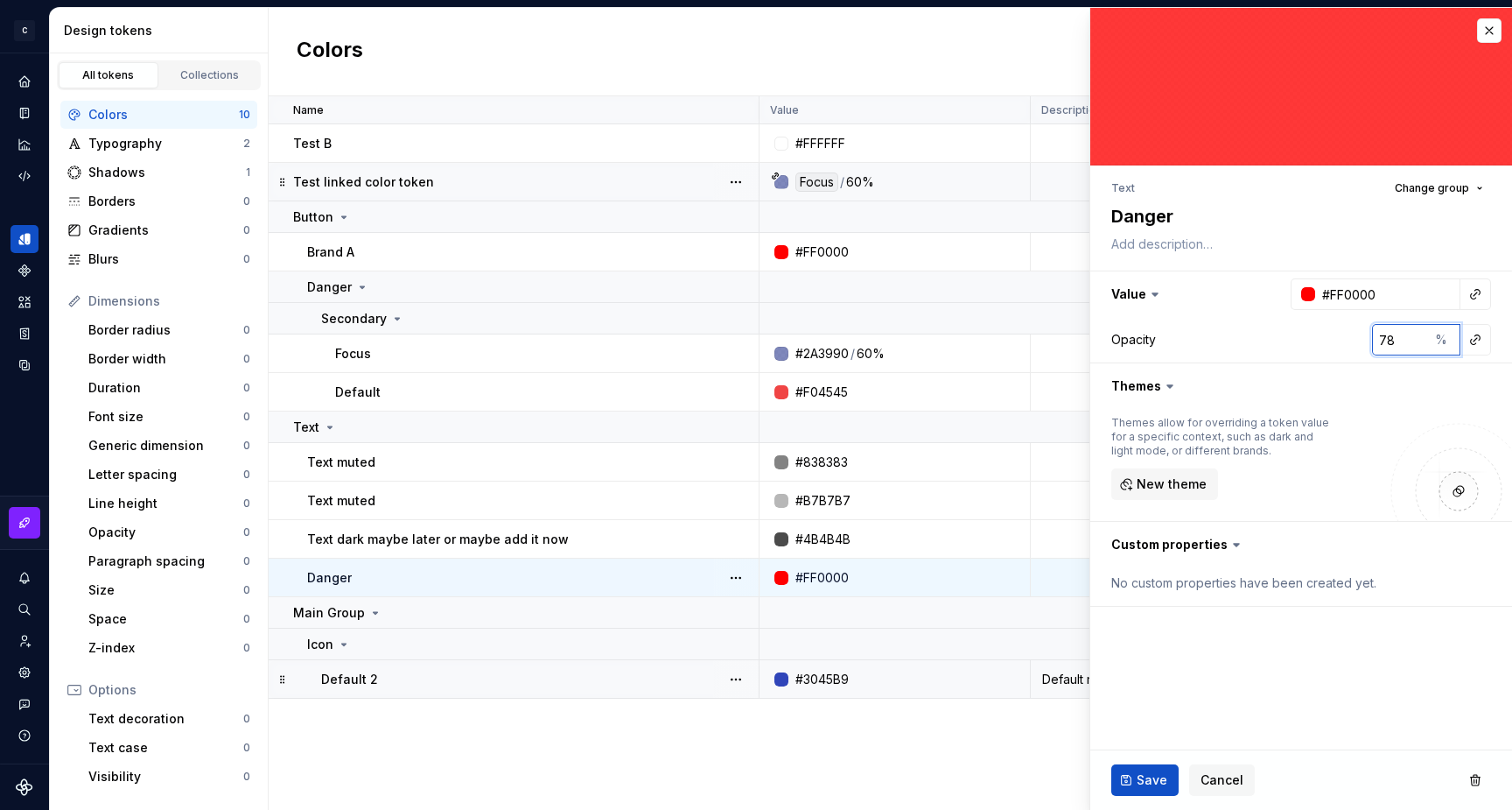
click at [1385, 340] on input "78" at bounding box center [1400, 339] width 57 height 32
type textarea "*"
type input "1"
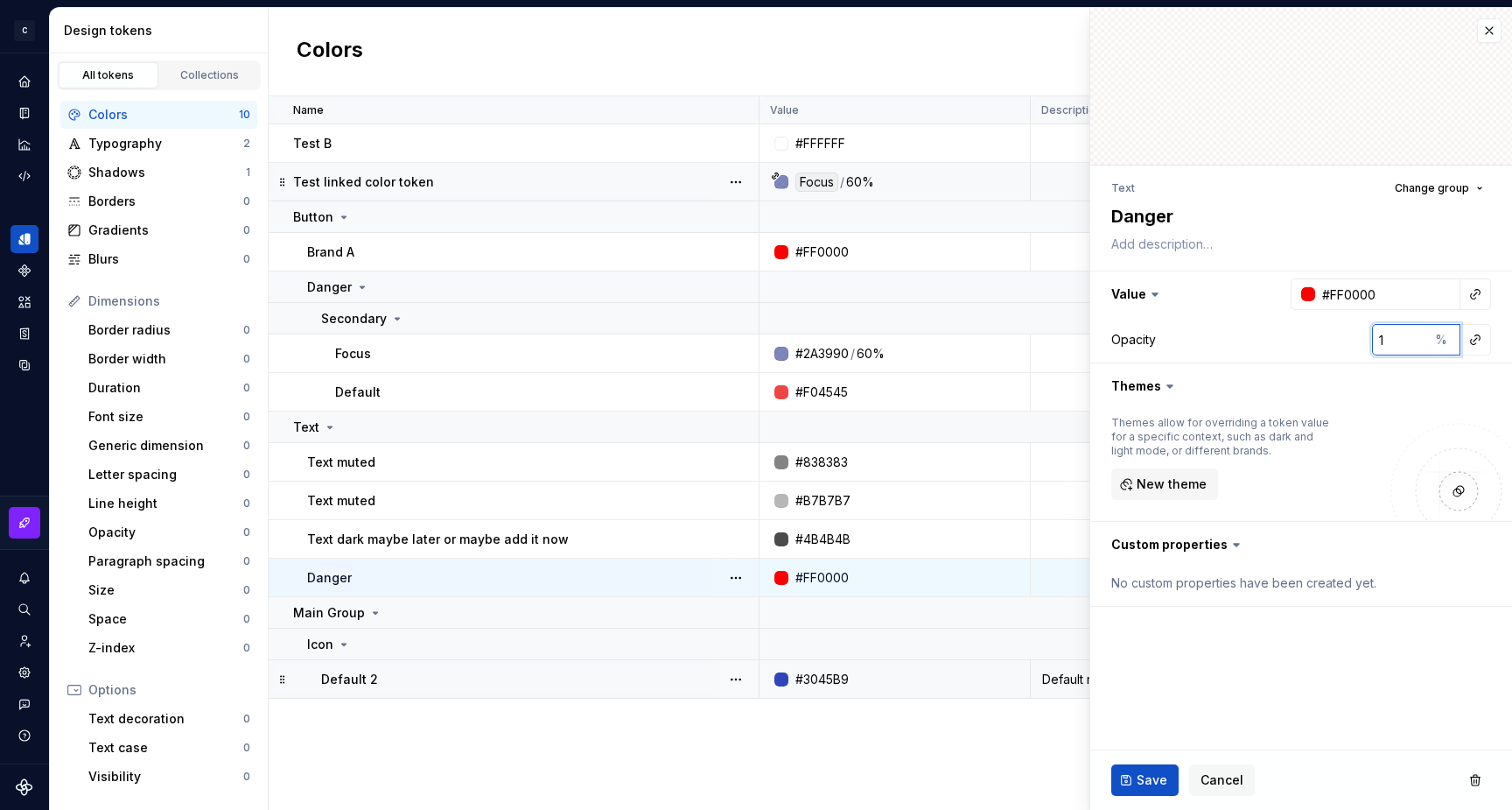
type textarea "*"
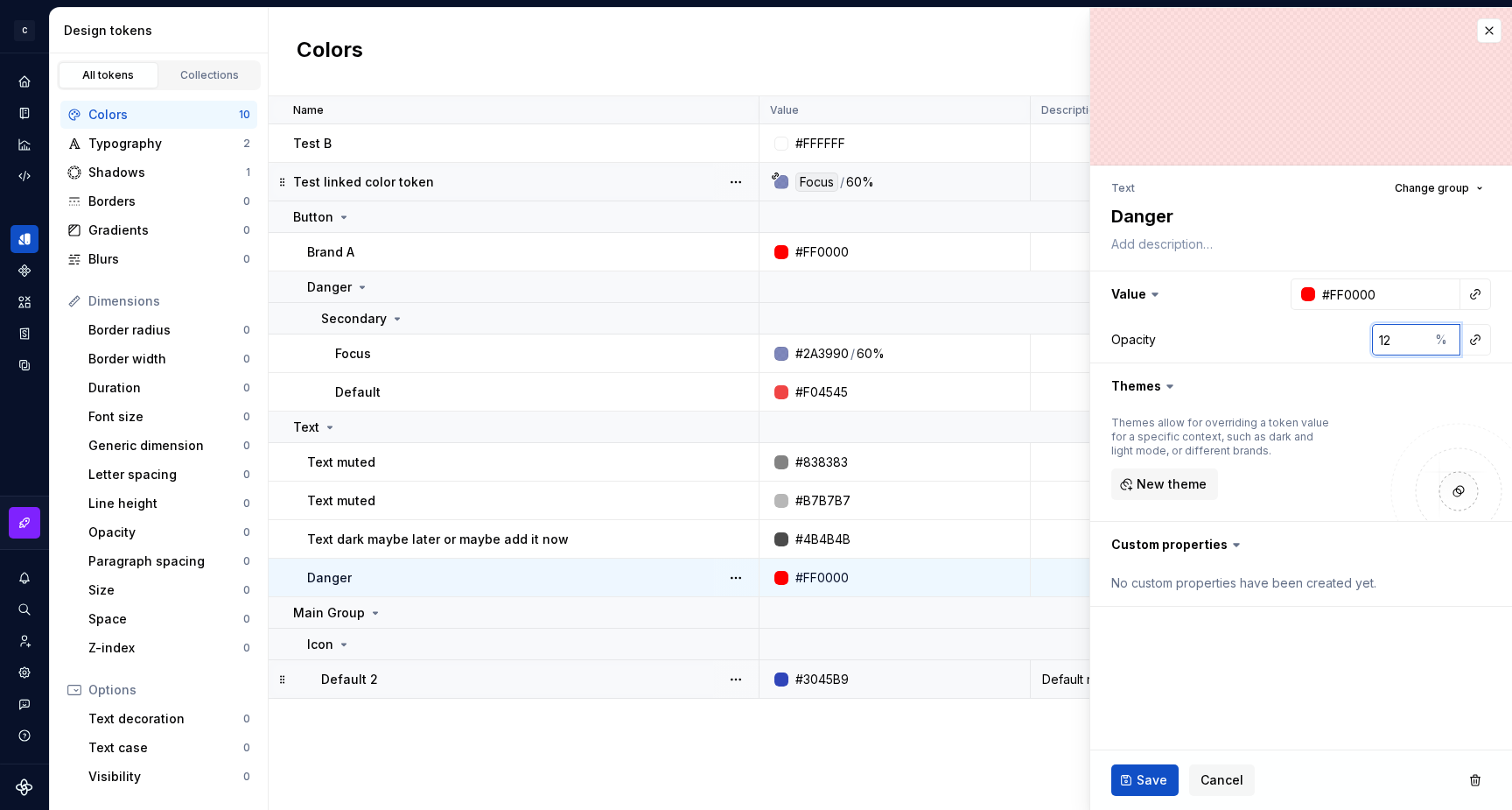
type input "12"
type textarea "*"
